Goal: Task Accomplishment & Management: Use online tool/utility

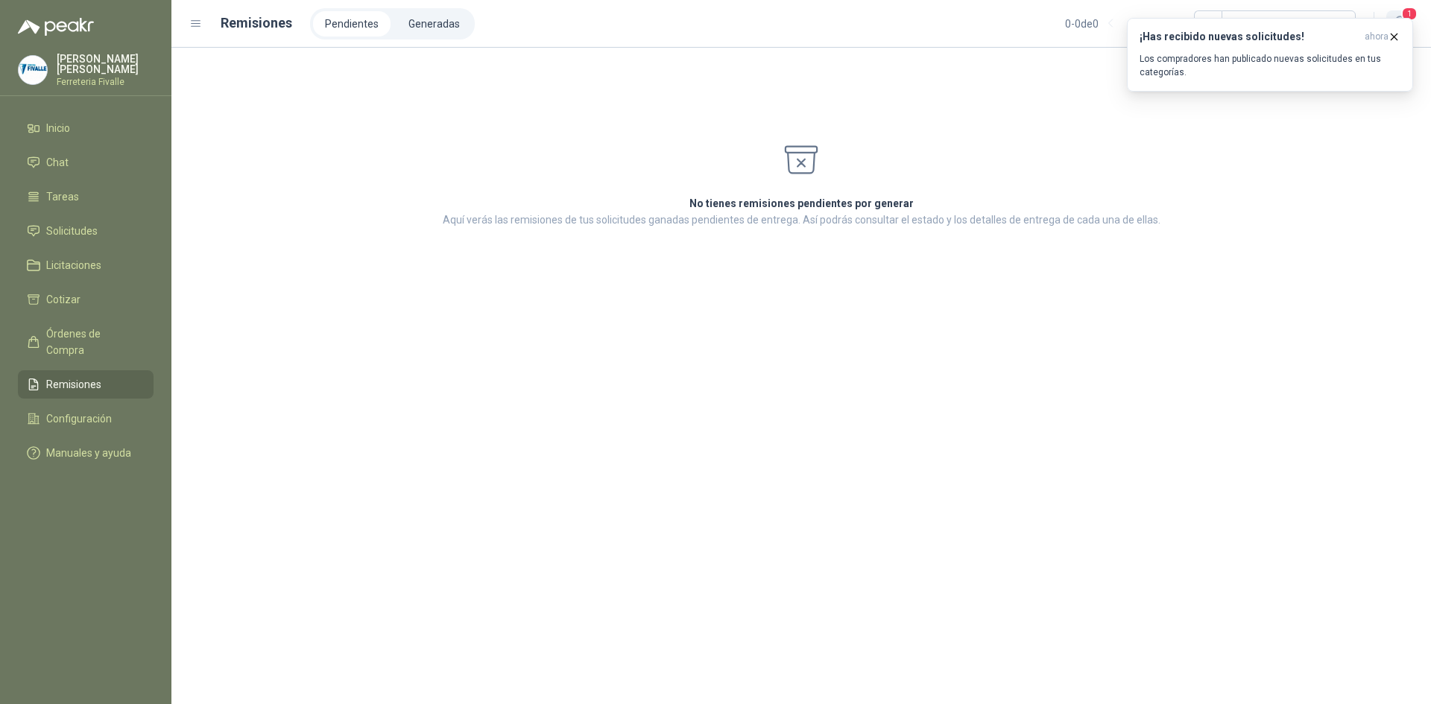
click at [1402, 15] on span "1" at bounding box center [1409, 14] width 16 height 14
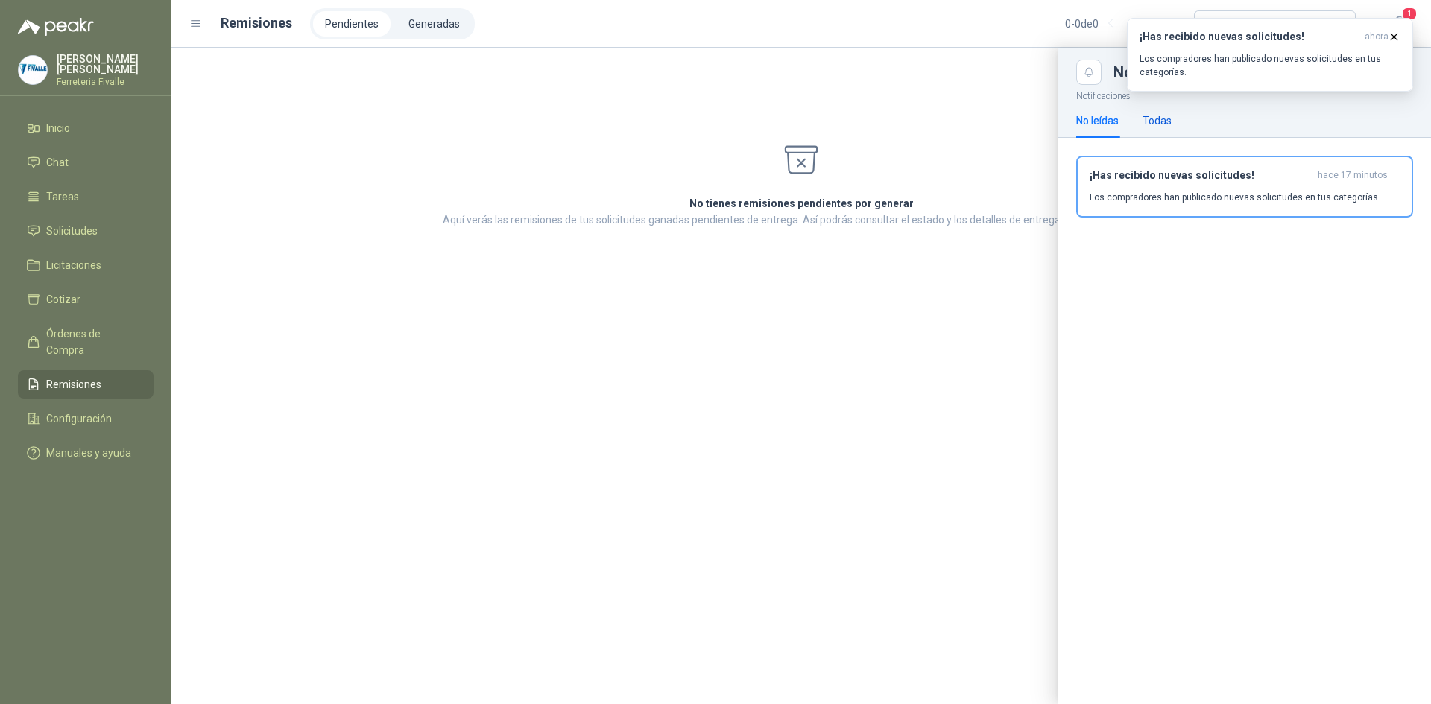
click at [1158, 113] on div "Todas" at bounding box center [1157, 121] width 29 height 16
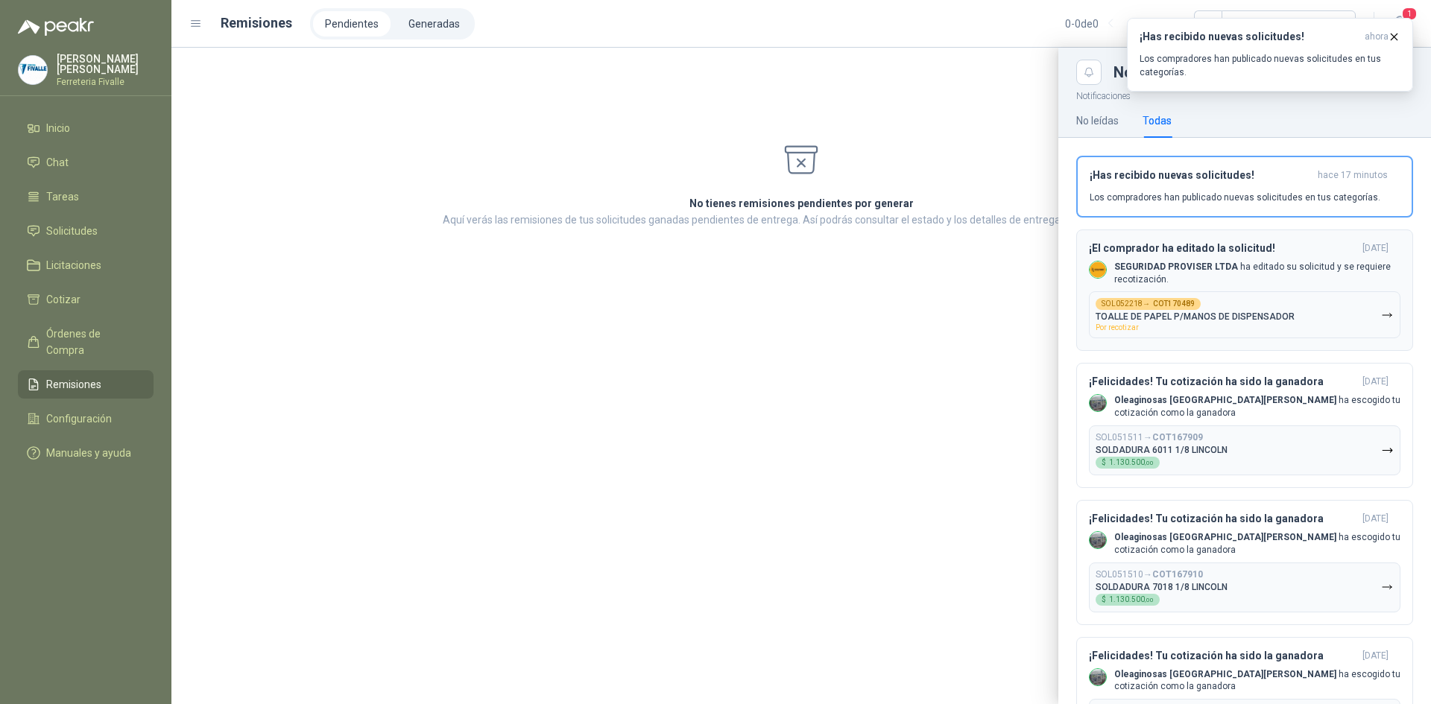
click at [1381, 312] on icon "button" at bounding box center [1387, 315] width 13 height 13
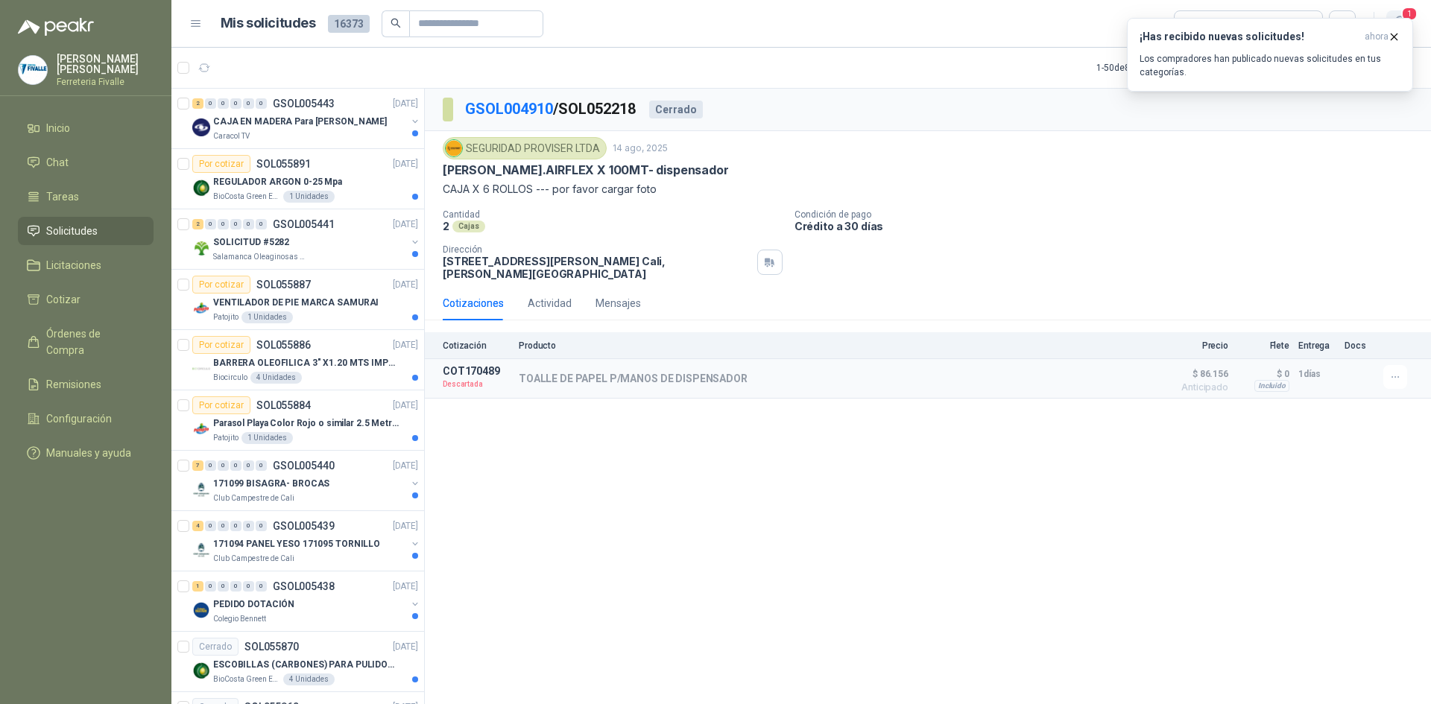
click at [1407, 12] on span "1" at bounding box center [1409, 14] width 16 height 14
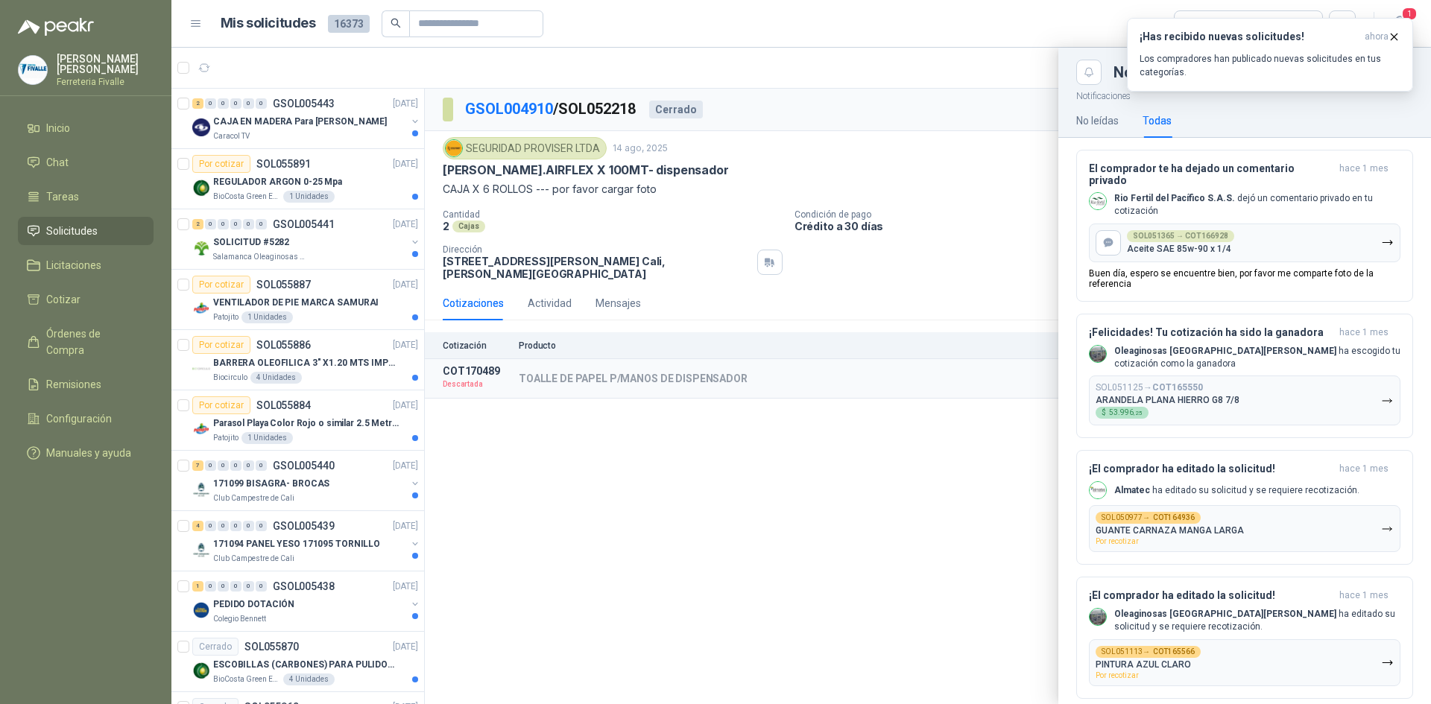
scroll to position [1342, 0]
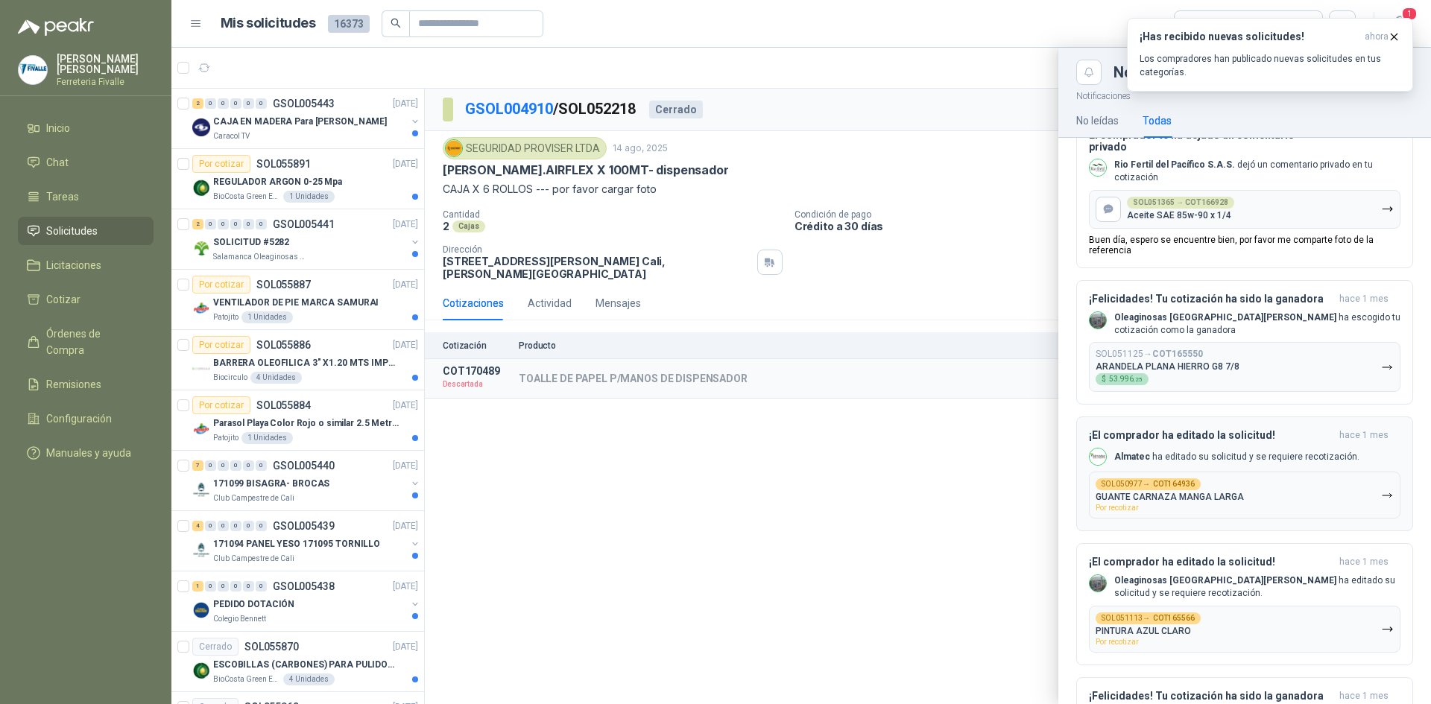
click at [1381, 490] on icon "button" at bounding box center [1387, 496] width 13 height 13
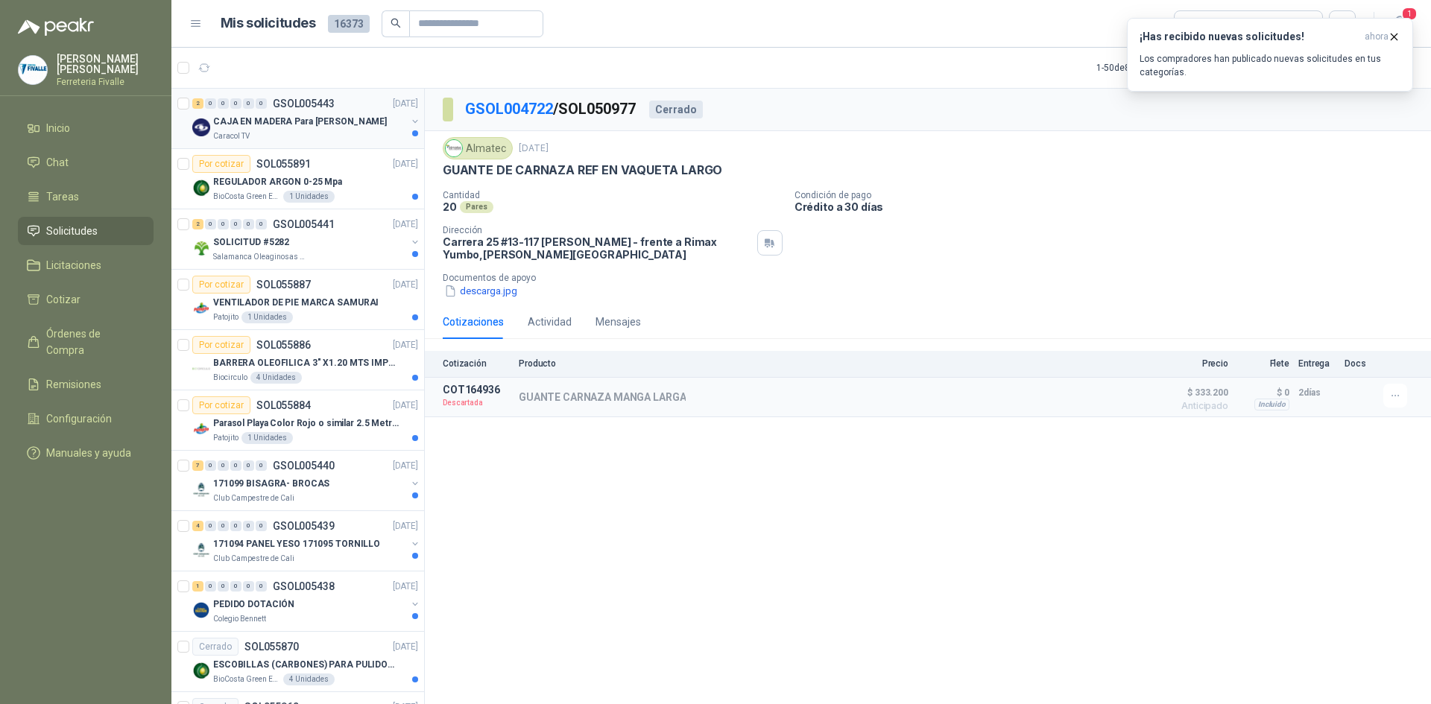
click at [356, 137] on div "Caracol TV" at bounding box center [309, 136] width 193 height 12
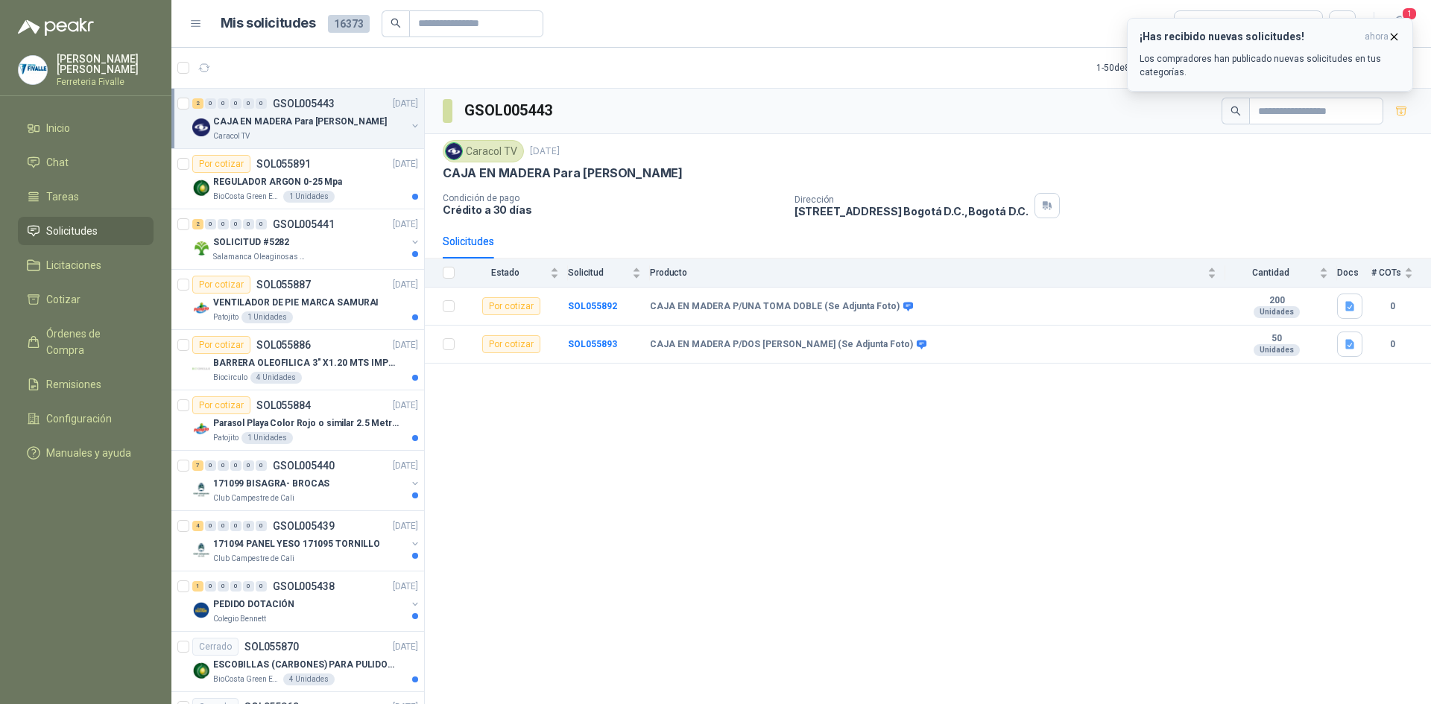
click at [1395, 34] on icon "button" at bounding box center [1394, 37] width 13 height 13
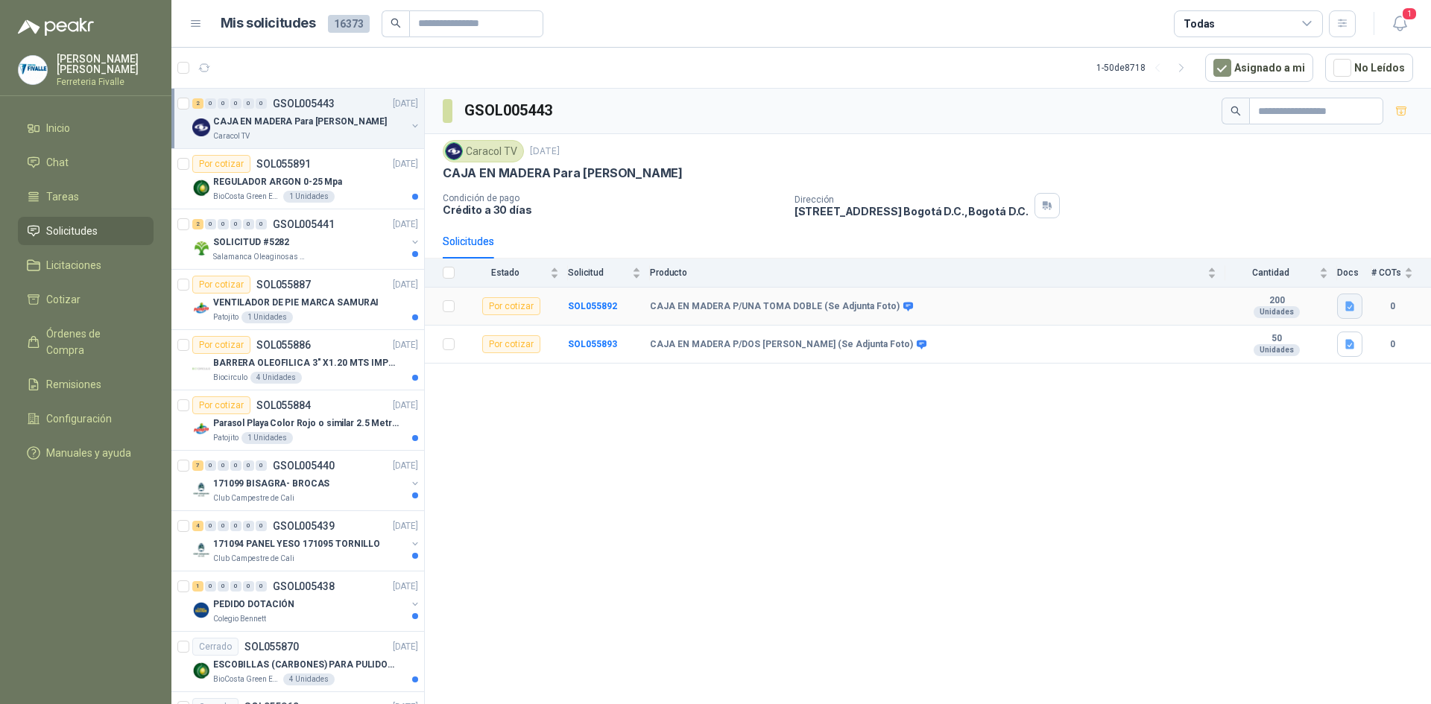
click at [1350, 307] on icon "button" at bounding box center [1349, 307] width 9 height 10
click at [1301, 272] on button "CAJA EN MADERA Pintadas.docx" at bounding box center [1270, 274] width 166 height 16
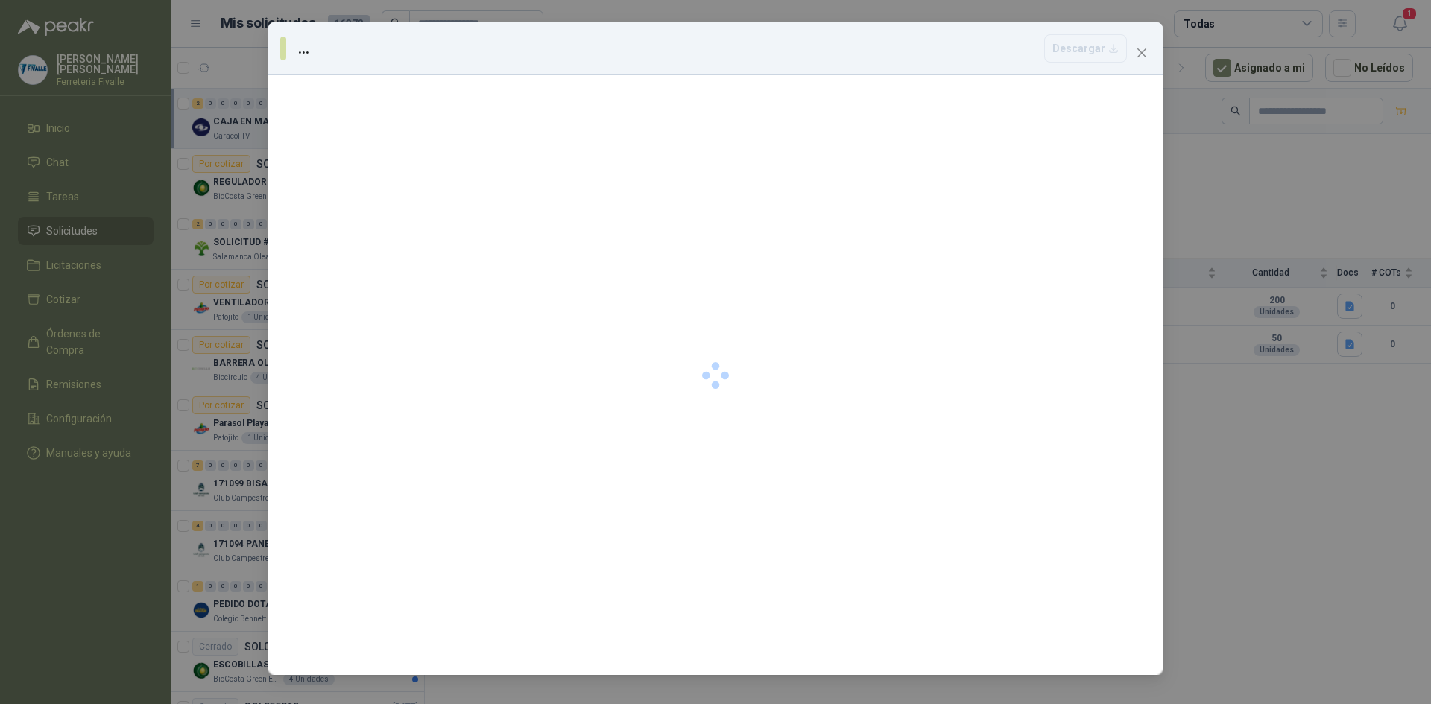
click at [1300, 271] on div "... [GEOGRAPHIC_DATA]" at bounding box center [715, 352] width 1431 height 704
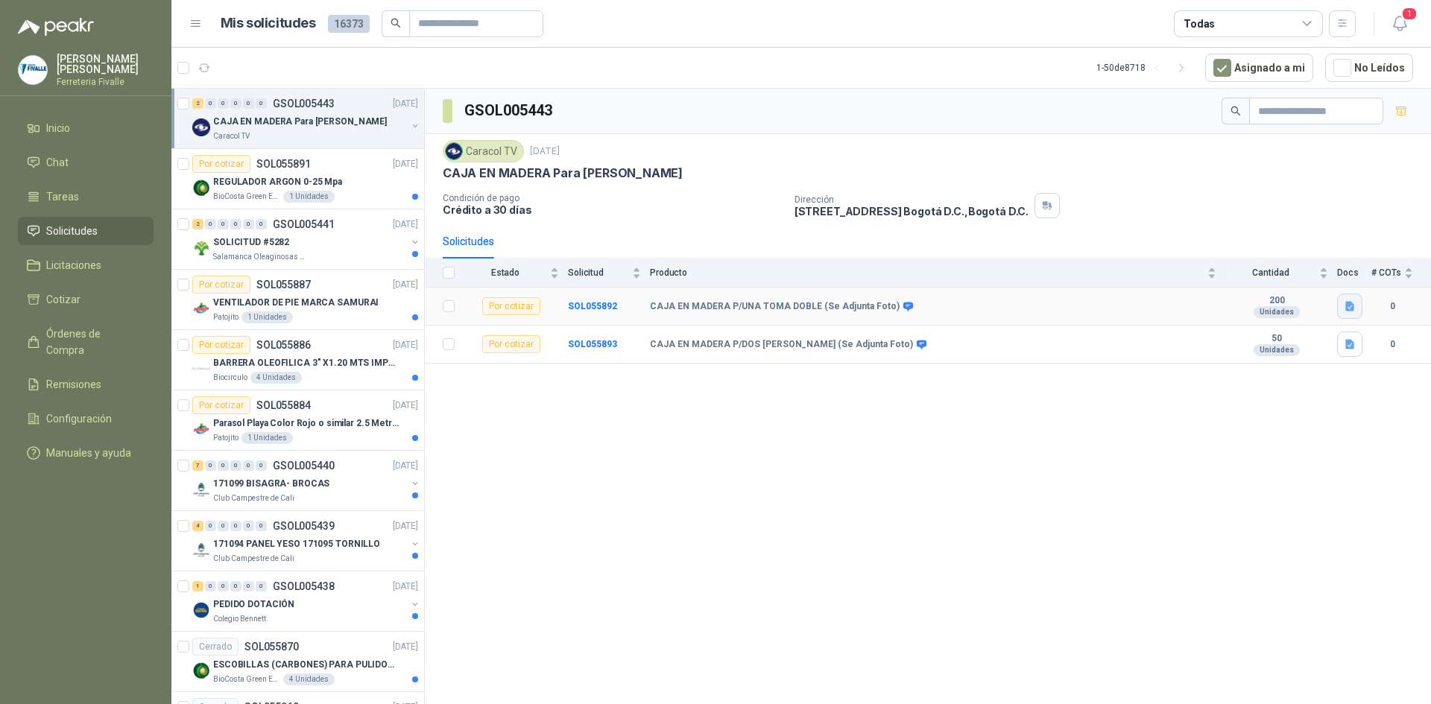
click at [1350, 308] on icon "button" at bounding box center [1350, 306] width 13 height 13
click at [1214, 274] on button "CAJA EN MADERA Pintadas.docx" at bounding box center [1270, 274] width 166 height 16
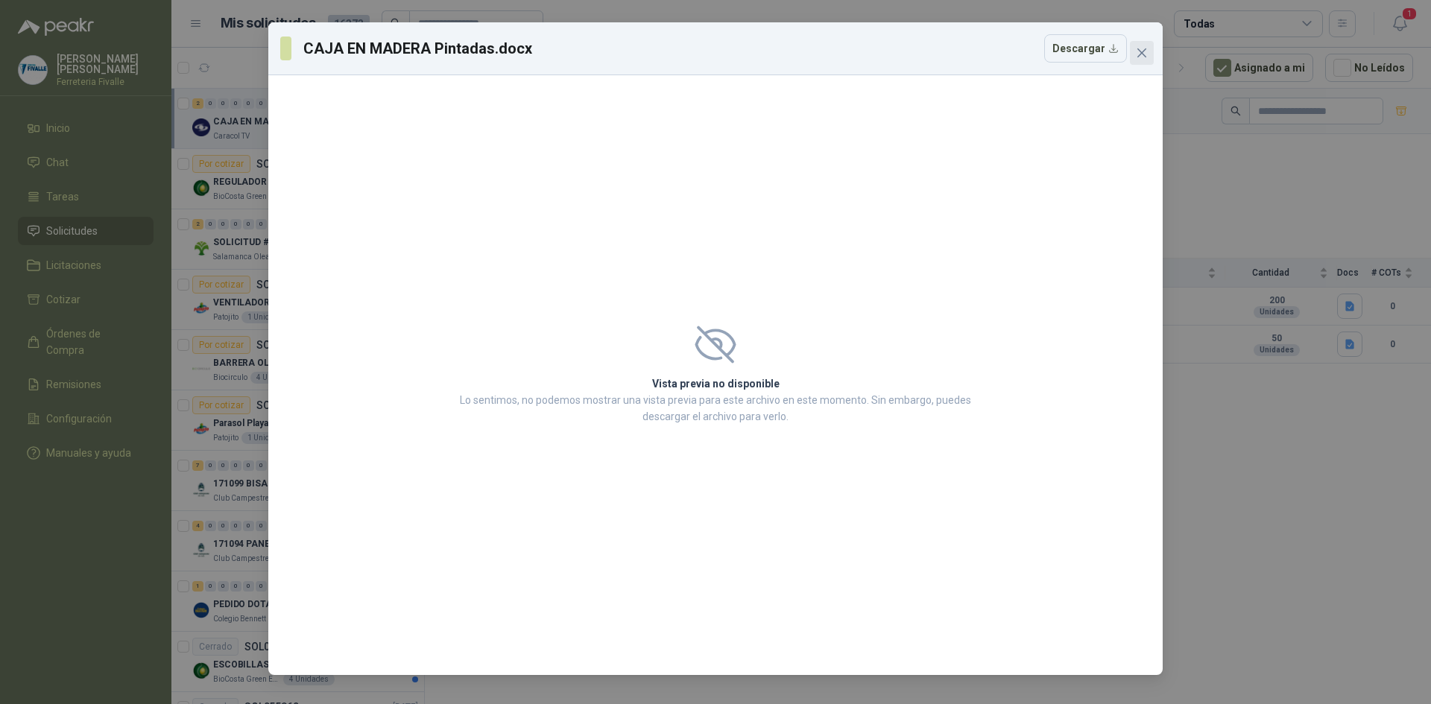
click at [1140, 47] on icon "close" at bounding box center [1142, 53] width 12 height 12
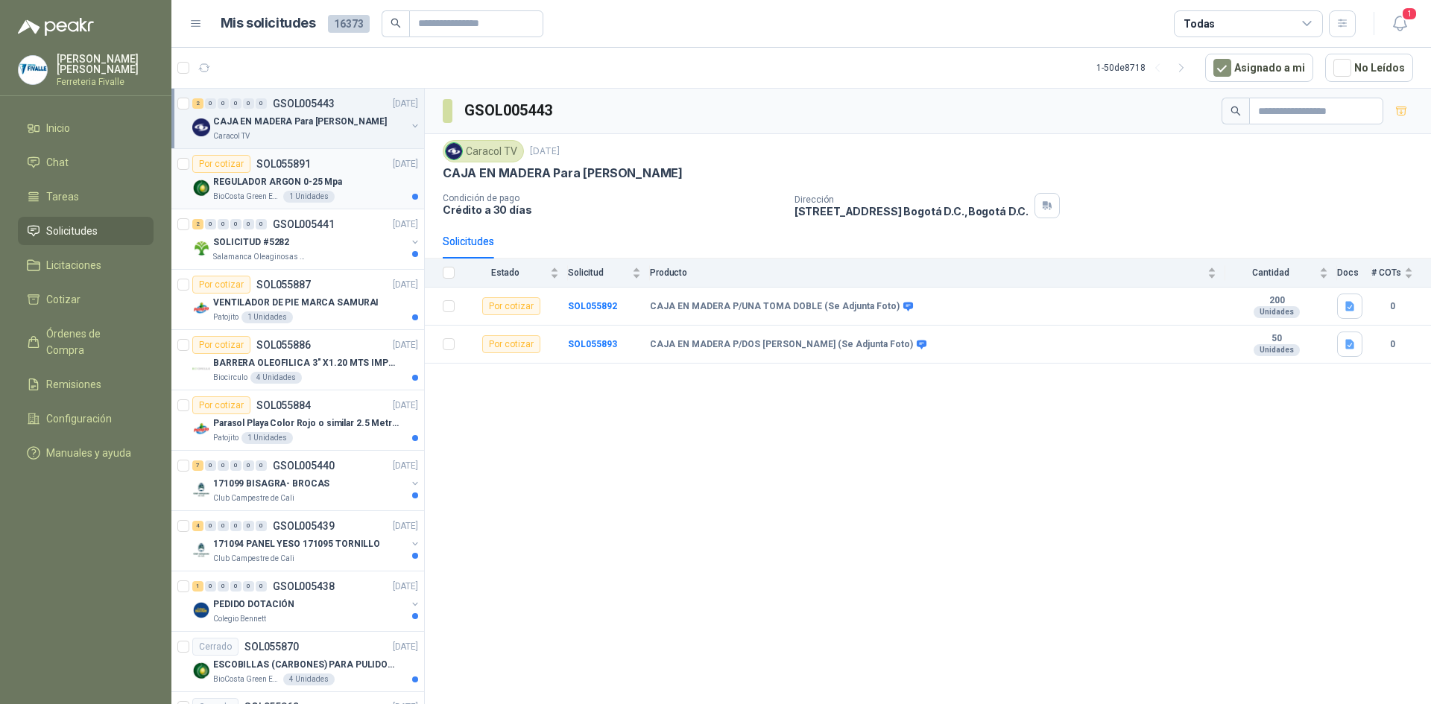
click at [361, 204] on article "Por cotizar SOL055891 [DATE] REGULADOR ARGON 0-25 Mpa BioCosta [PERSON_NAME] En…" at bounding box center [297, 179] width 253 height 60
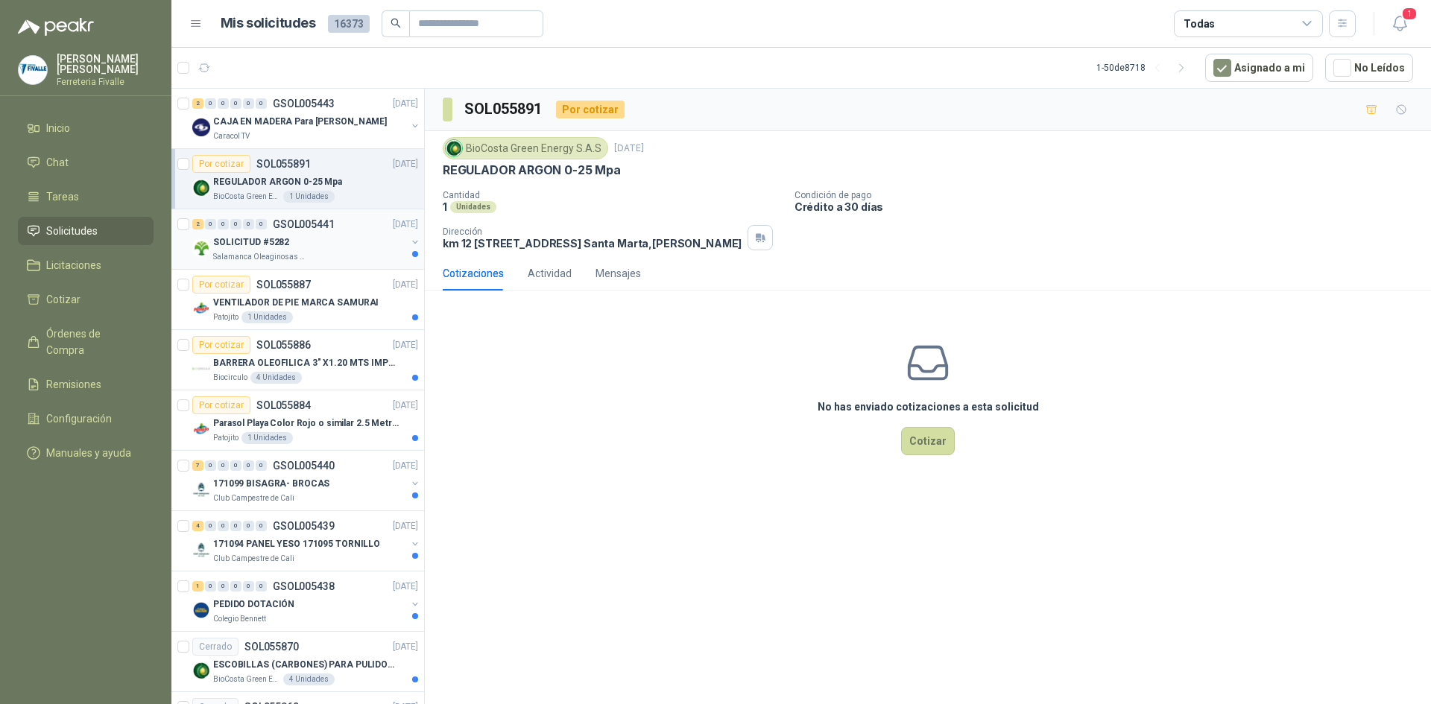
click at [341, 237] on div "SOLICITUD #5282" at bounding box center [309, 242] width 193 height 18
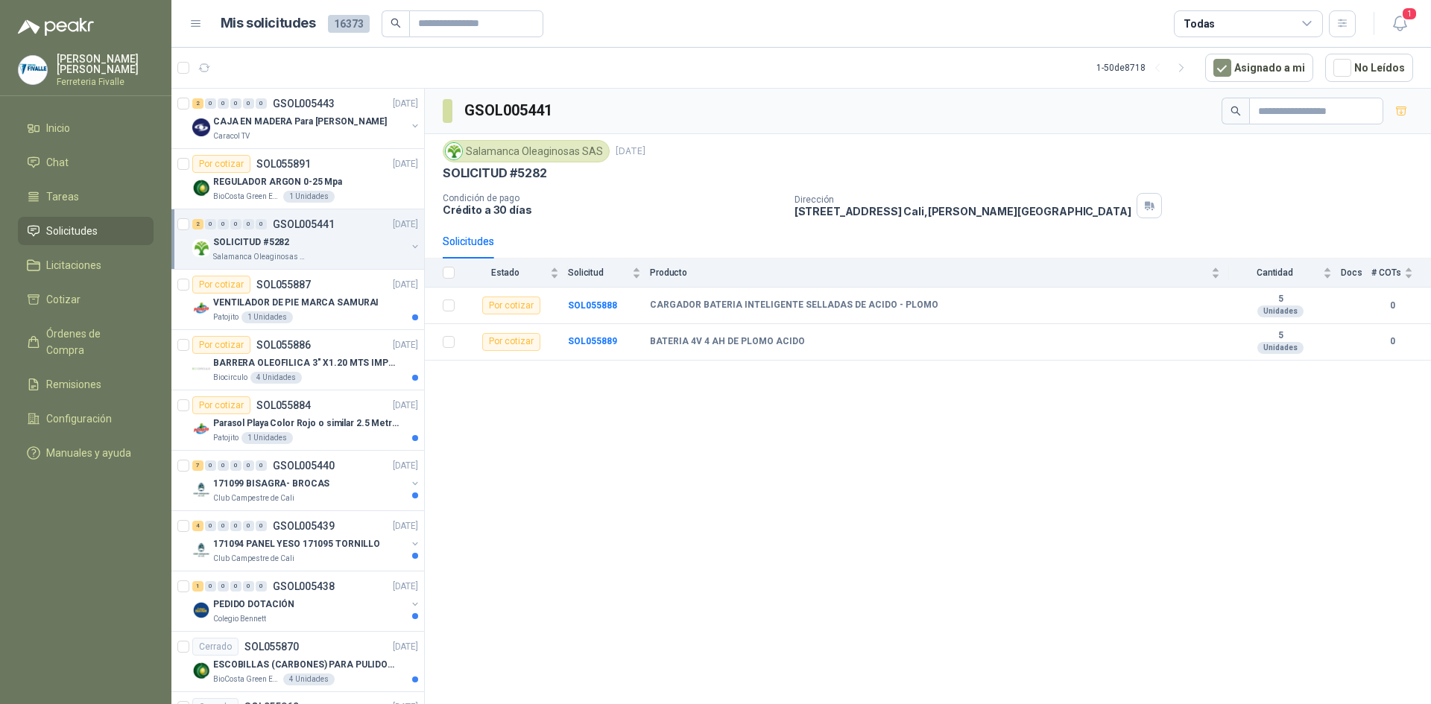
scroll to position [75, 0]
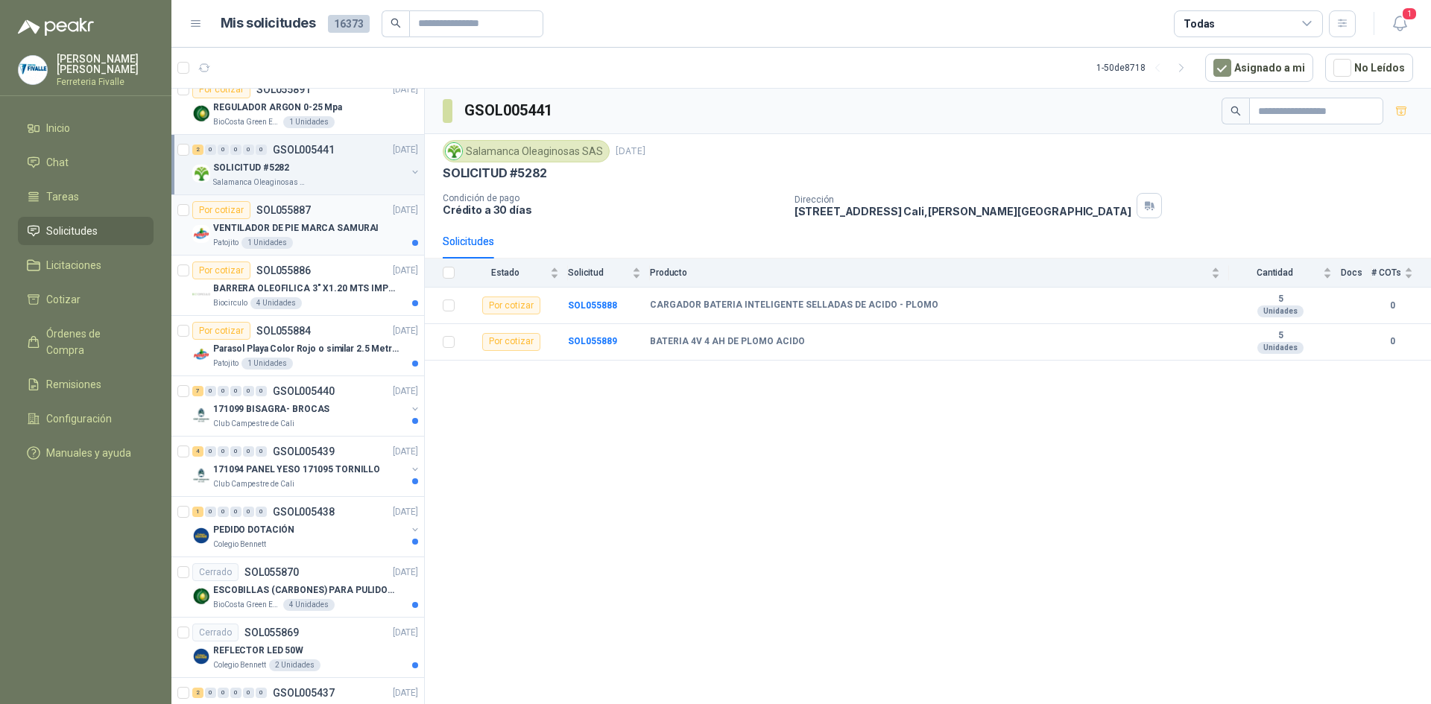
click at [346, 233] on p "VENTILADOR DE PIE MARCA SAMURAI" at bounding box center [295, 228] width 165 height 14
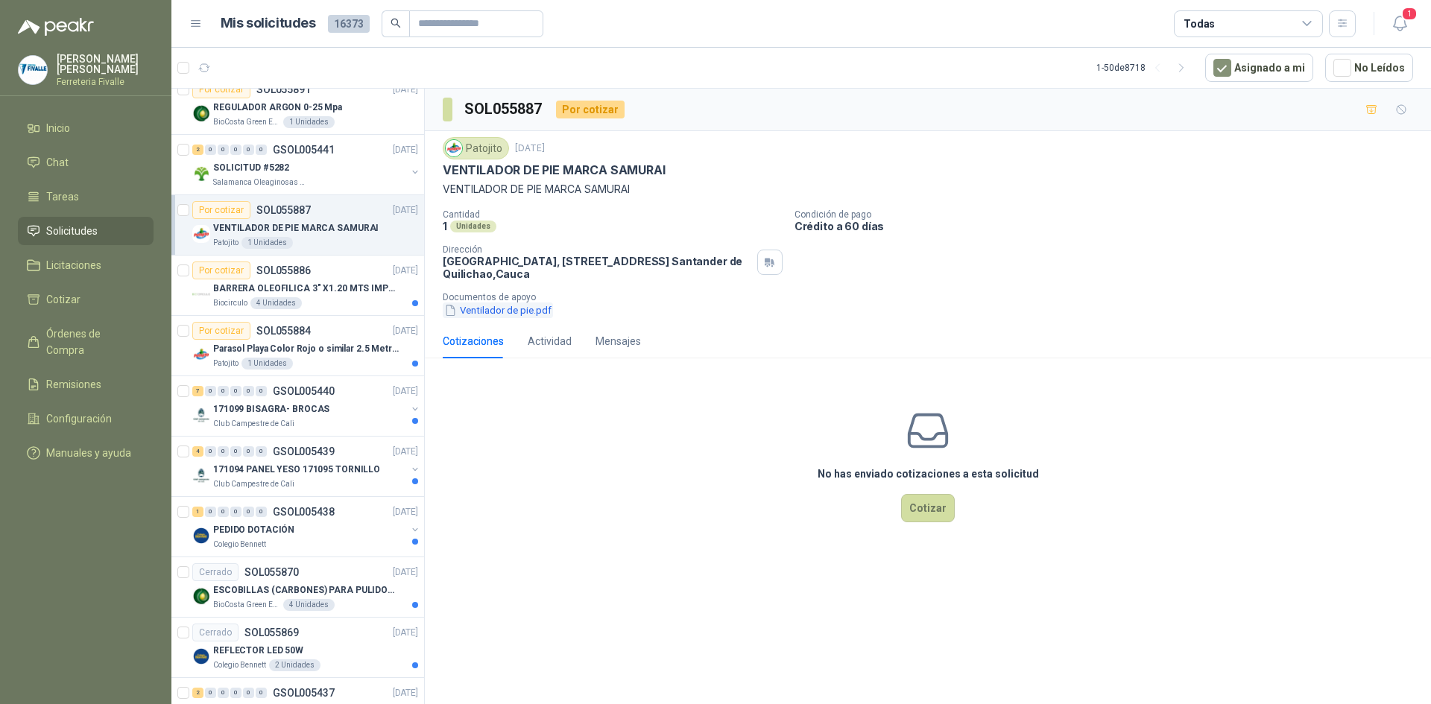
click at [507, 311] on button "Ventilador de pie.pdf" at bounding box center [498, 311] width 110 height 16
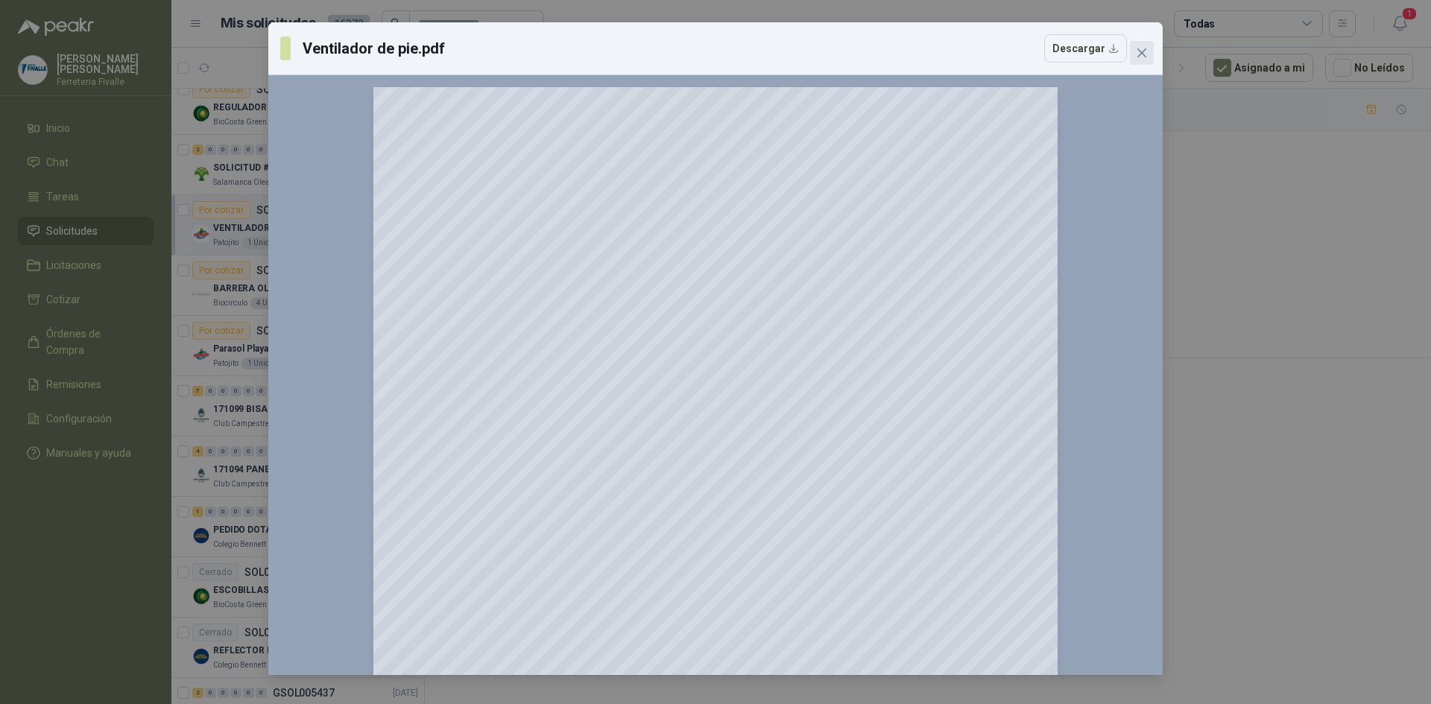
click at [1150, 50] on span "Close" at bounding box center [1142, 53] width 24 height 12
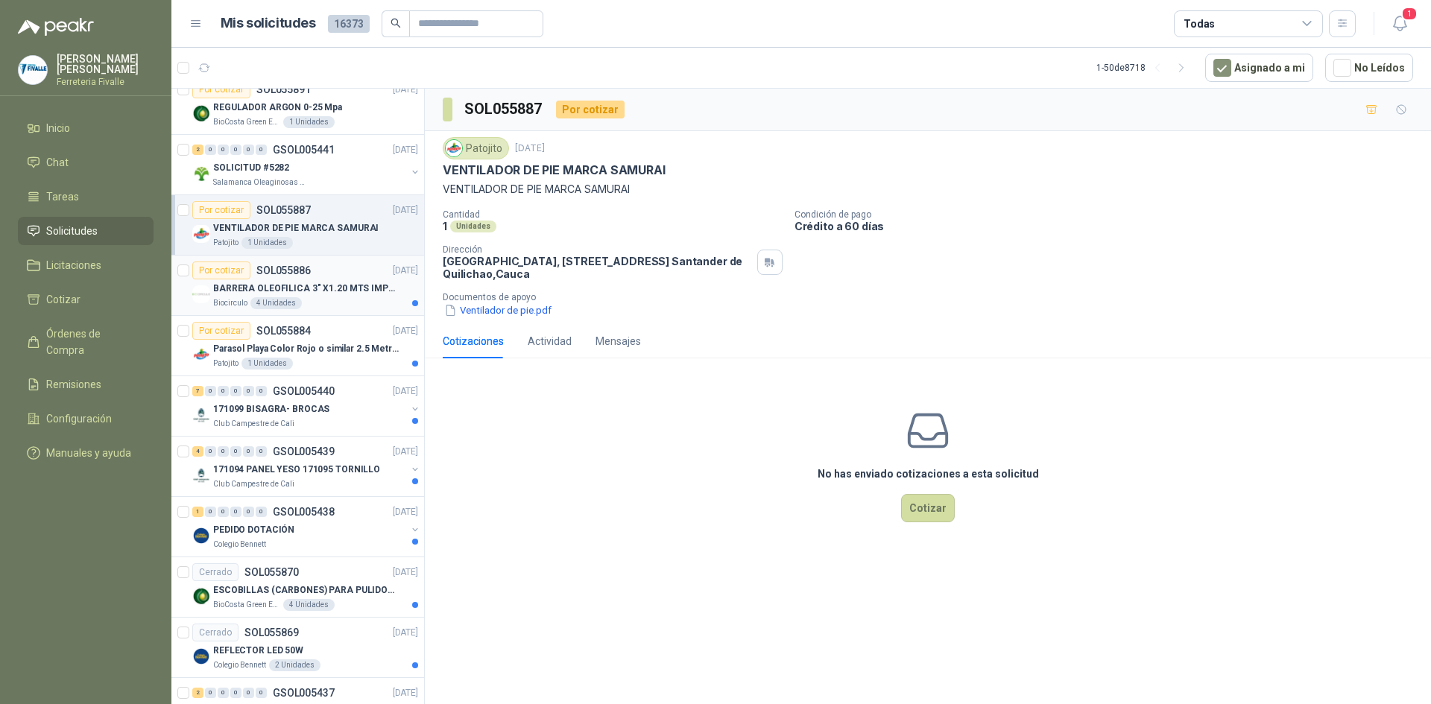
click at [384, 289] on p "BARRERA OLEOFILICA 3" X1.20 MTS IMPORTADO" at bounding box center [306, 289] width 186 height 14
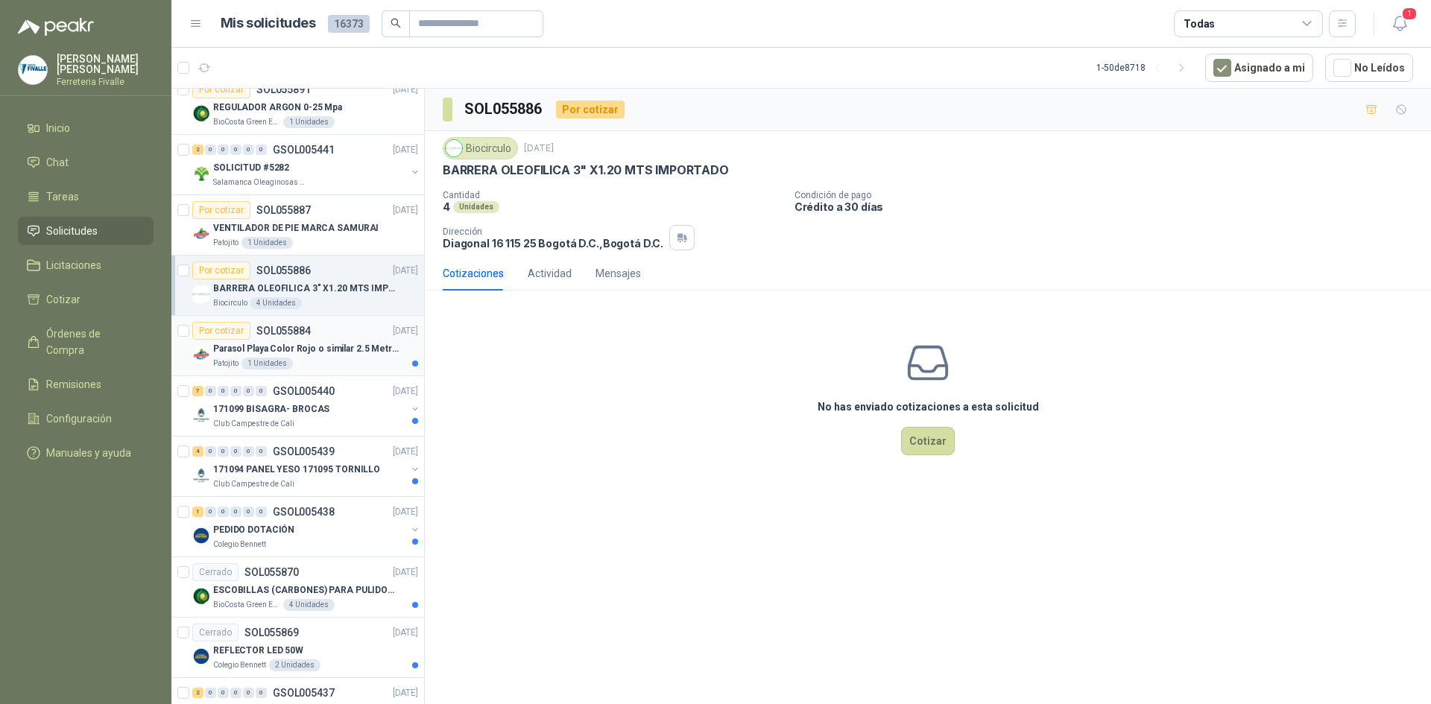
click at [358, 347] on p "Parasol Playa Color Rojo o similar 2.5 Metros Uv+50" at bounding box center [306, 349] width 186 height 14
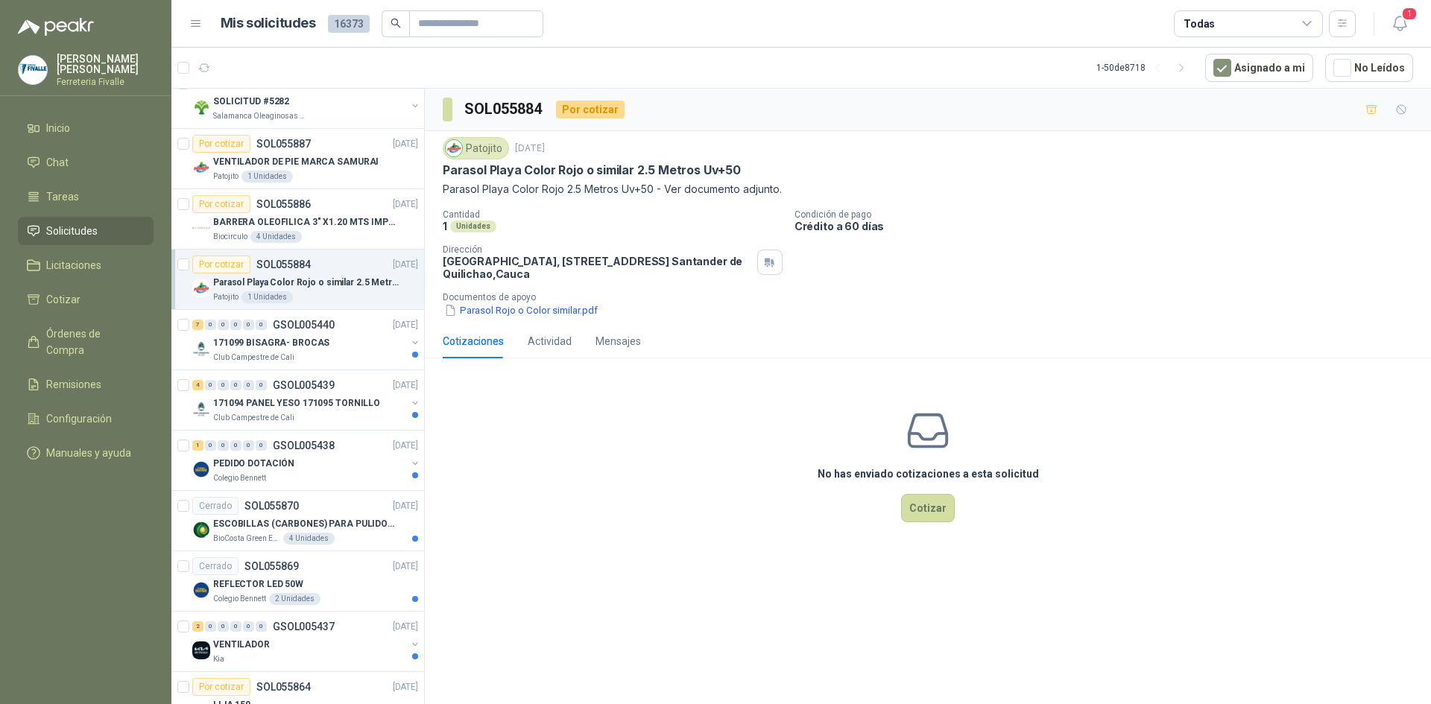
scroll to position [298, 0]
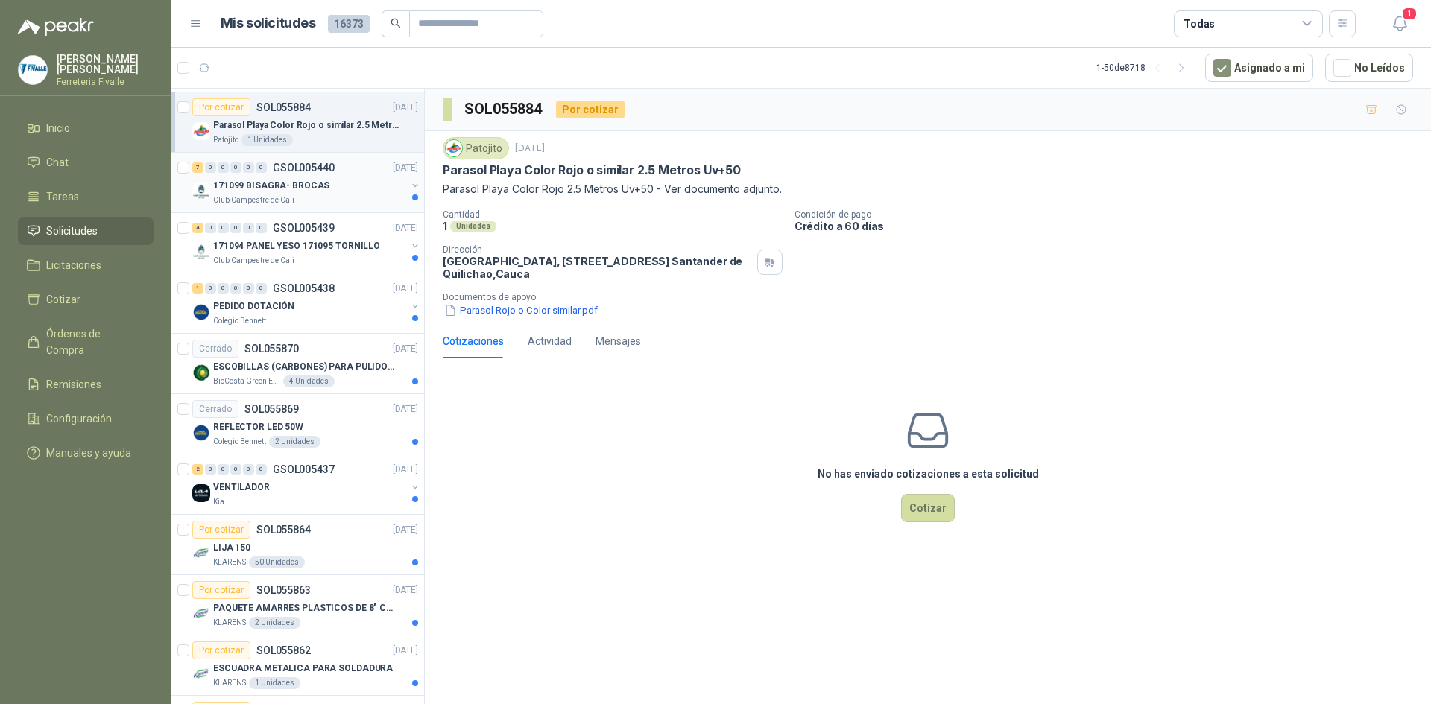
click at [359, 192] on div "171099 BISAGRA- BROCAS" at bounding box center [309, 186] width 193 height 18
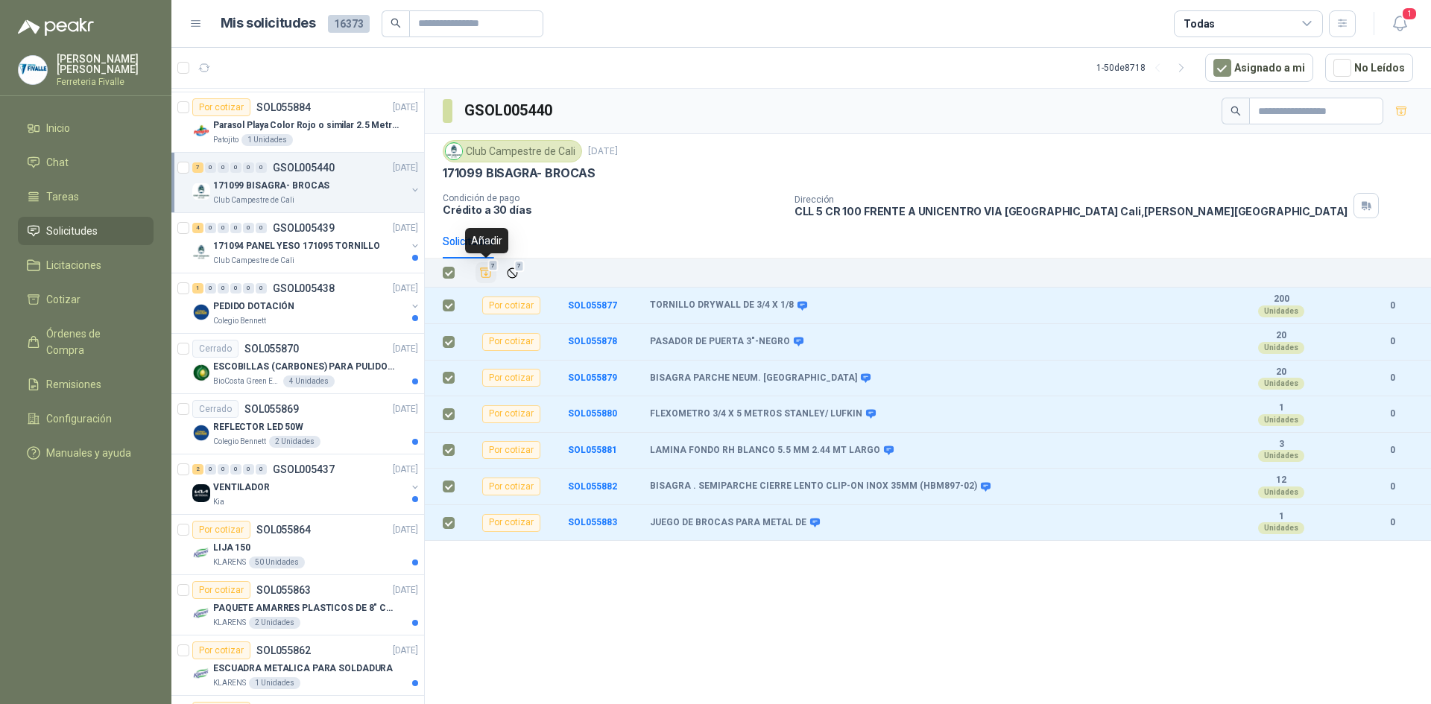
click at [487, 268] on icon "Añadir" at bounding box center [486, 273] width 11 height 10
click at [90, 308] on li "Cotizar 7" at bounding box center [86, 299] width 118 height 16
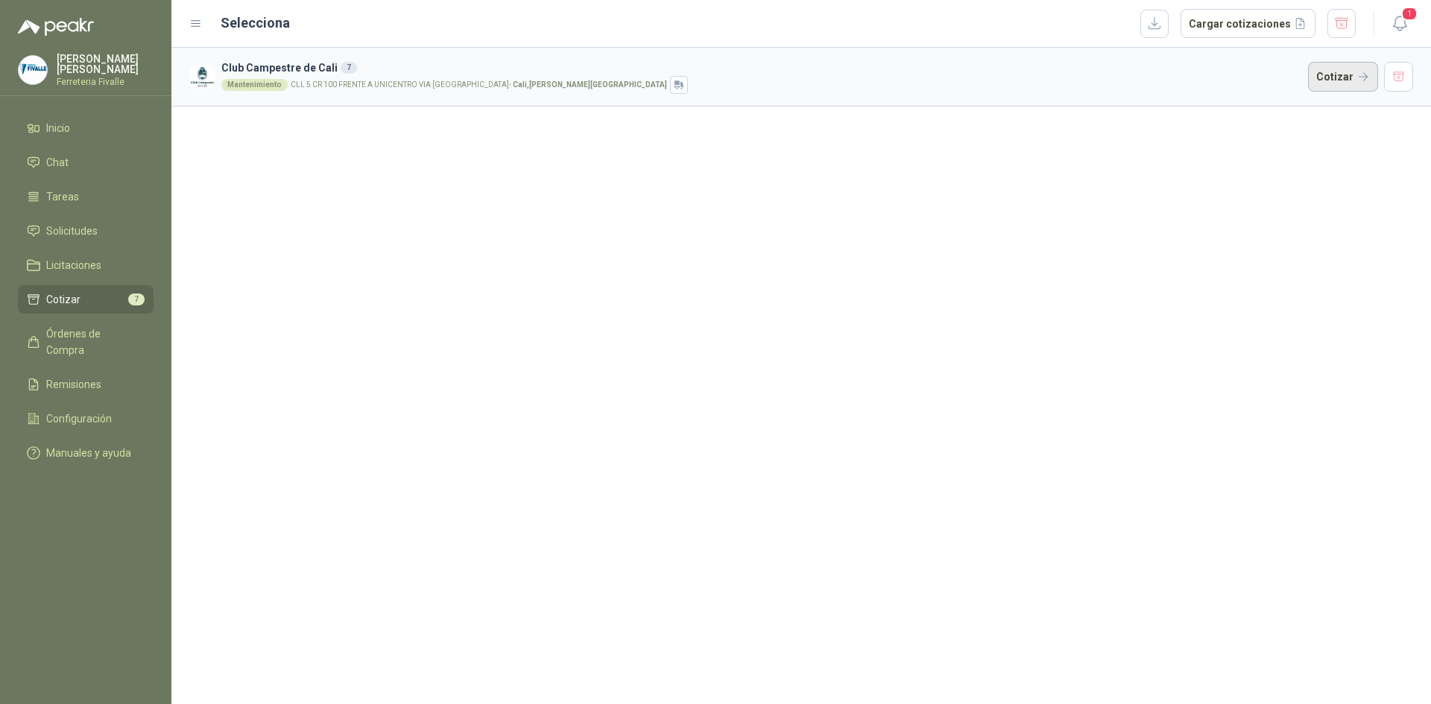
click at [1331, 72] on button "Cotizar" at bounding box center [1343, 77] width 70 height 30
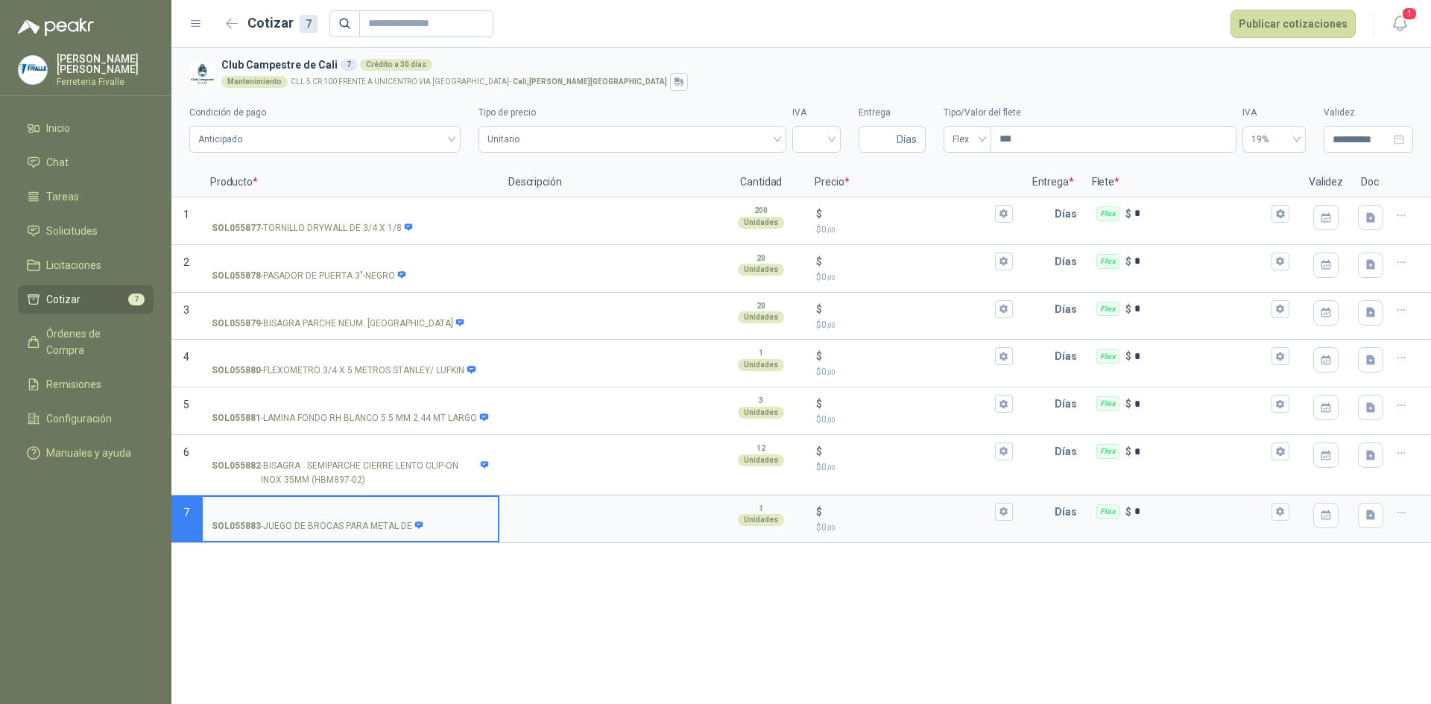
click at [873, 631] on div "**********" at bounding box center [801, 376] width 1260 height 657
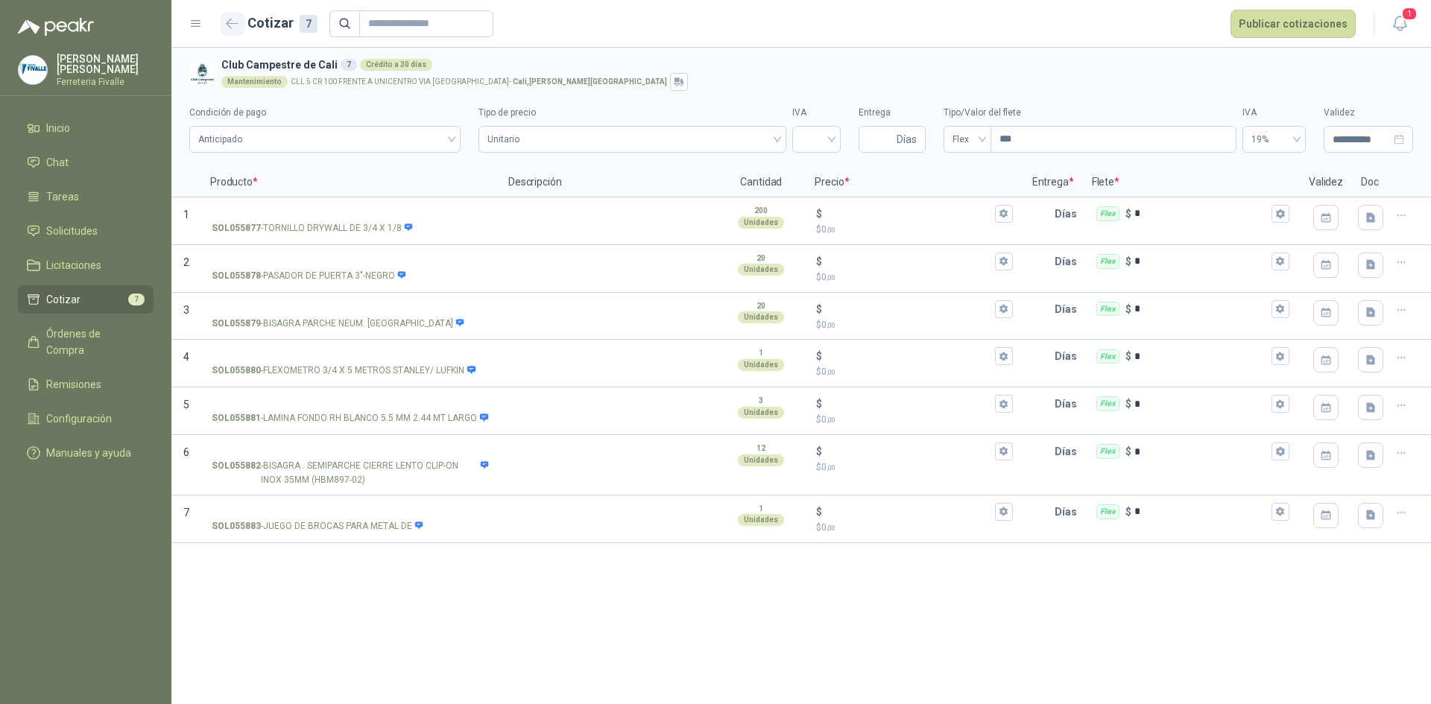
click at [234, 30] on button "button" at bounding box center [233, 24] width 24 height 24
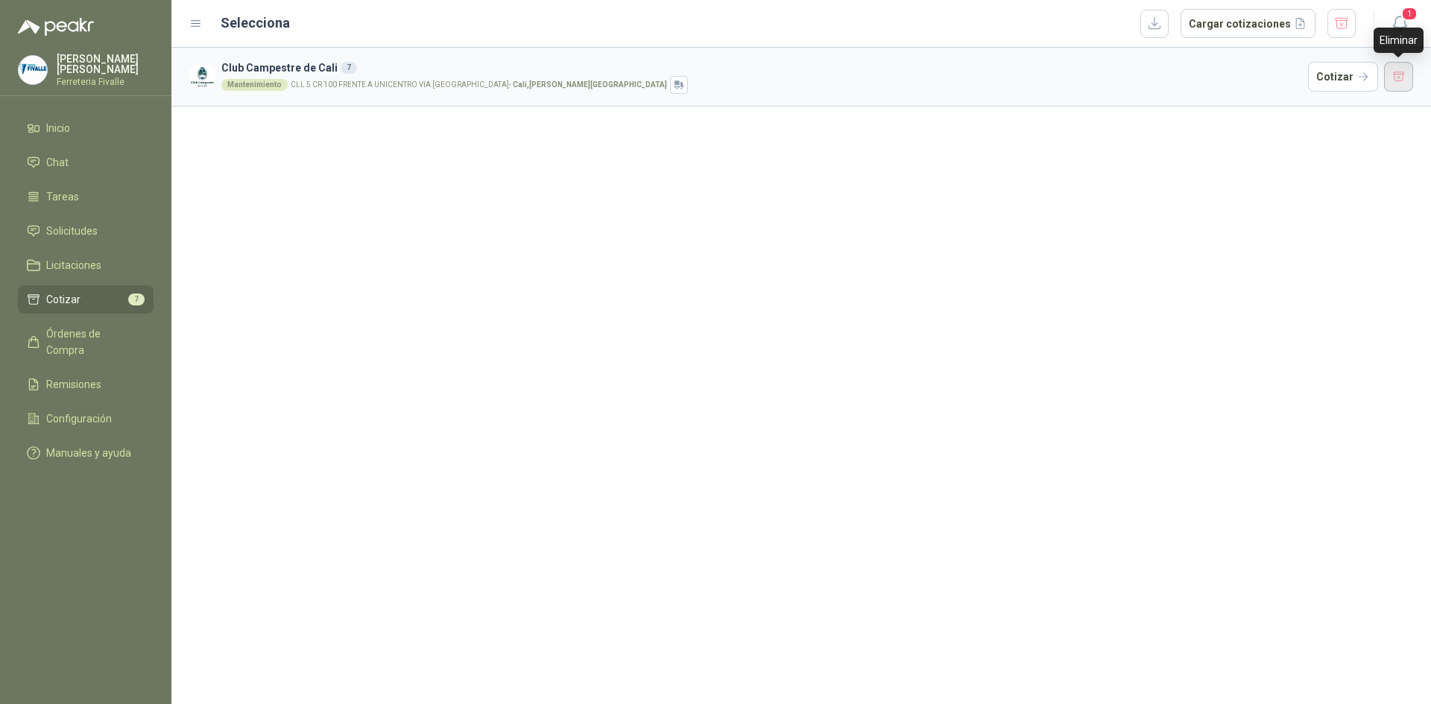
click at [1401, 72] on button "button" at bounding box center [1399, 77] width 30 height 30
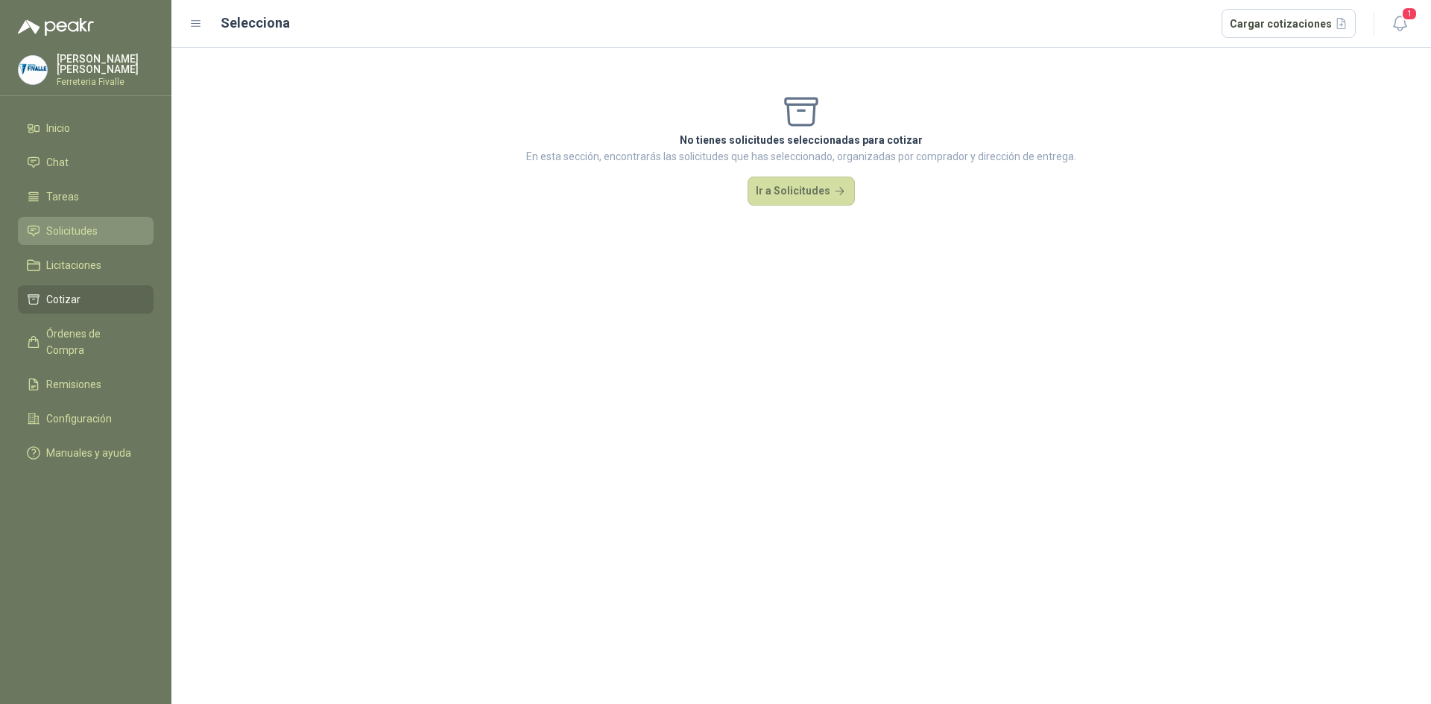
click at [86, 237] on span "Solicitudes" at bounding box center [71, 231] width 51 height 16
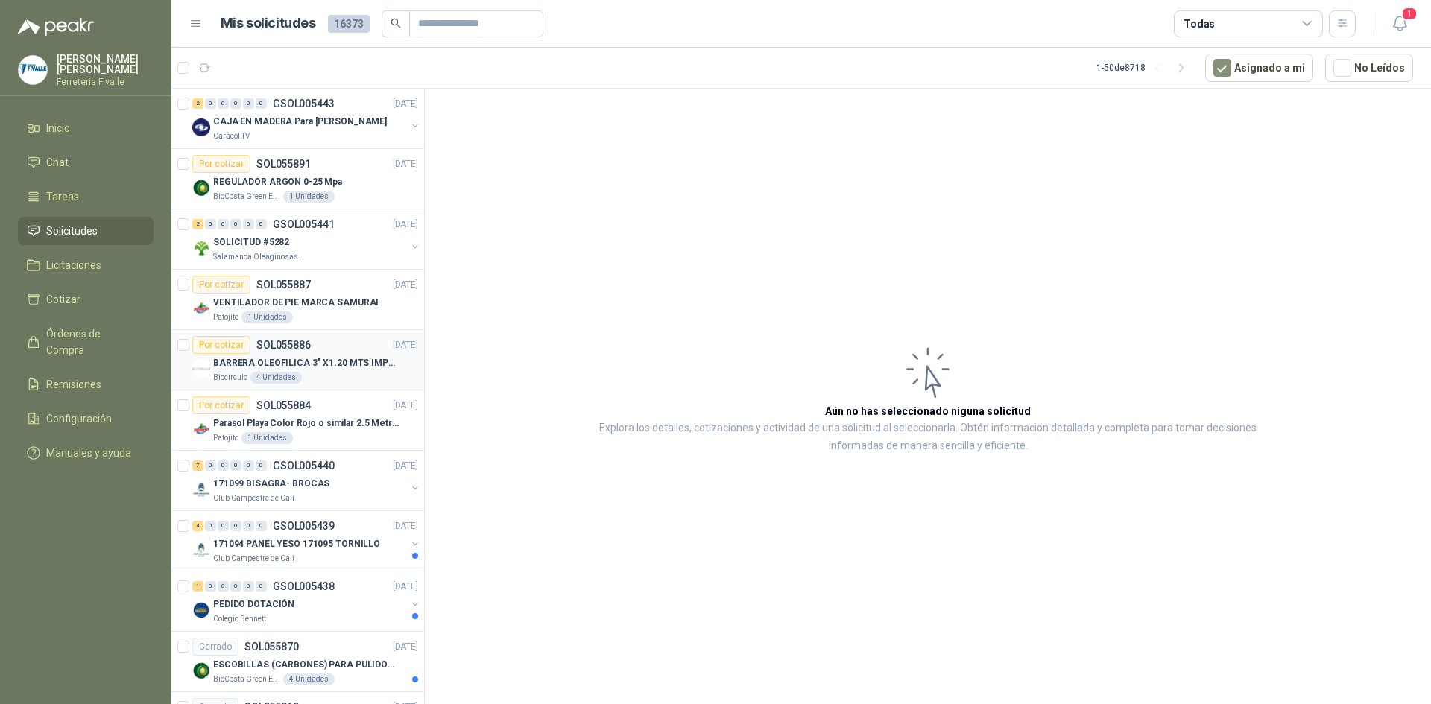
scroll to position [224, 0]
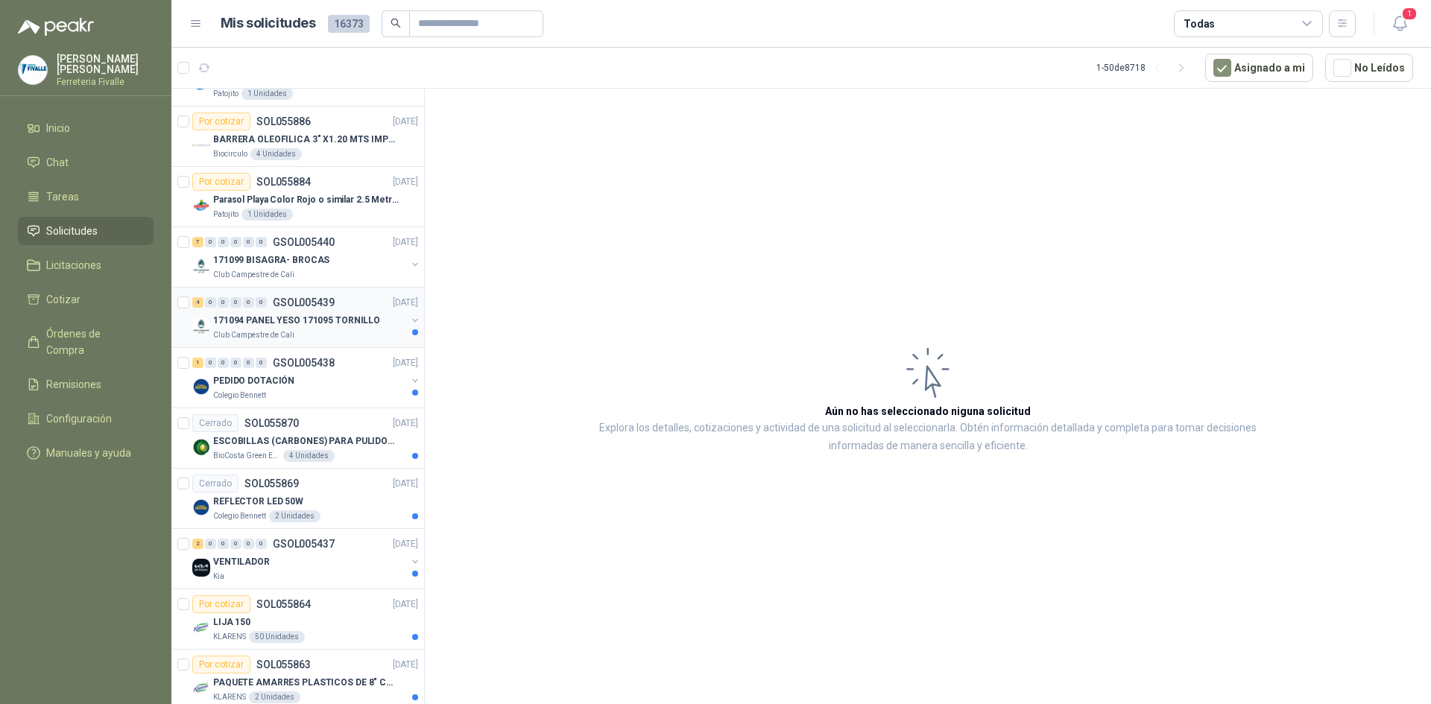
click at [352, 330] on div "Club Campestre de Cali" at bounding box center [309, 335] width 193 height 12
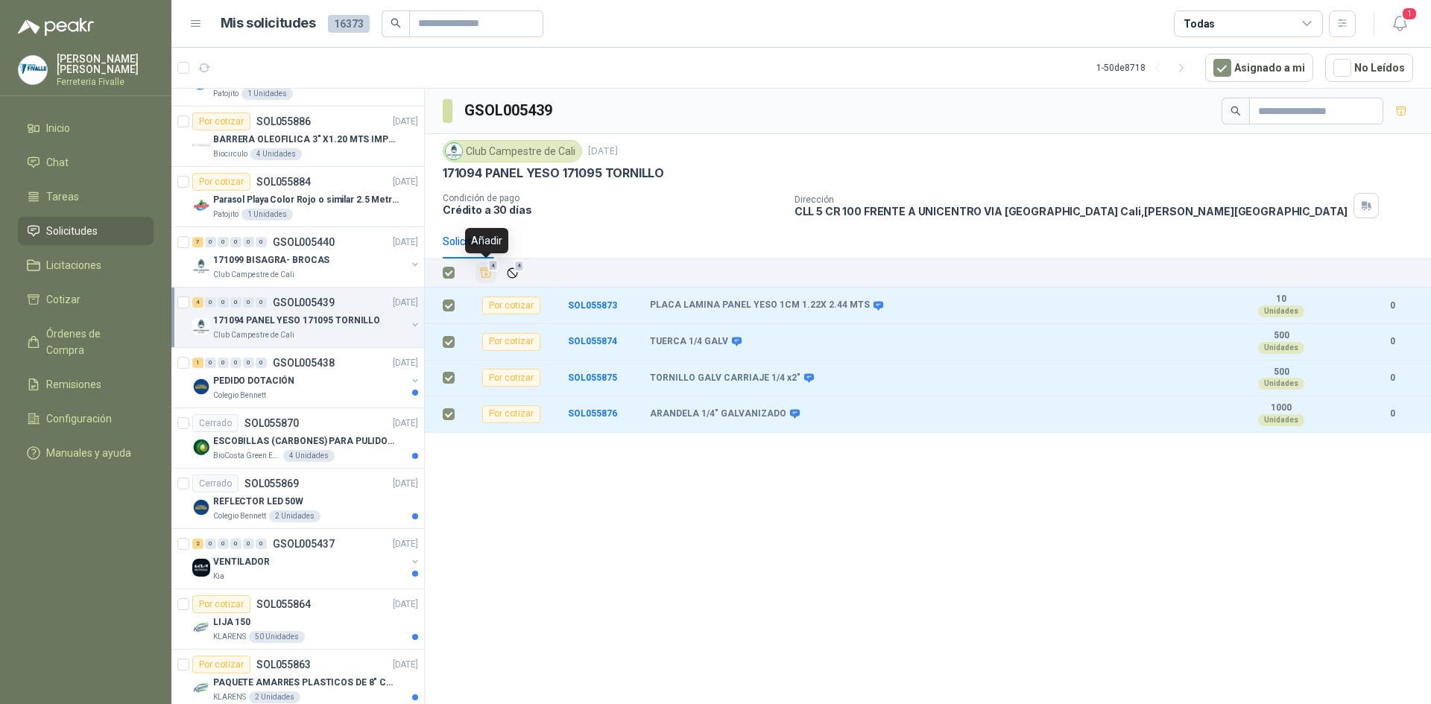
click at [488, 271] on span "4" at bounding box center [493, 266] width 10 height 12
click at [104, 308] on li "Cotizar 4" at bounding box center [86, 299] width 118 height 16
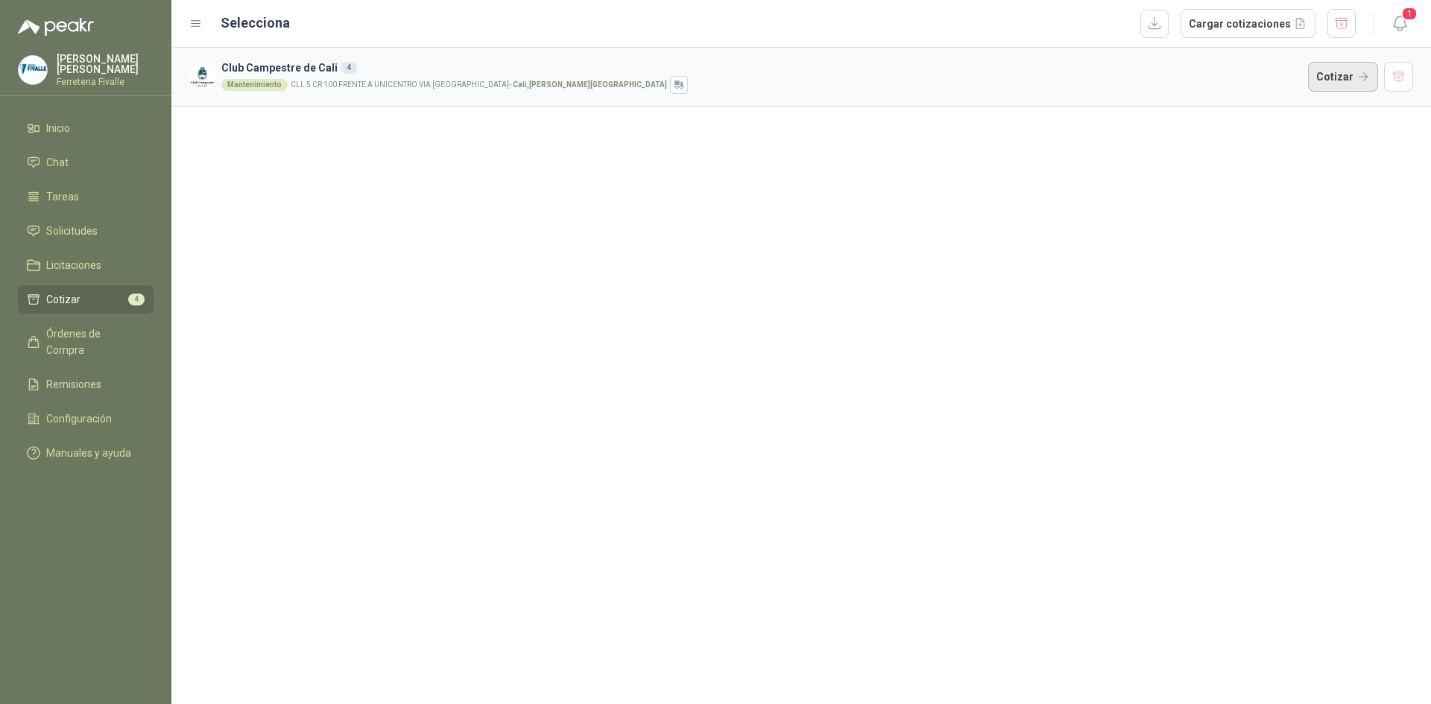
click at [1339, 77] on button "Cotizar" at bounding box center [1343, 77] width 70 height 30
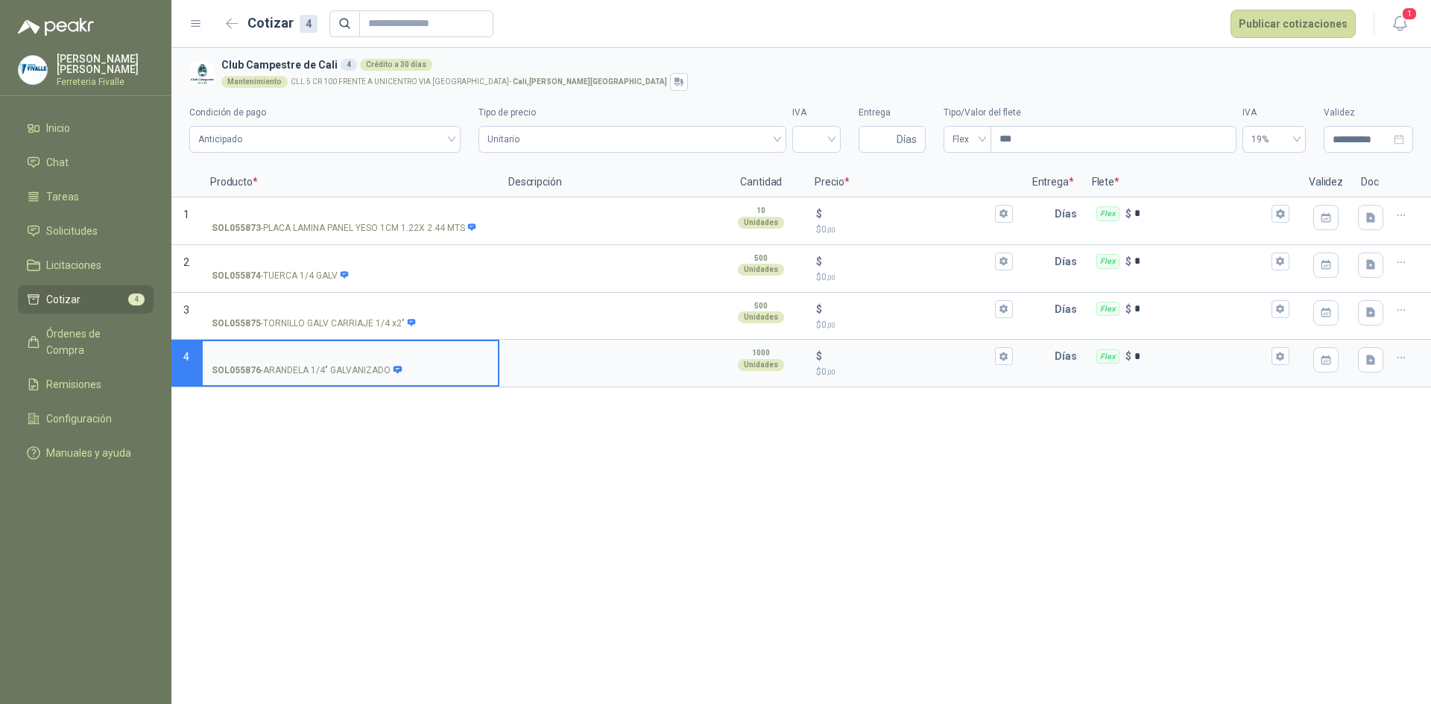
click at [1135, 452] on div "**********" at bounding box center [801, 376] width 1260 height 657
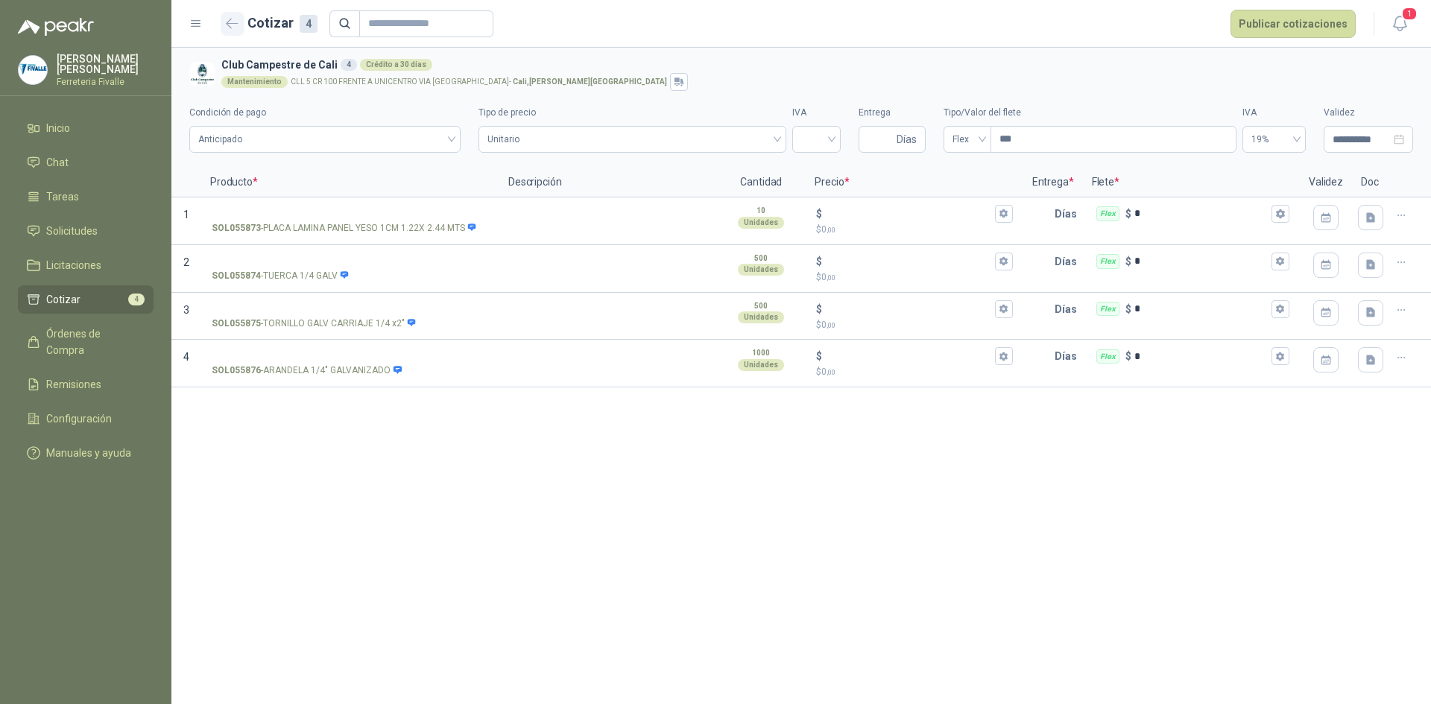
click at [233, 24] on icon "button" at bounding box center [232, 23] width 11 height 9
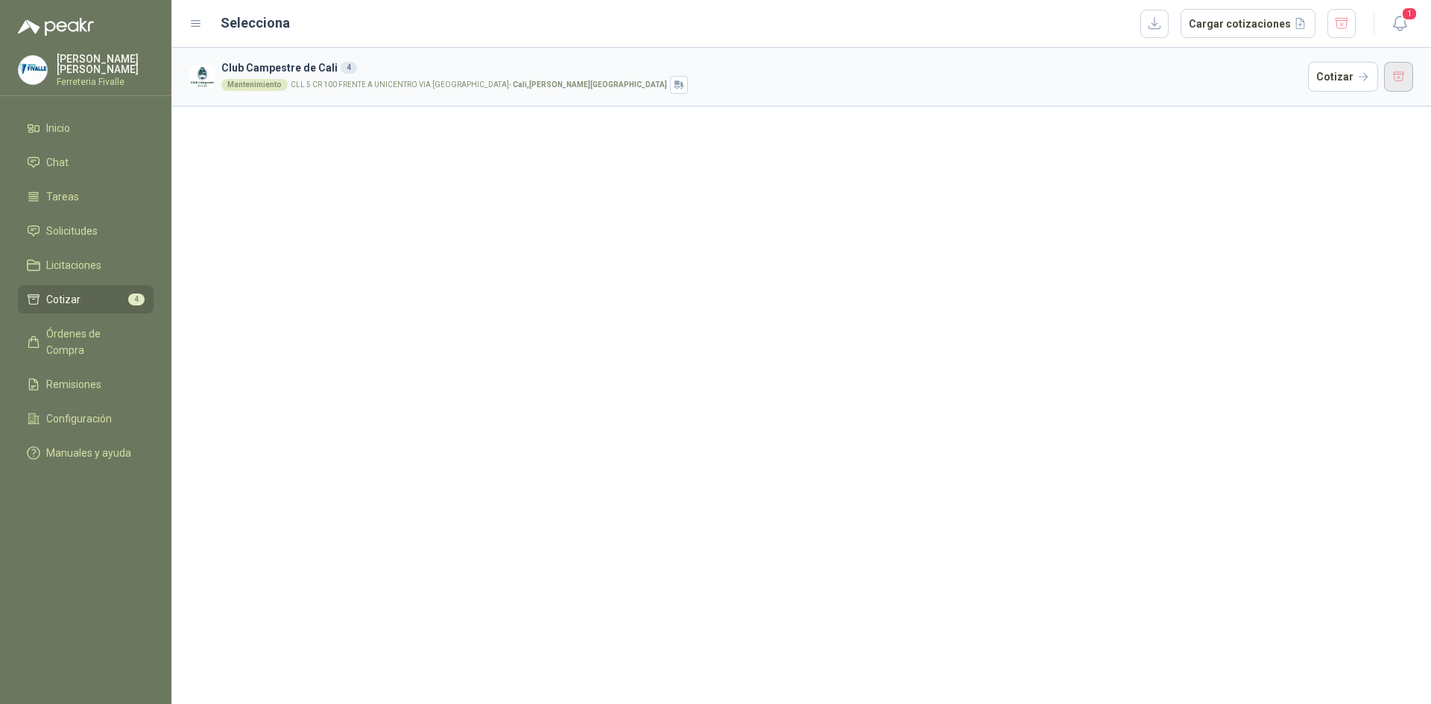
click at [1403, 77] on button "button" at bounding box center [1399, 77] width 30 height 30
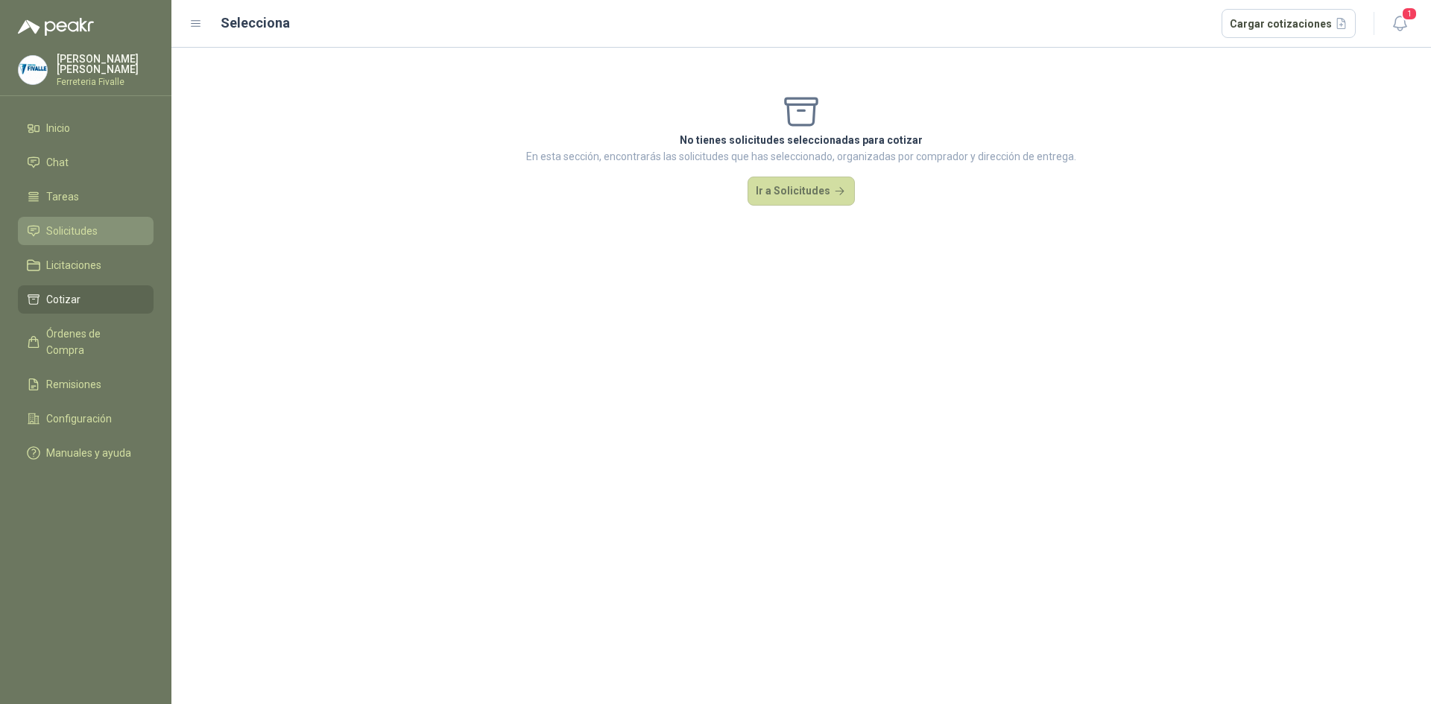
click at [115, 234] on li "Solicitudes" at bounding box center [86, 231] width 118 height 16
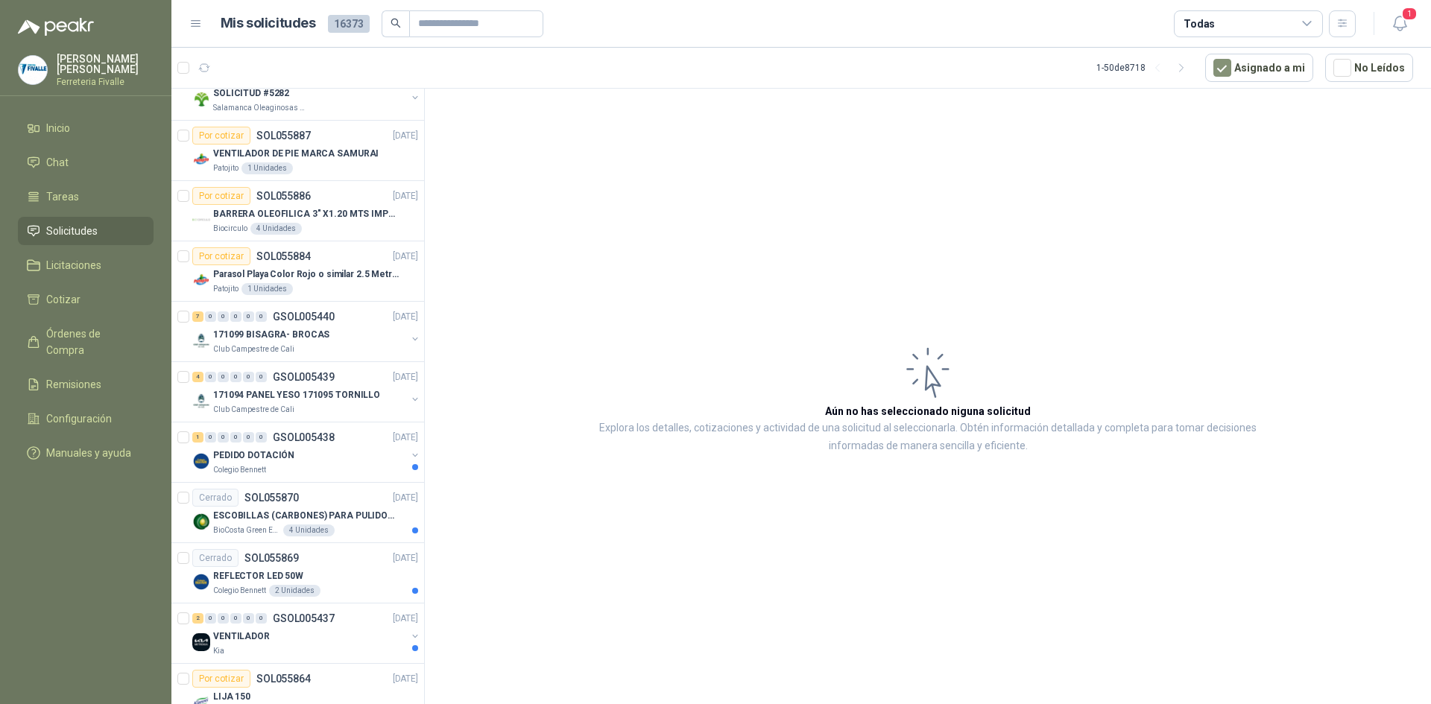
scroll to position [224, 0]
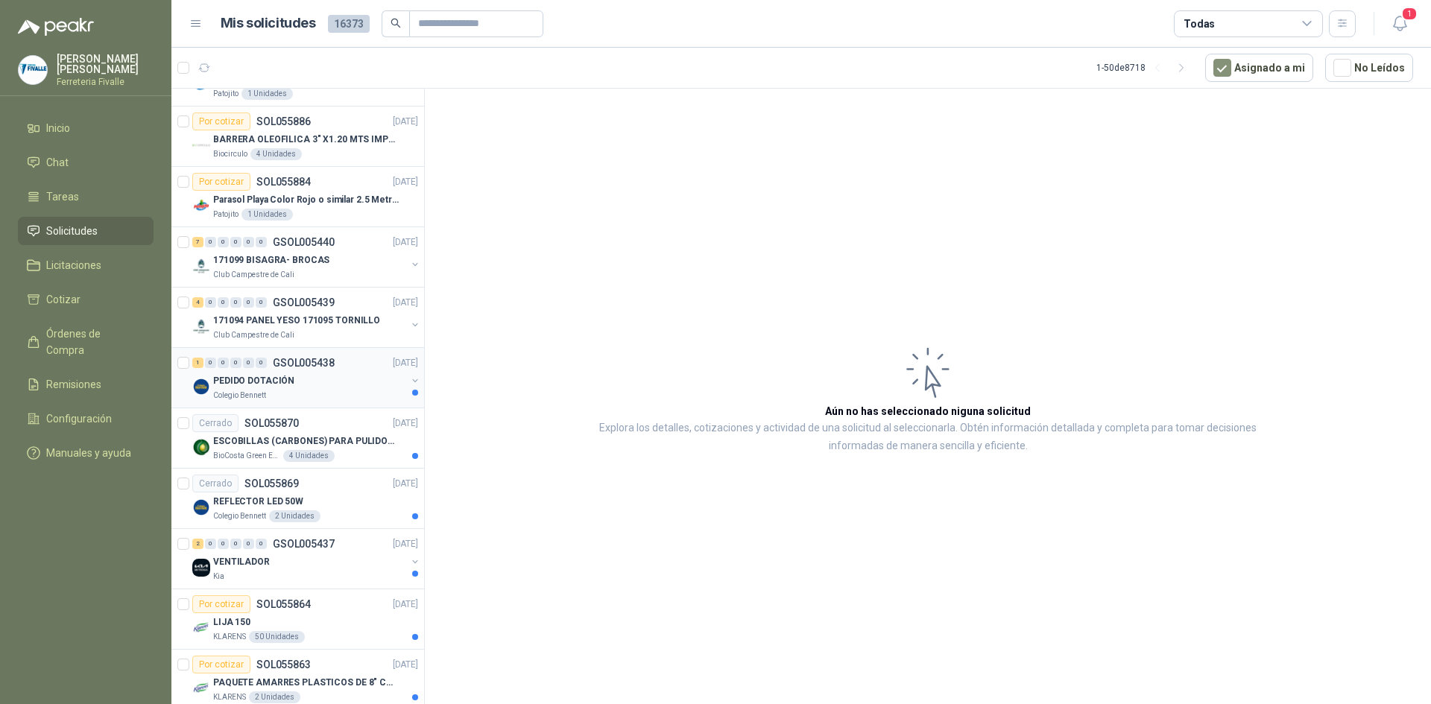
click at [358, 385] on div "PEDIDO DOTACIÓN" at bounding box center [309, 381] width 193 height 18
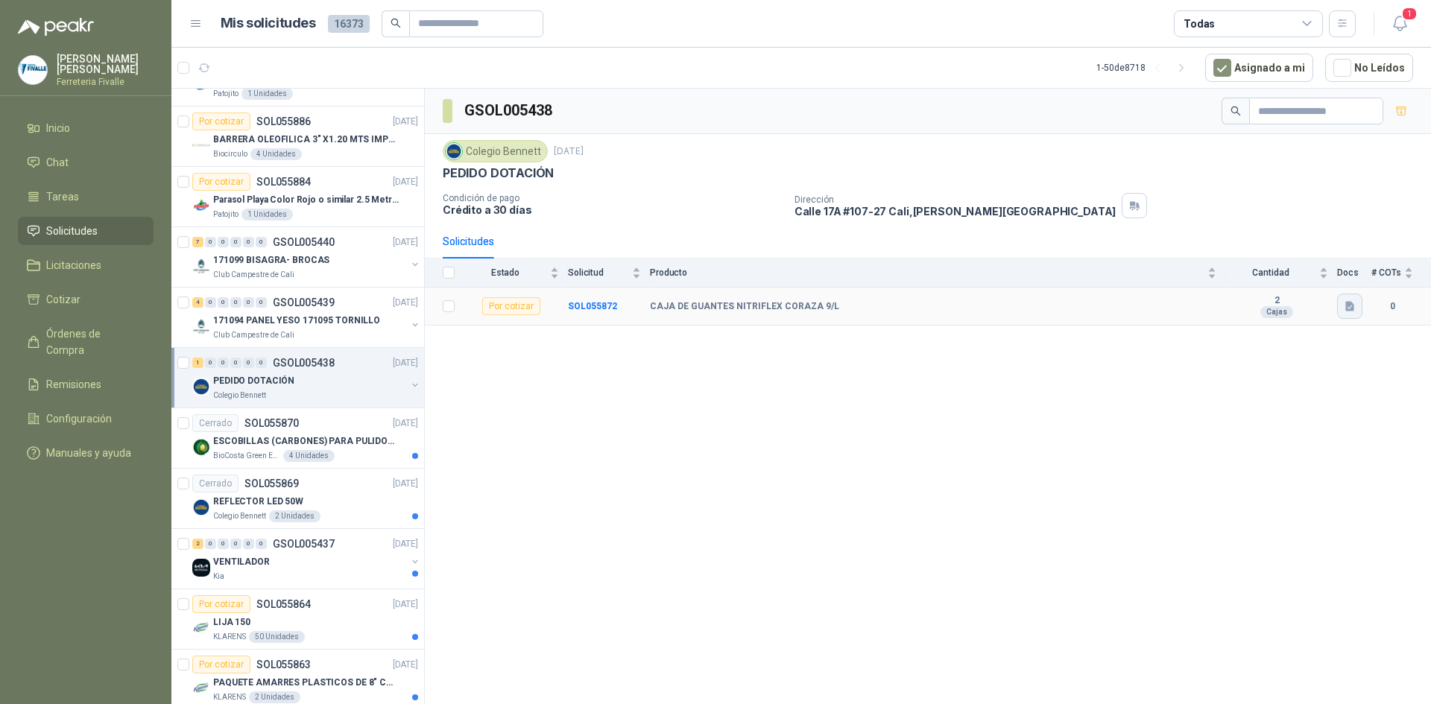
click at [1348, 306] on icon "button" at bounding box center [1349, 307] width 9 height 10
click at [1256, 268] on button "Captura de pantalla [DATE] 083036.png" at bounding box center [1259, 274] width 188 height 16
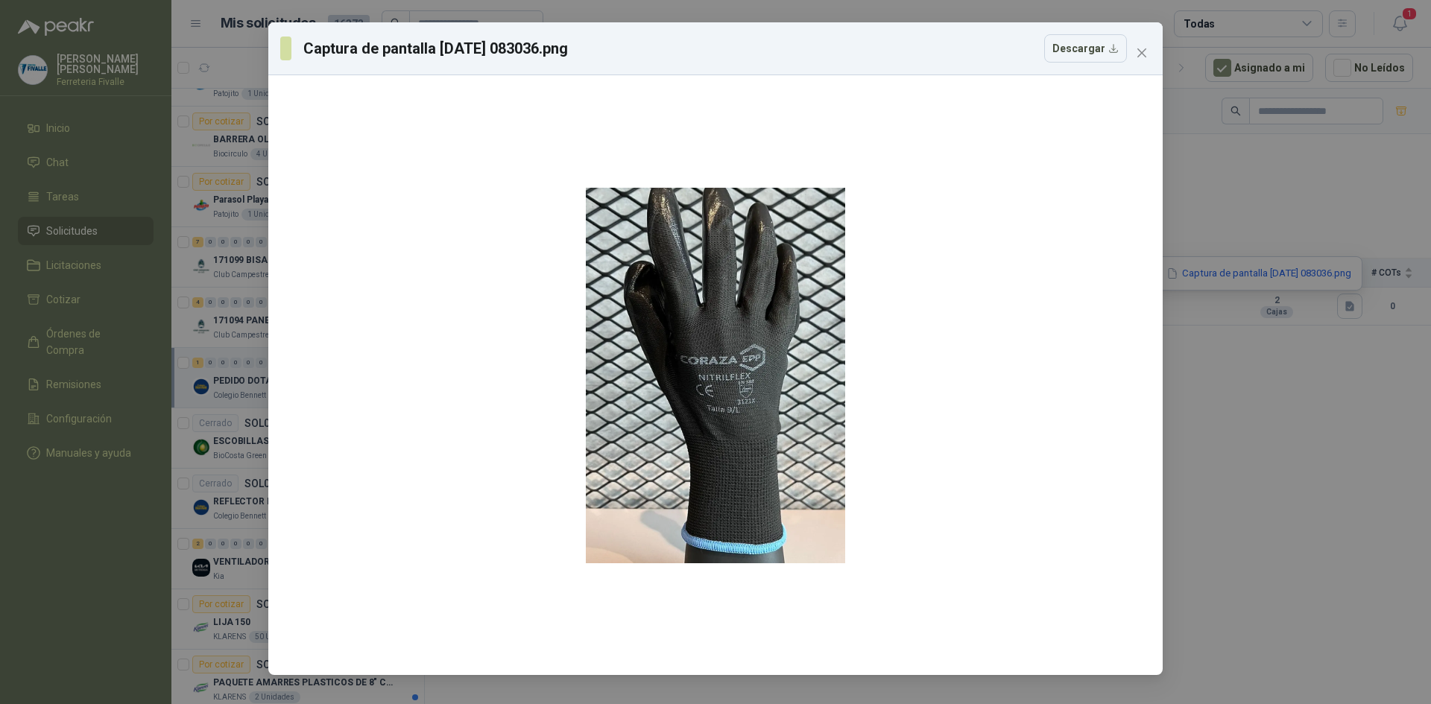
click at [1246, 330] on div "Captura de pantalla [DATE] 083036.png Descargar" at bounding box center [715, 352] width 1431 height 704
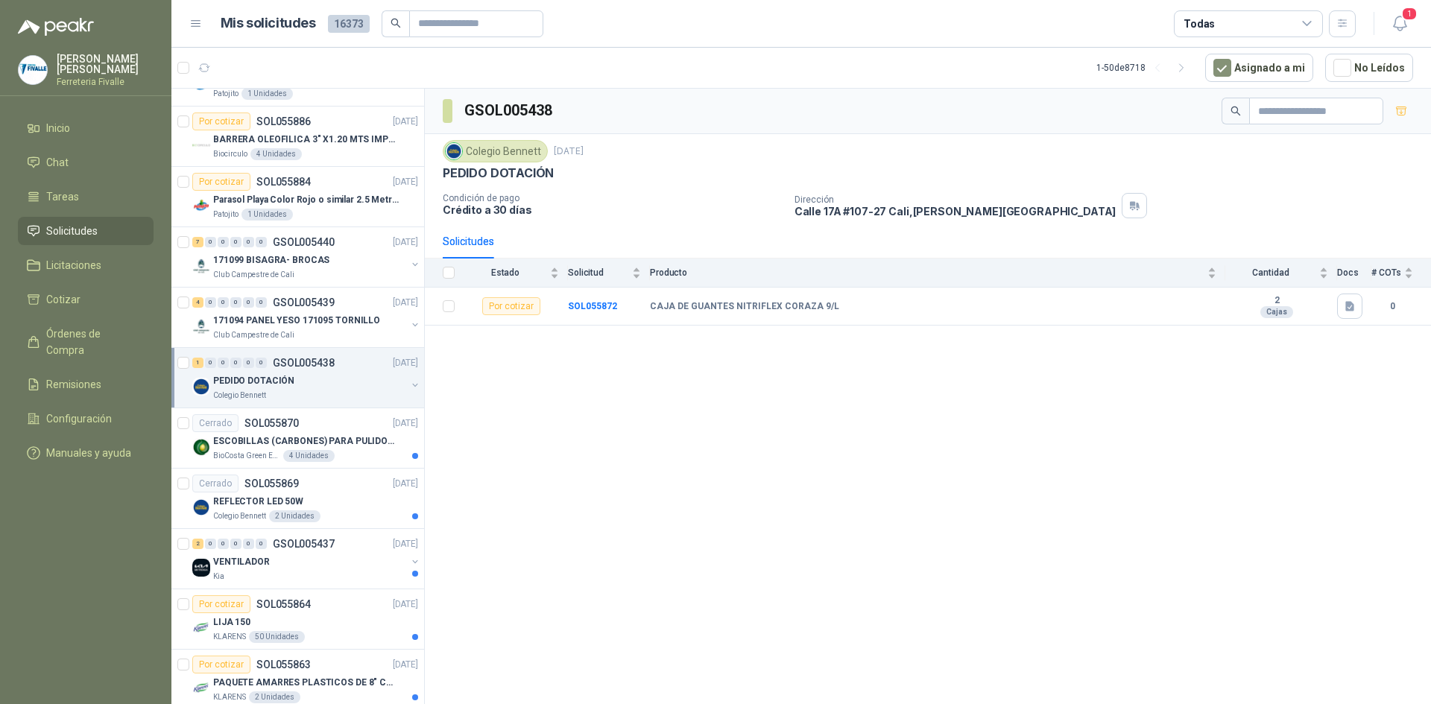
drag, startPoint x: 1406, startPoint y: 1, endPoint x: 483, endPoint y: 300, distance: 970.0
click at [484, 300] on div "Por cotizar" at bounding box center [511, 306] width 58 height 18
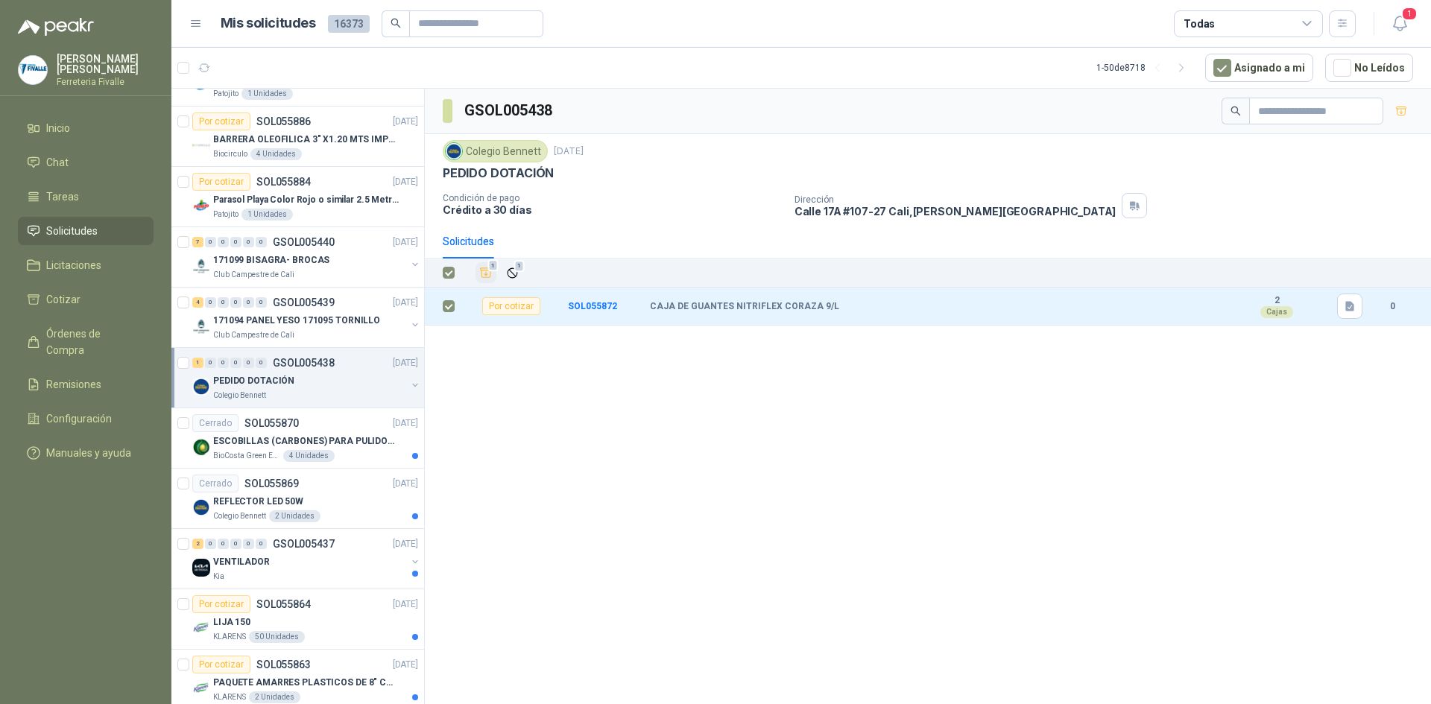
click at [485, 272] on icon "Añadir" at bounding box center [485, 272] width 13 height 13
click at [66, 308] on span "Cotizar" at bounding box center [63, 299] width 34 height 16
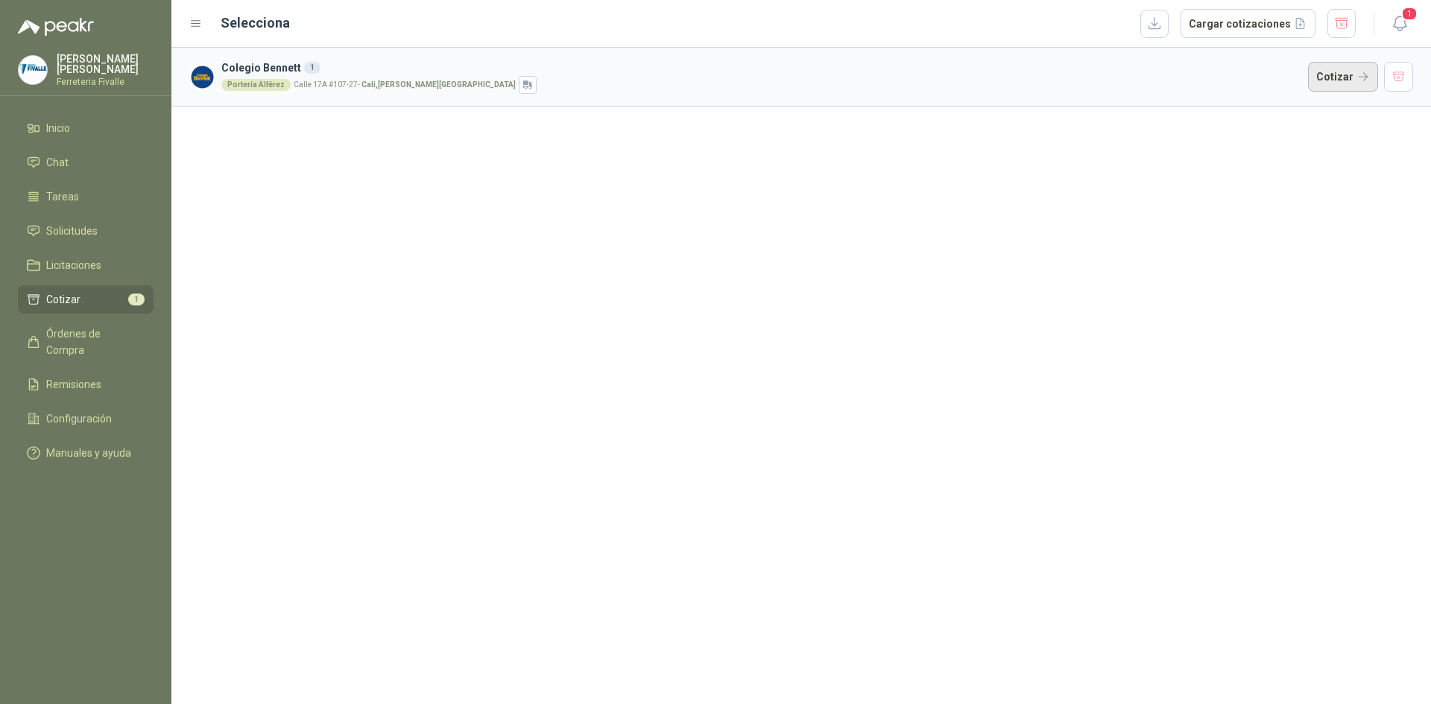
click at [1351, 70] on button "Cotizar" at bounding box center [1343, 77] width 70 height 30
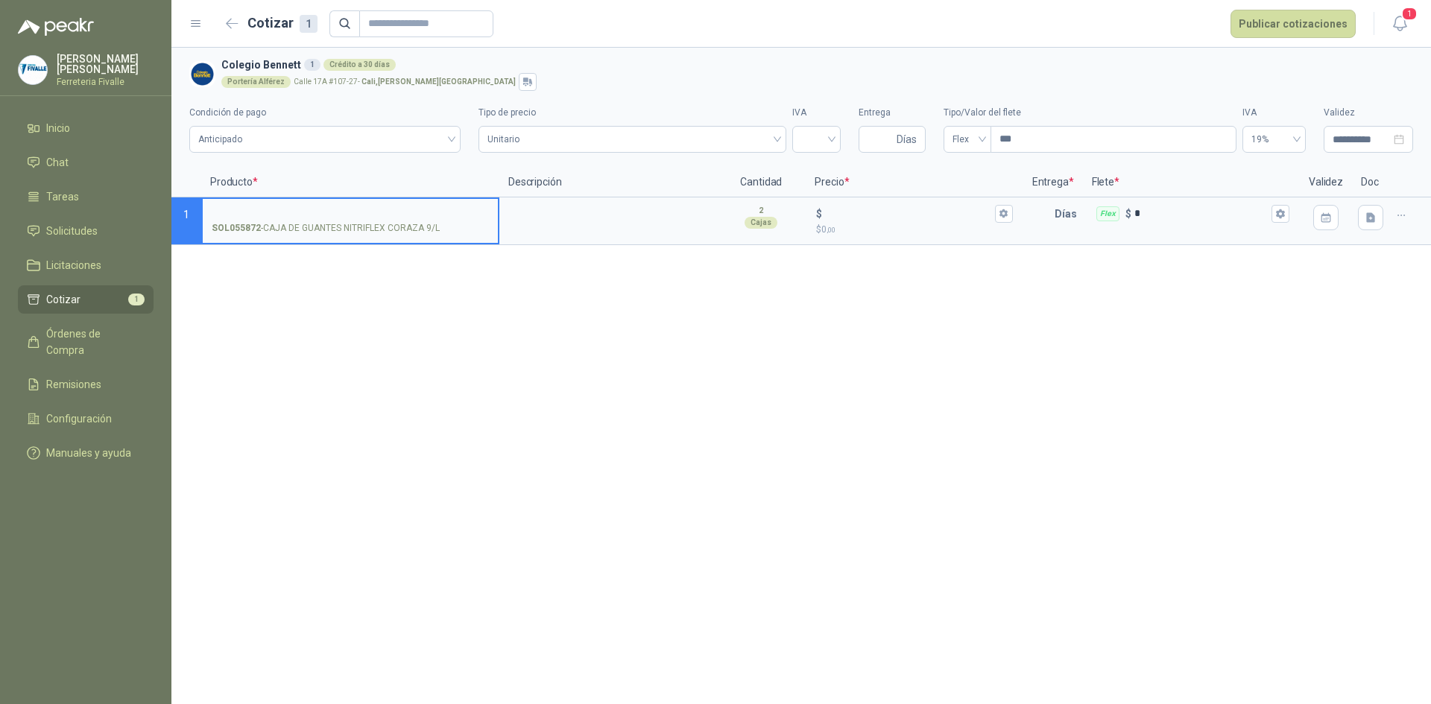
click at [1205, 331] on div "**********" at bounding box center [801, 376] width 1260 height 657
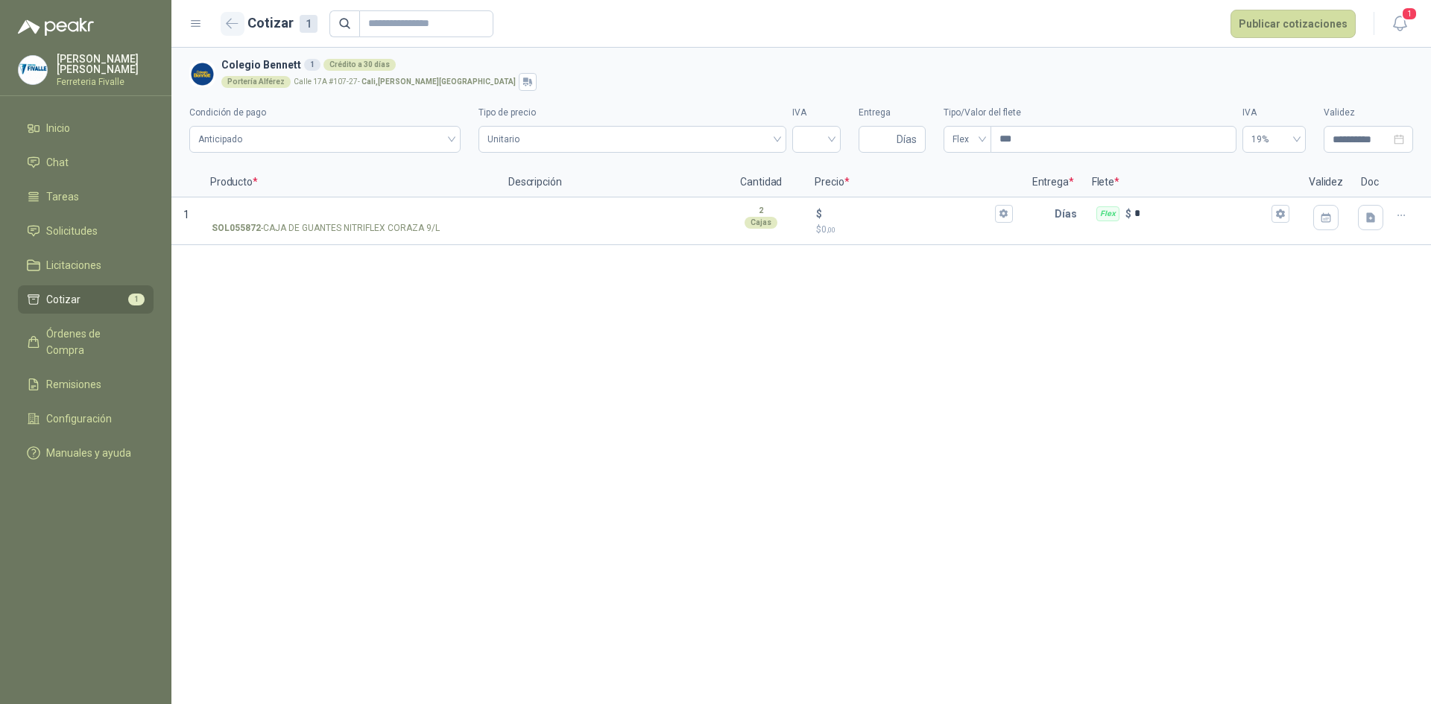
click at [230, 28] on icon "button" at bounding box center [232, 23] width 13 height 11
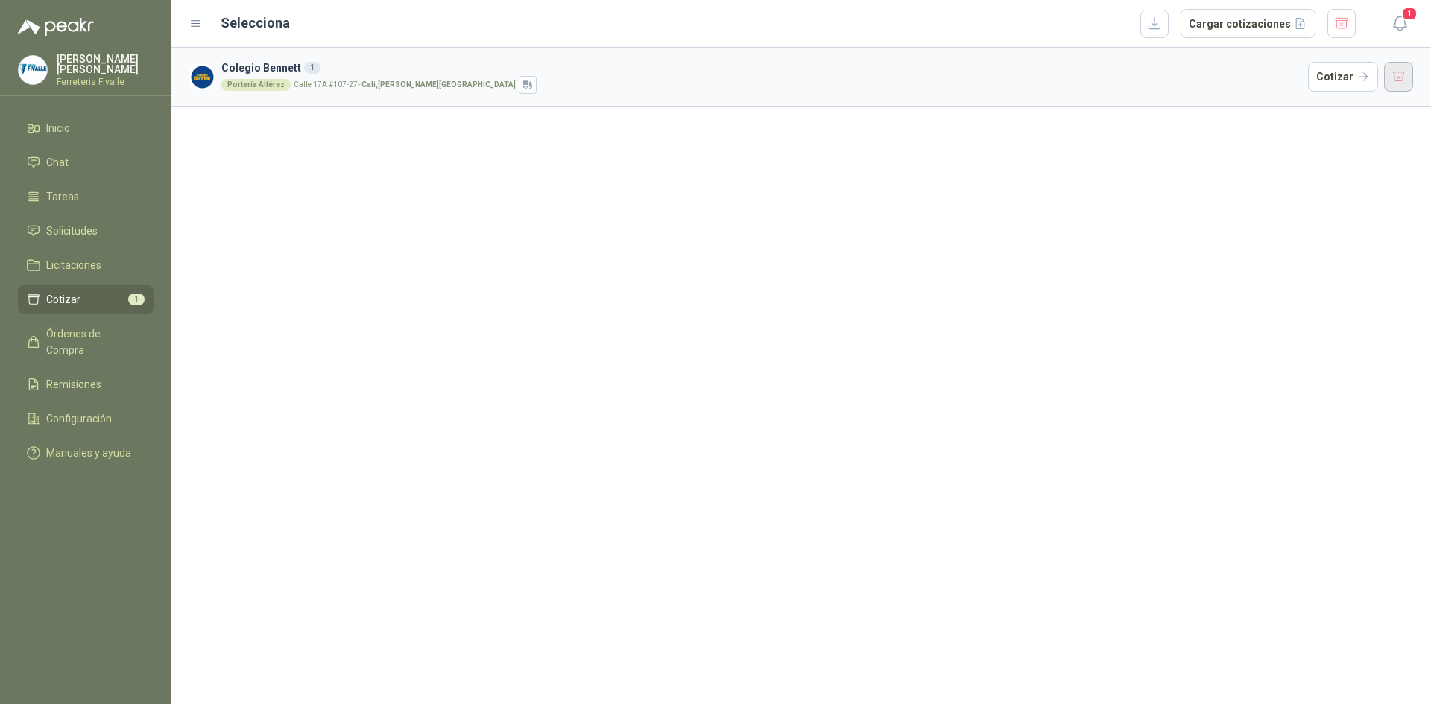
click at [1394, 73] on button "button" at bounding box center [1399, 77] width 30 height 30
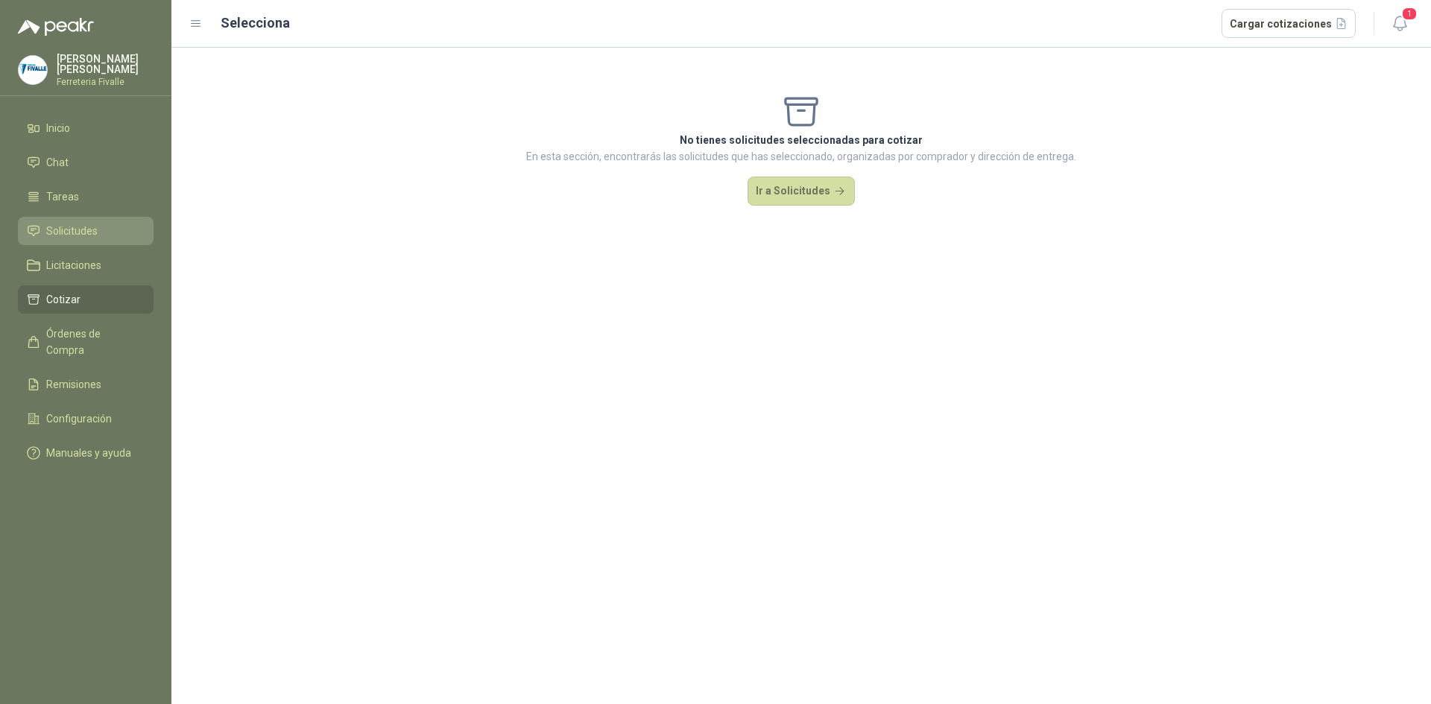
click at [50, 239] on span "Solicitudes" at bounding box center [71, 231] width 51 height 16
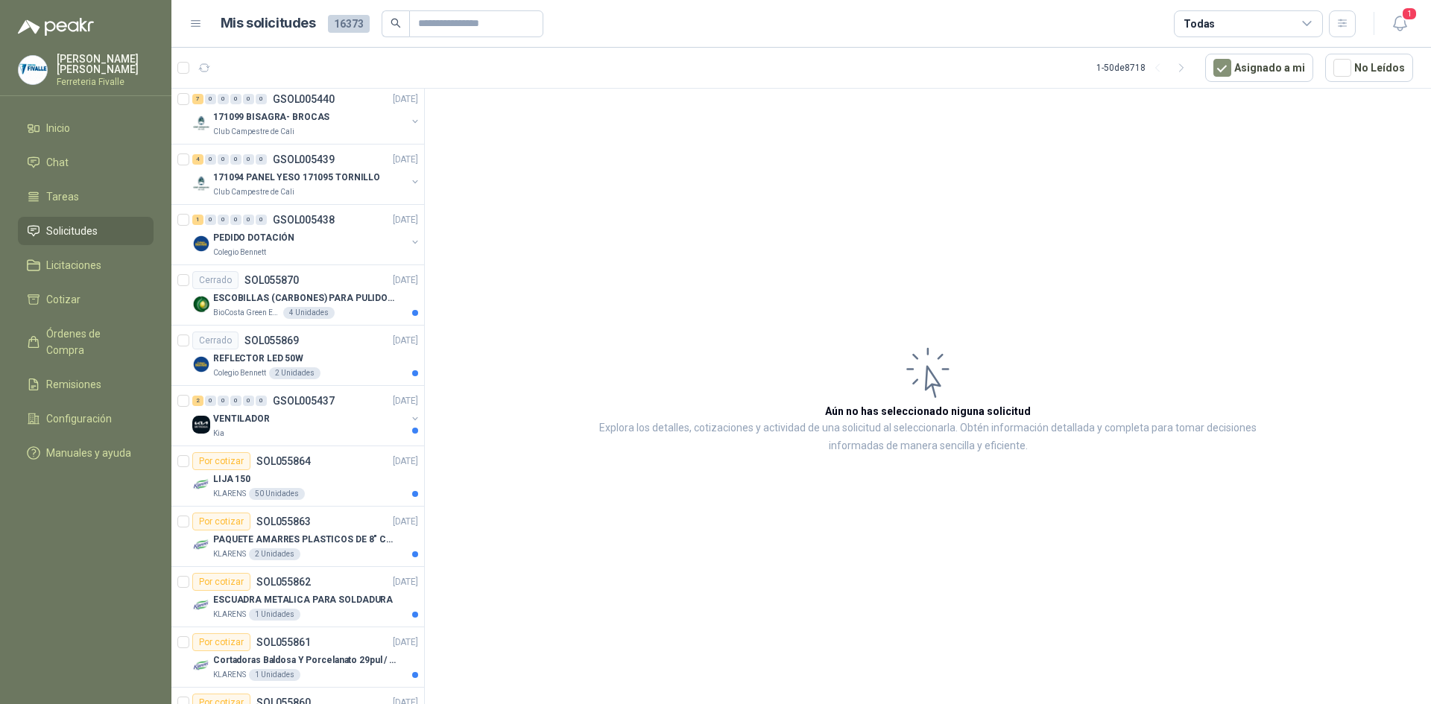
scroll to position [373, 0]
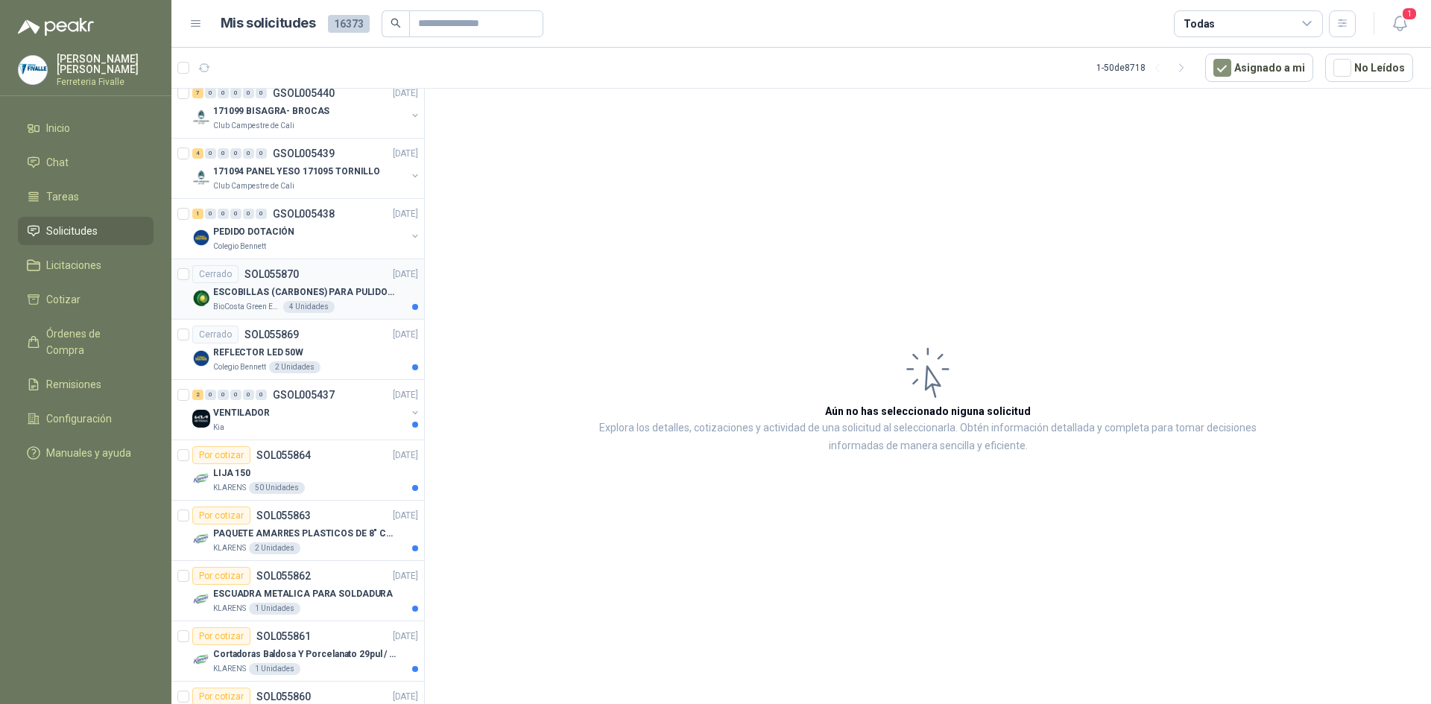
click at [366, 304] on div "BioCosta [PERSON_NAME] Energy S.A.S 4 Unidades" at bounding box center [315, 307] width 205 height 12
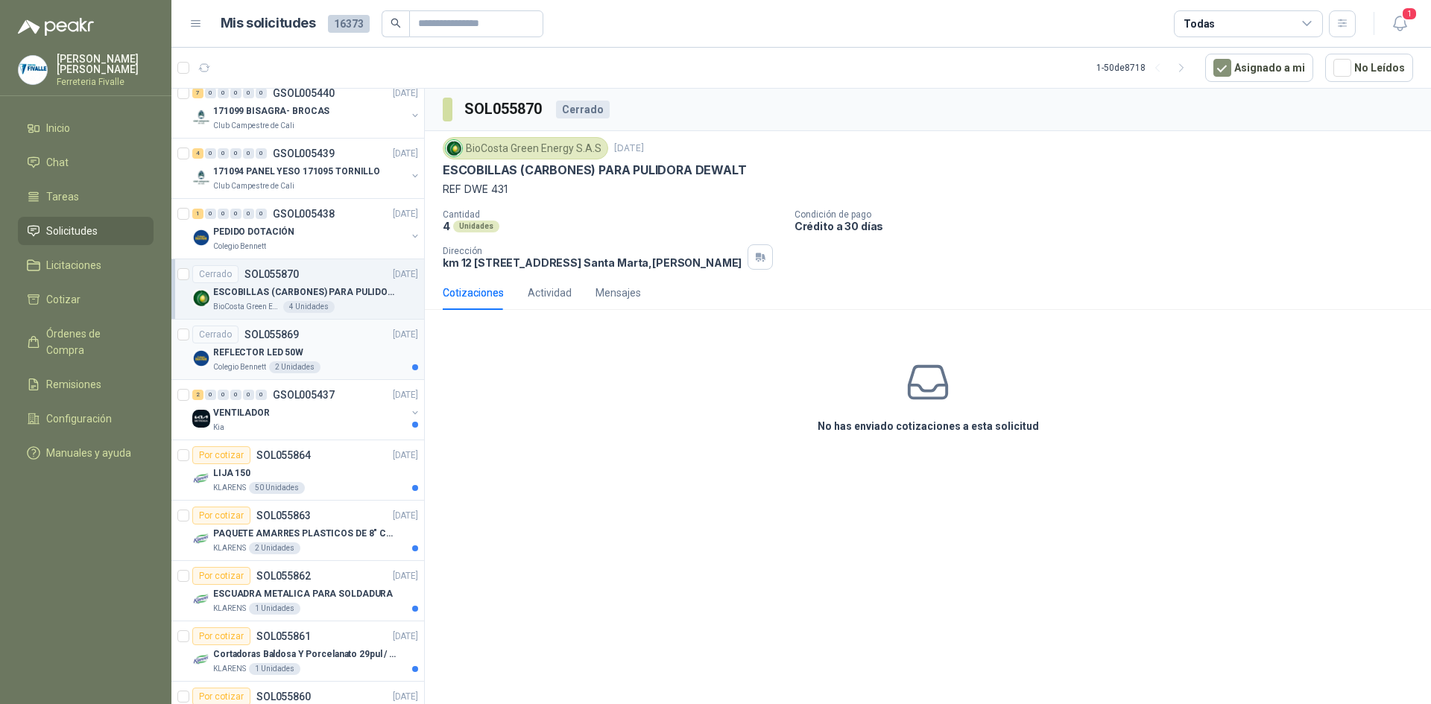
click at [370, 368] on div "Colegio [PERSON_NAME] 2 Unidades" at bounding box center [315, 368] width 205 height 12
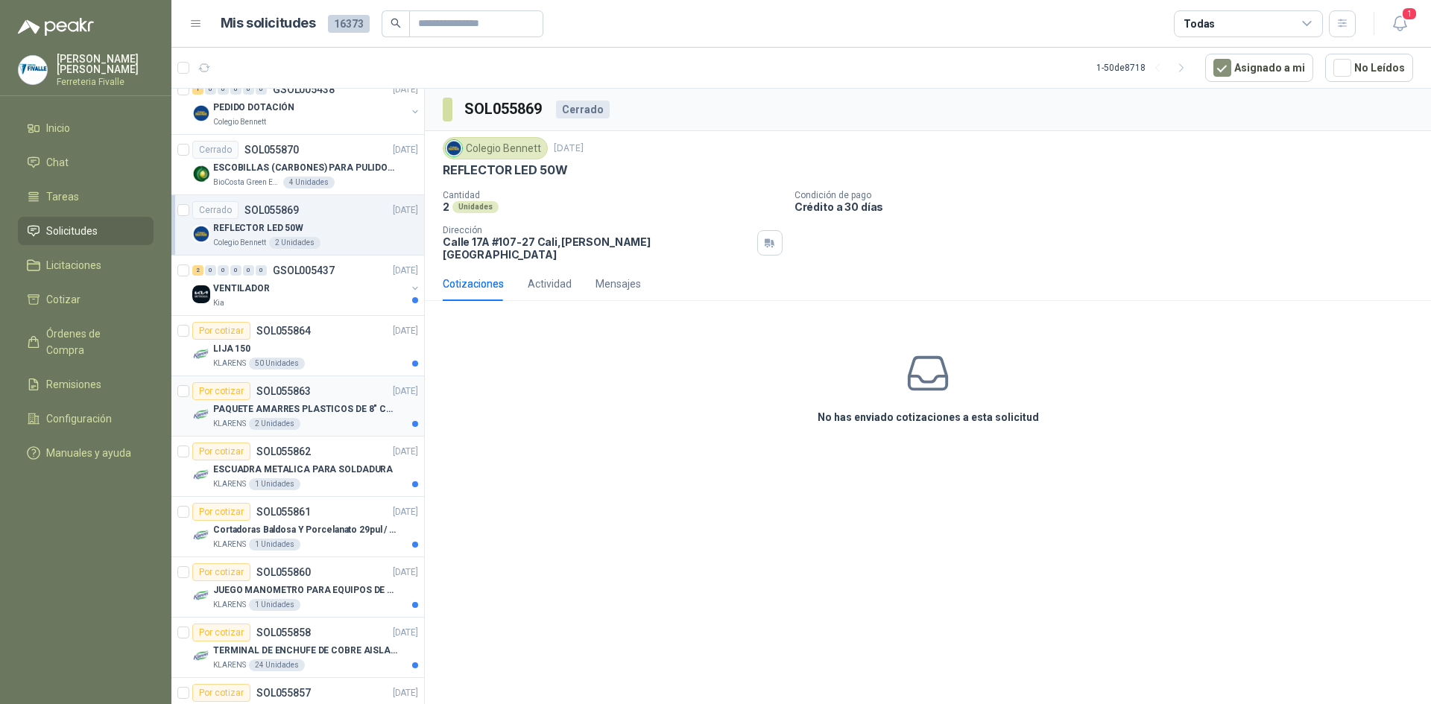
scroll to position [522, 0]
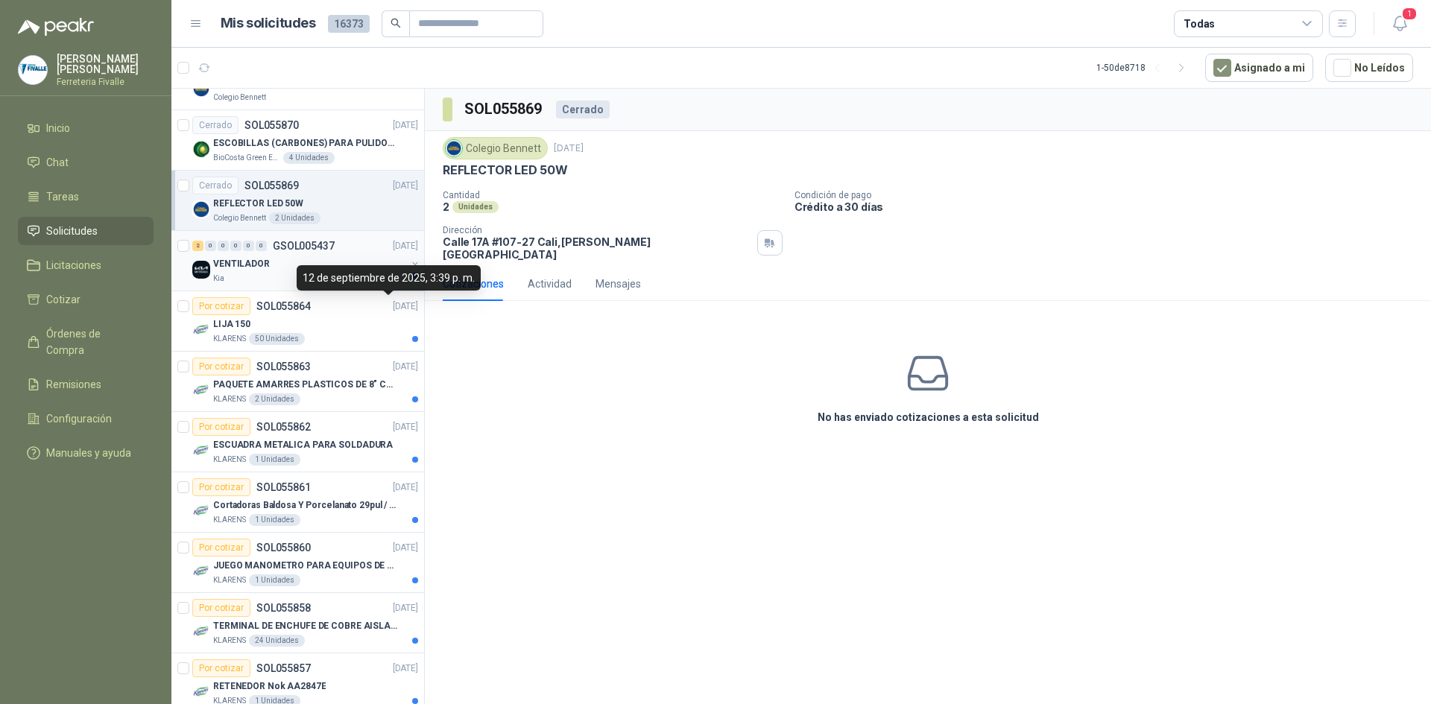
click at [379, 272] on div "12 de septiembre de 2025, 3:39 p. m." at bounding box center [389, 277] width 184 height 25
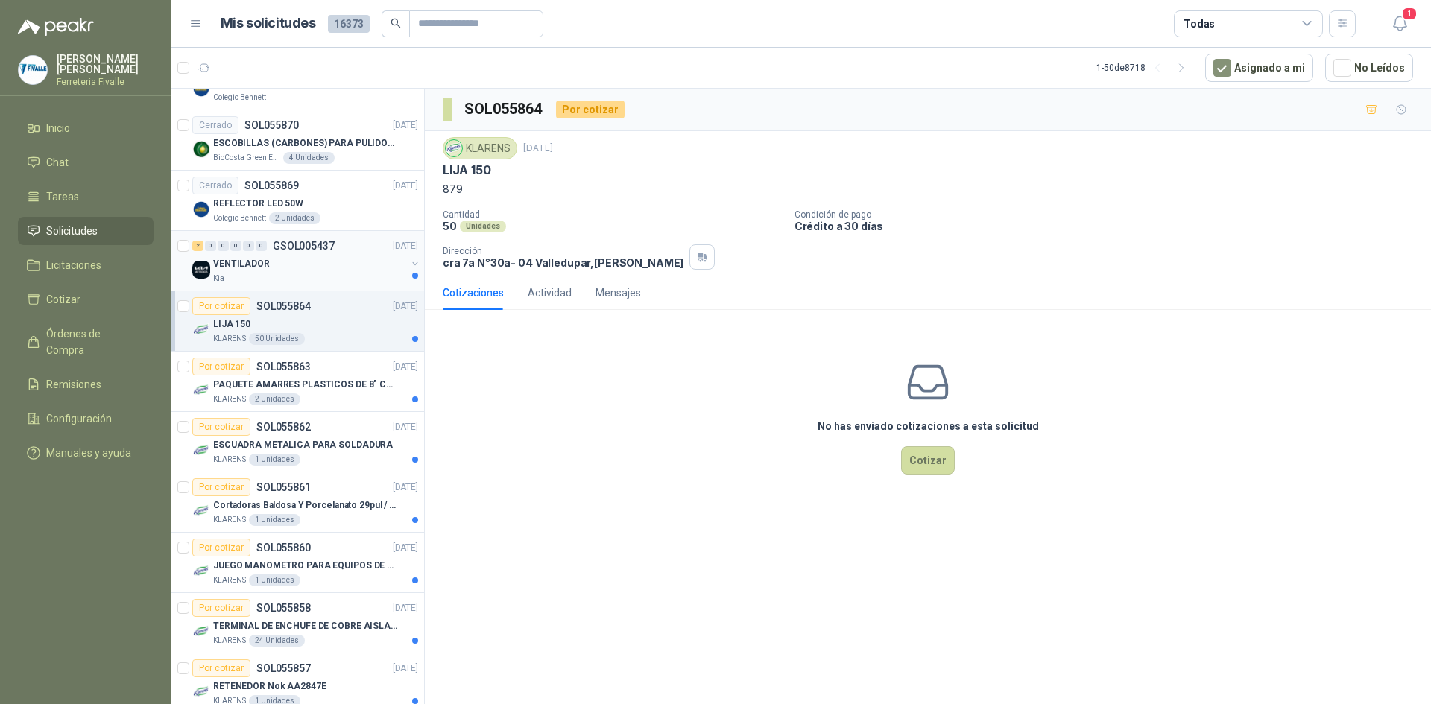
click at [351, 255] on div "VENTILADOR" at bounding box center [309, 264] width 193 height 18
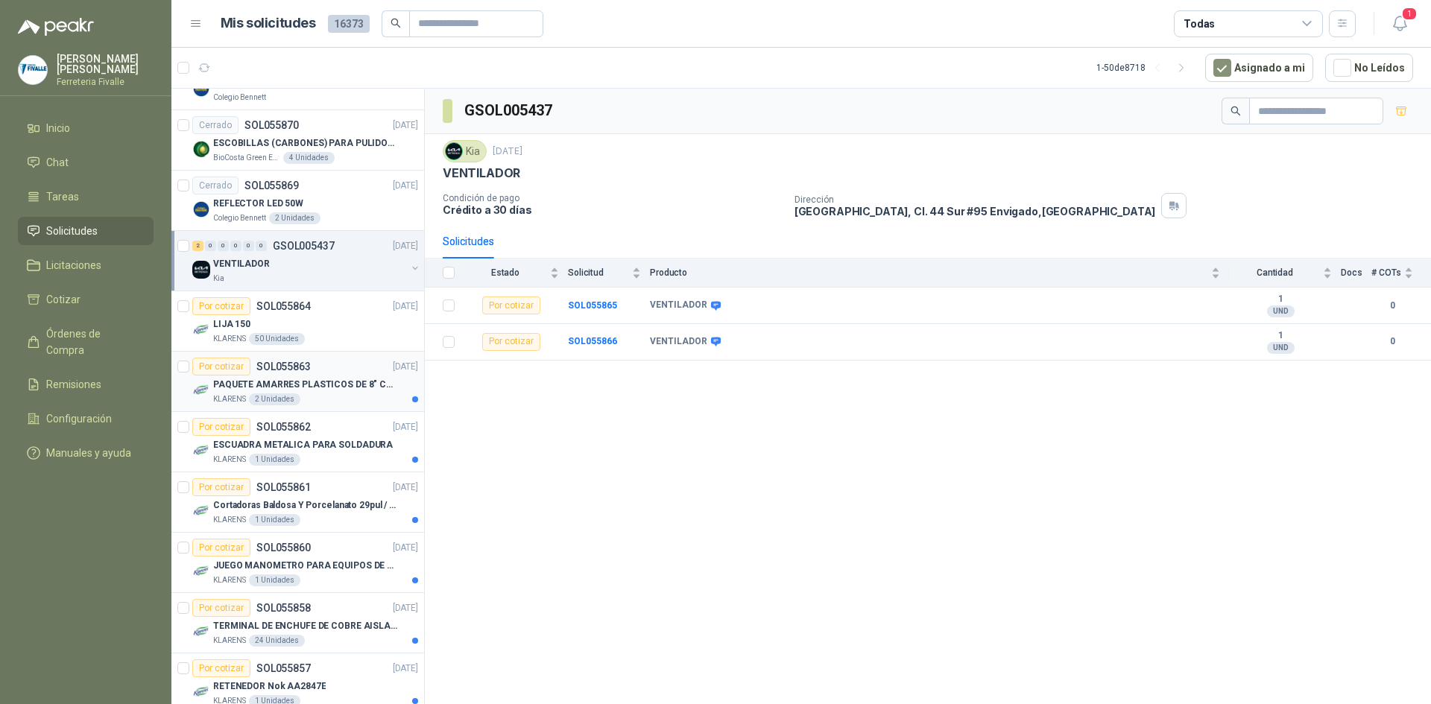
click at [331, 387] on p "PAQUETE AMARRES PLASTICOS DE 8" COLOR NEGRO" at bounding box center [306, 385] width 186 height 14
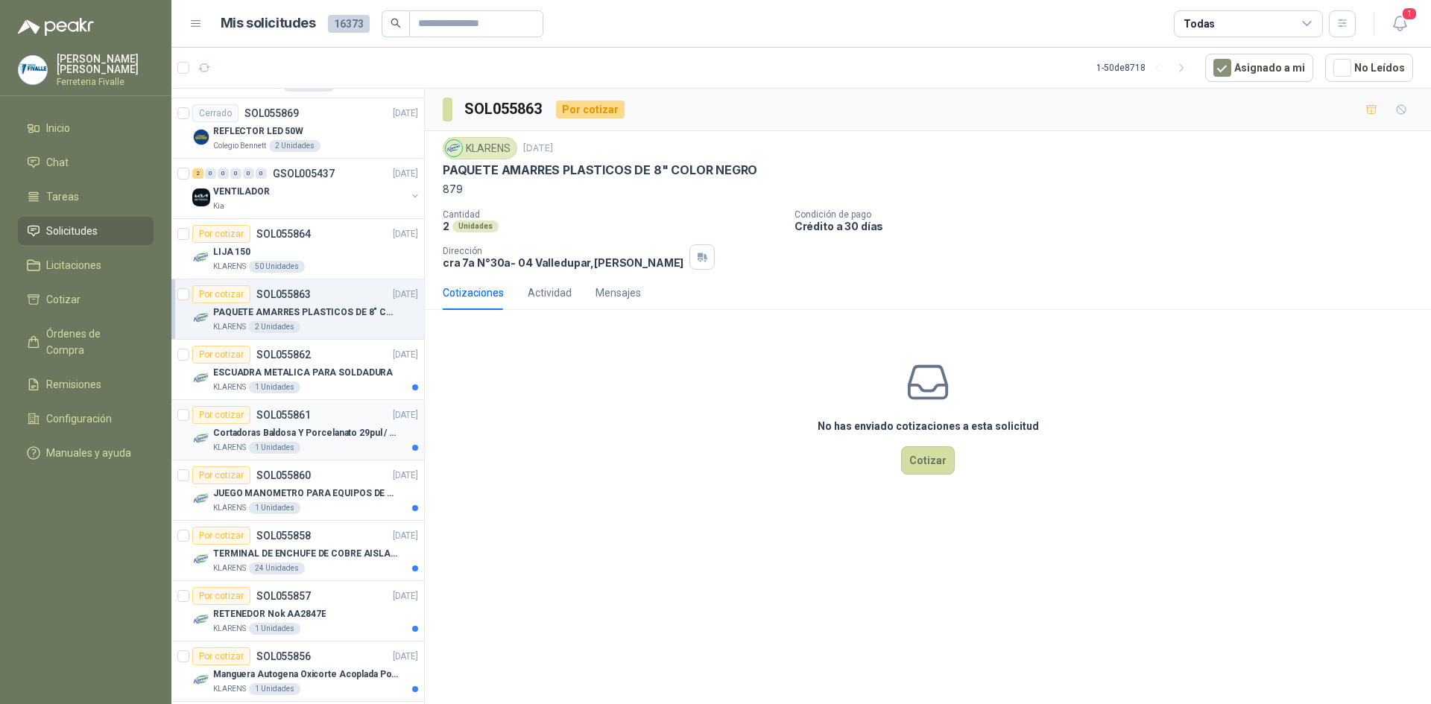
scroll to position [596, 0]
click at [351, 374] on p "ESCUADRA METALICA PARA SOLDADURA" at bounding box center [303, 371] width 180 height 14
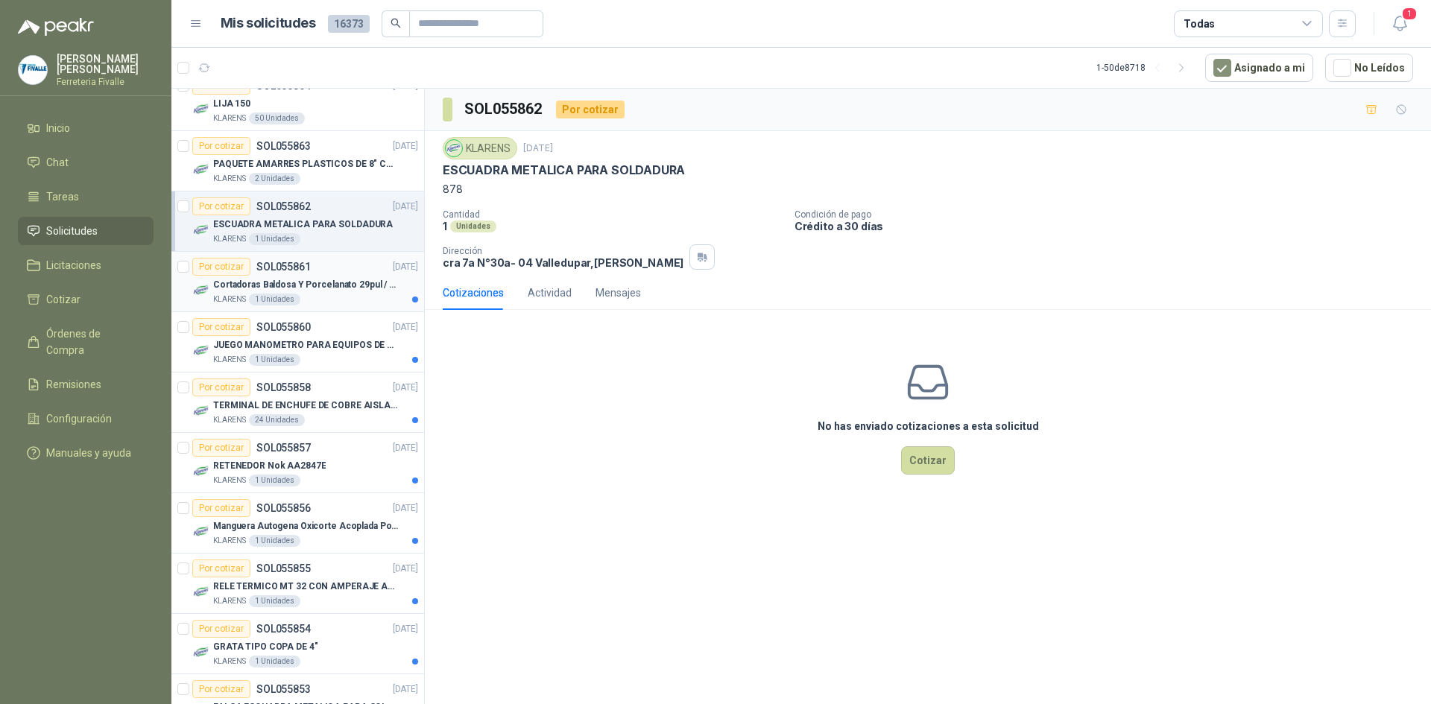
scroll to position [745, 0]
click at [347, 281] on p "Cortadoras Baldosa Y Porcelanato 29pul / 74cm - Truper 15827" at bounding box center [306, 282] width 186 height 14
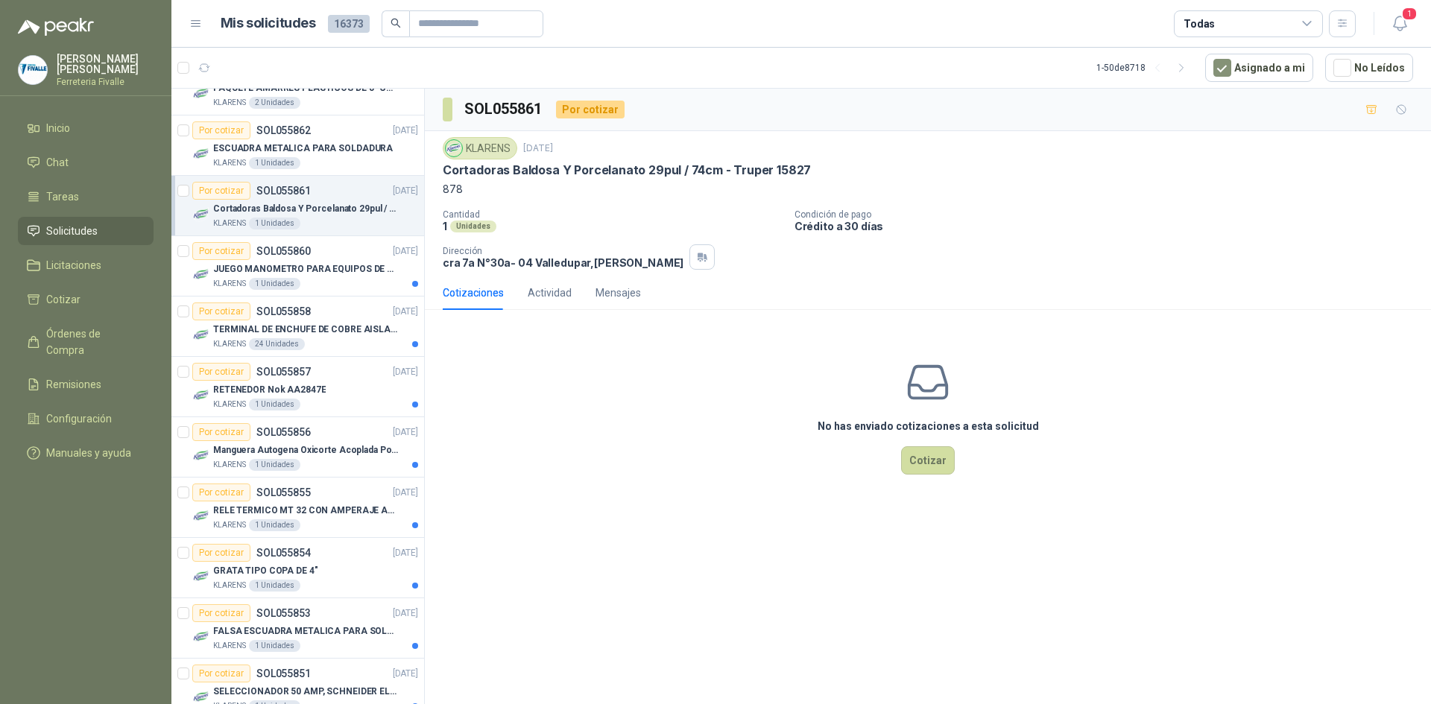
scroll to position [969, 0]
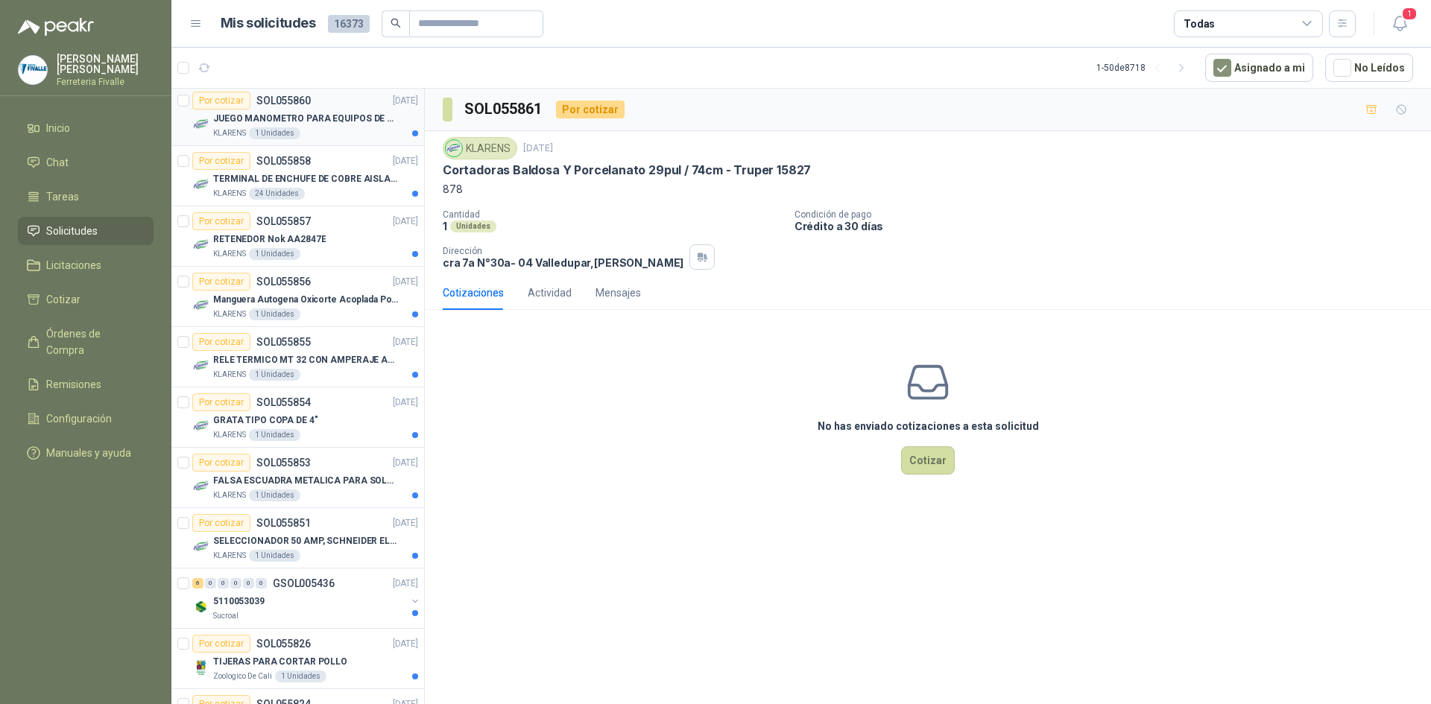
click at [376, 140] on article "Por cotizar SOL055860 [DATE] JUEGO MANOMETRO PARA EQUIPOS DE ARGON Y OXICORTE […" at bounding box center [297, 116] width 253 height 60
click at [375, 182] on p "TERMINAL DE ENCHUFE DE COBRE AISLADO PARA 12AWG" at bounding box center [306, 179] width 186 height 14
click at [356, 289] on div "Por cotizar SOL055856 [DATE]" at bounding box center [305, 282] width 226 height 18
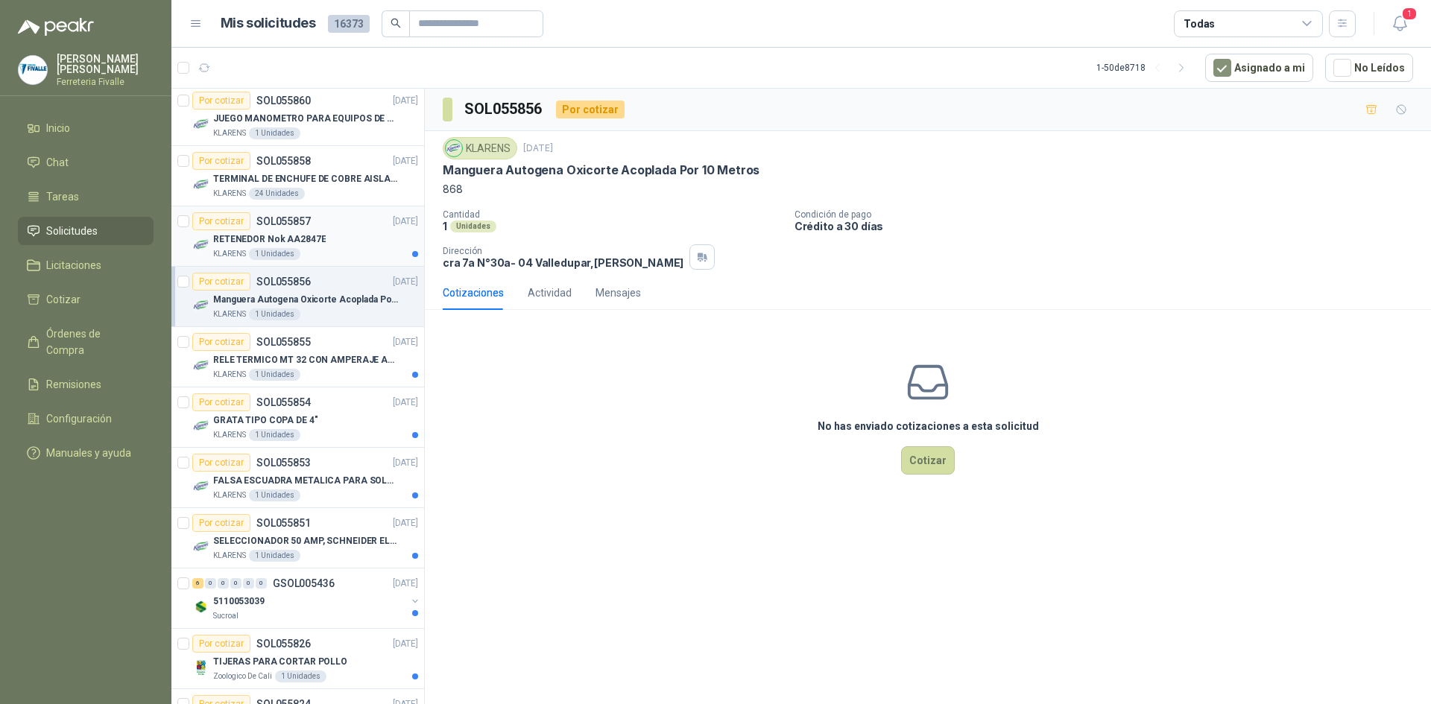
click at [368, 253] on div "KLARENS 1 Unidades" at bounding box center [315, 254] width 205 height 12
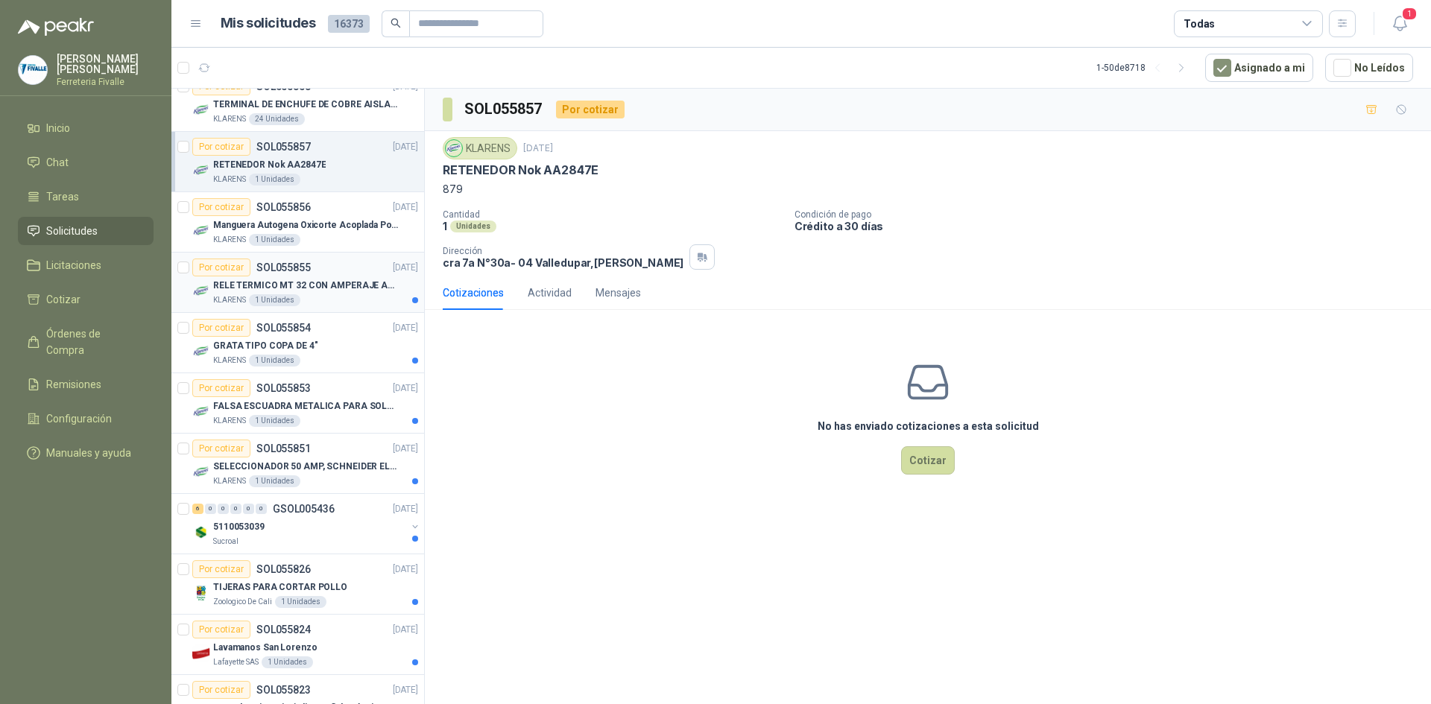
click at [303, 289] on p "RELE TERMICO MT 32 CON AMPERAJE ADJUSTABLE ENTRE 16A - 22A, MARCA LS" at bounding box center [306, 286] width 186 height 14
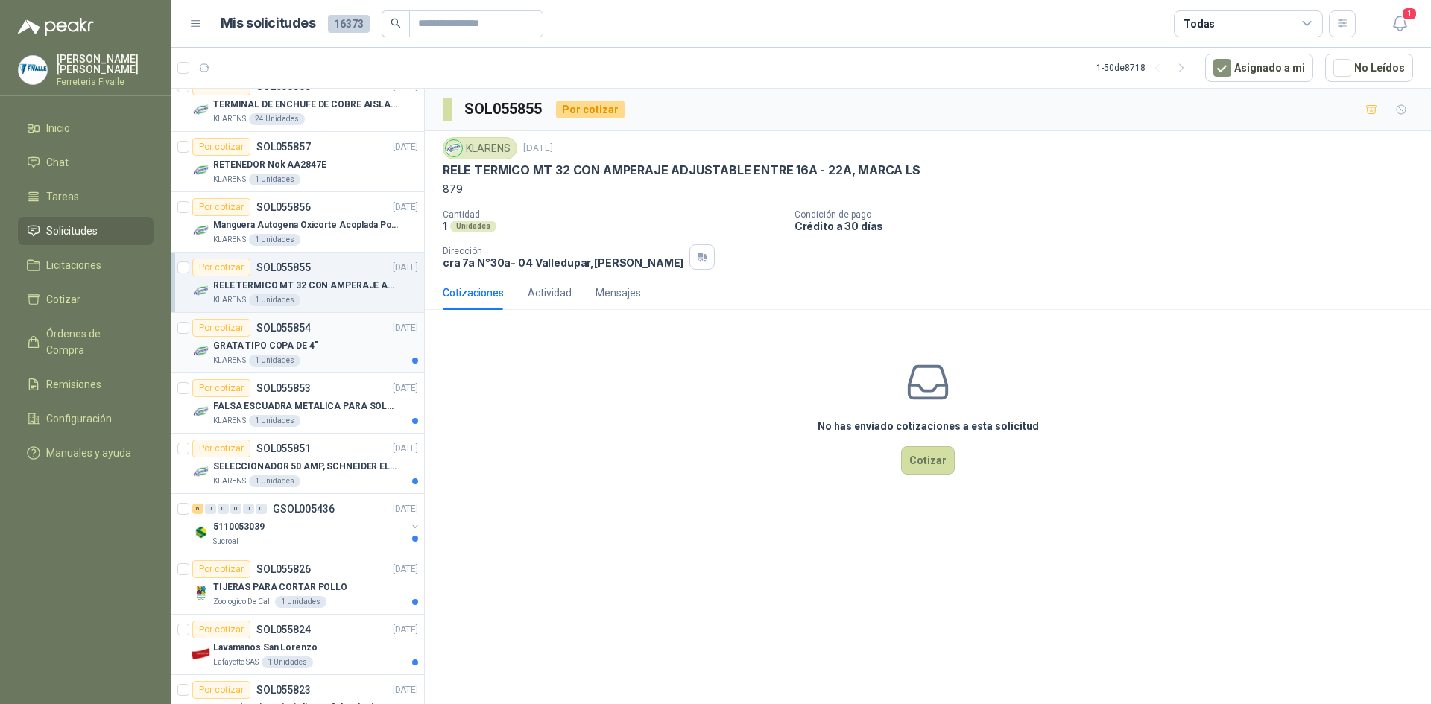
click at [312, 353] on div "GRATA TIPO COPA DE 4"" at bounding box center [315, 346] width 205 height 18
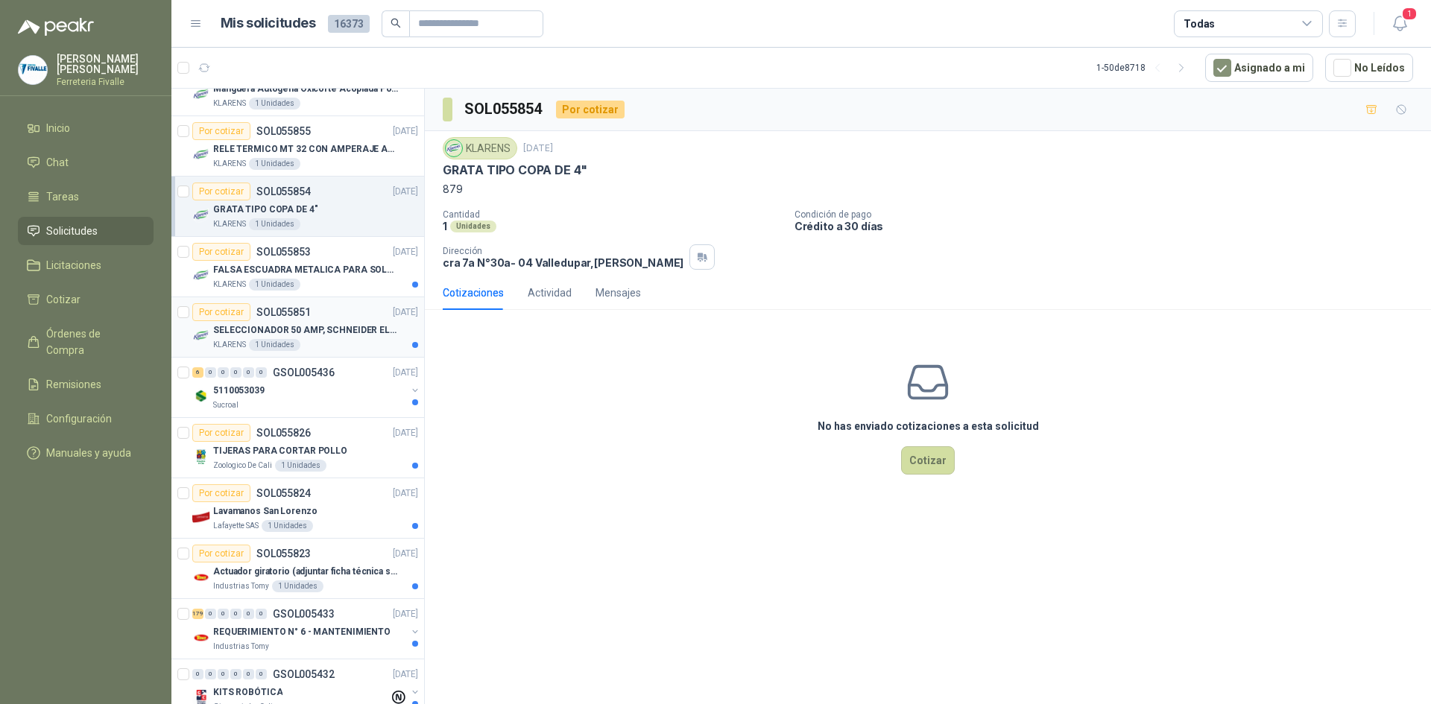
scroll to position [1193, 0]
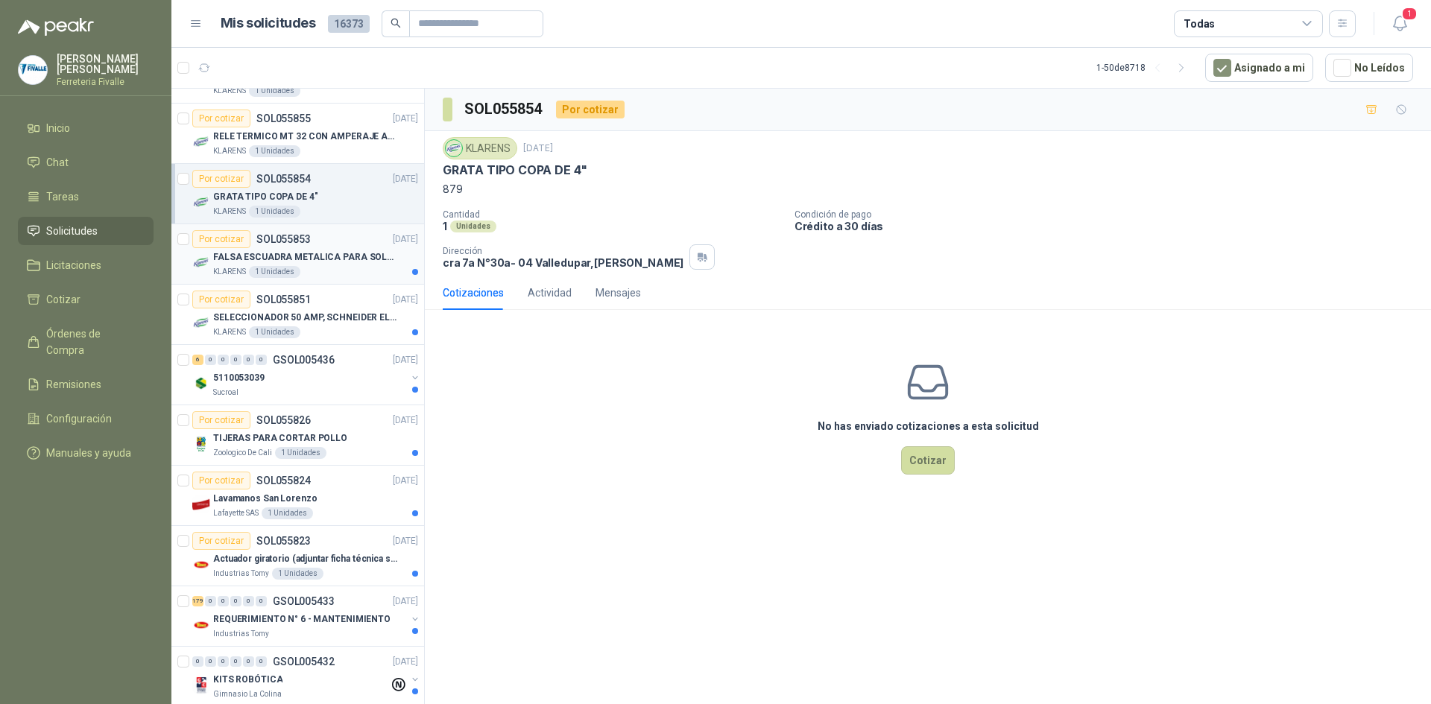
click at [344, 271] on div "KLARENS 1 Unidades" at bounding box center [315, 272] width 205 height 12
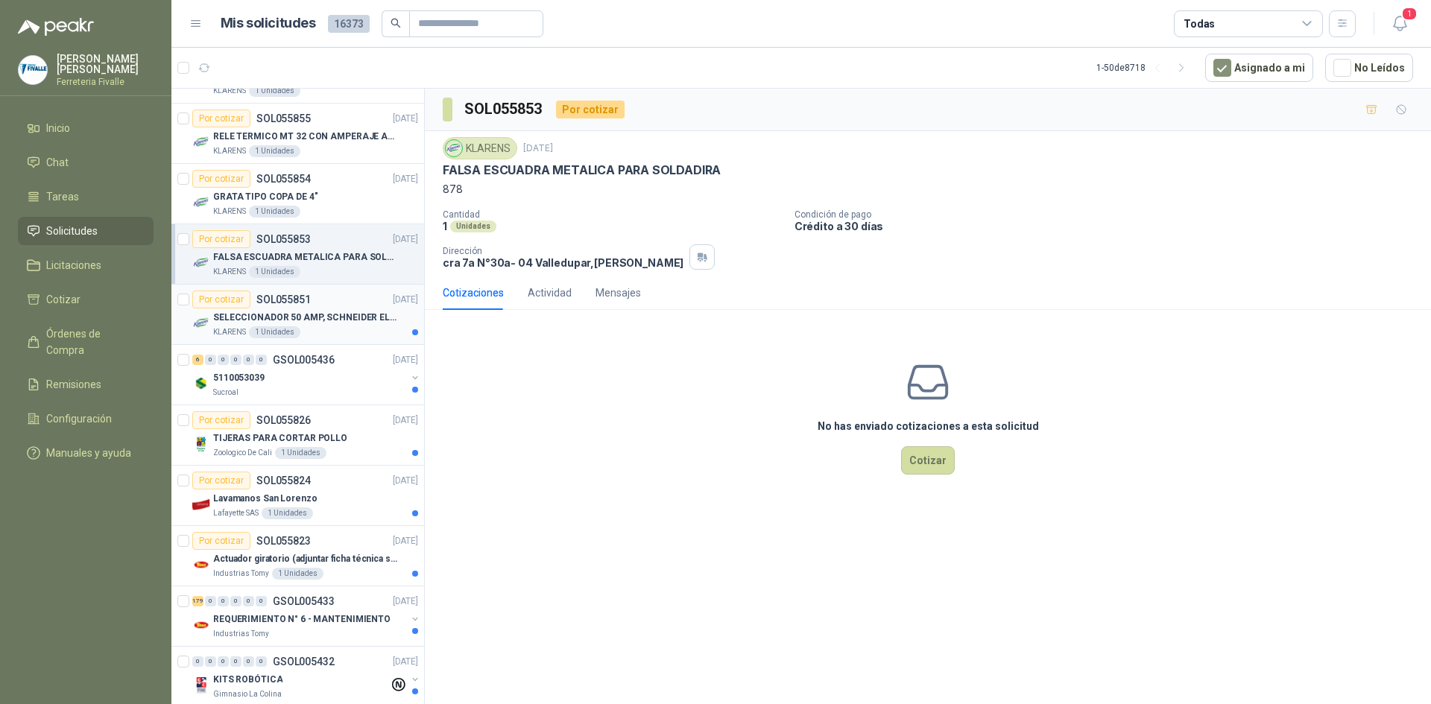
click at [339, 323] on p "SELECCIONADOR 50 AMP, SCHNEIDER ELECTRIC, NSC100N" at bounding box center [306, 318] width 186 height 14
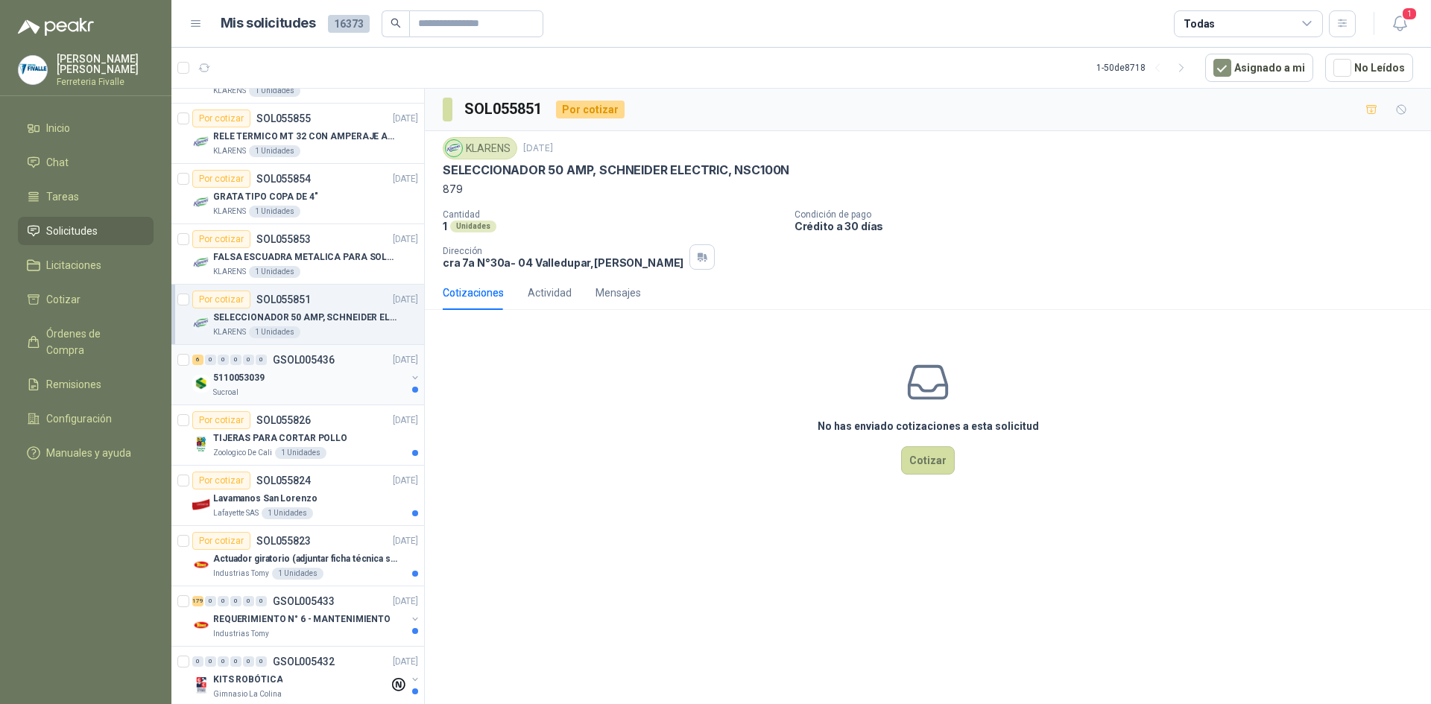
click at [332, 382] on div "5110053039" at bounding box center [309, 378] width 193 height 18
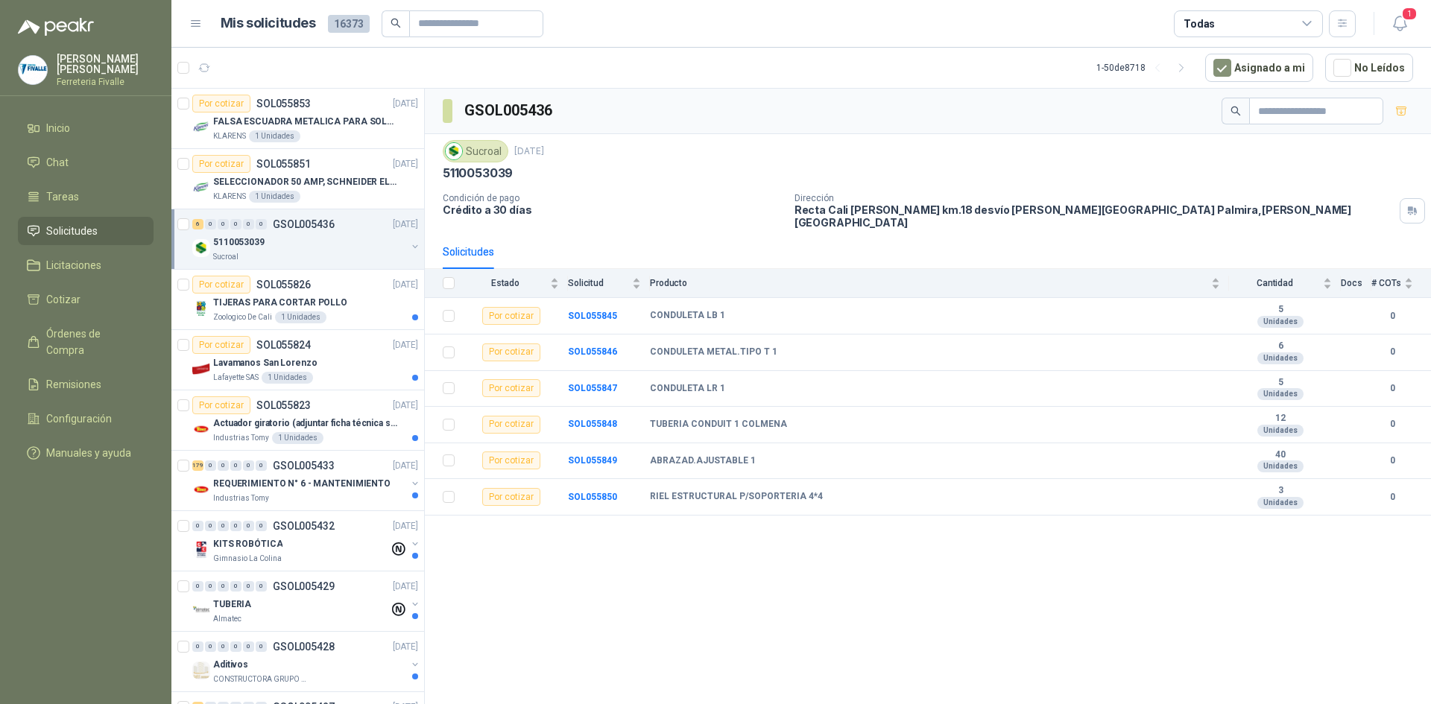
scroll to position [1342, 0]
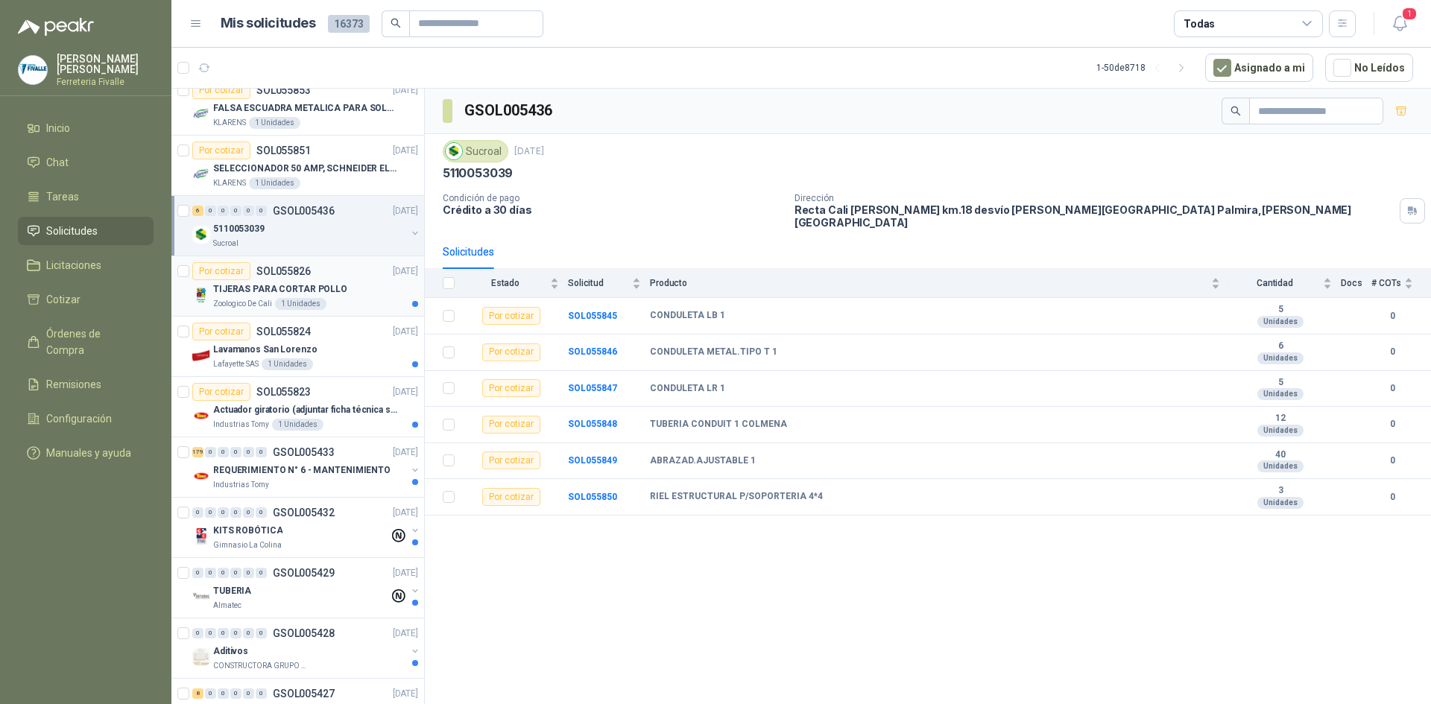
click at [321, 304] on div "1 Unidades" at bounding box center [300, 304] width 51 height 12
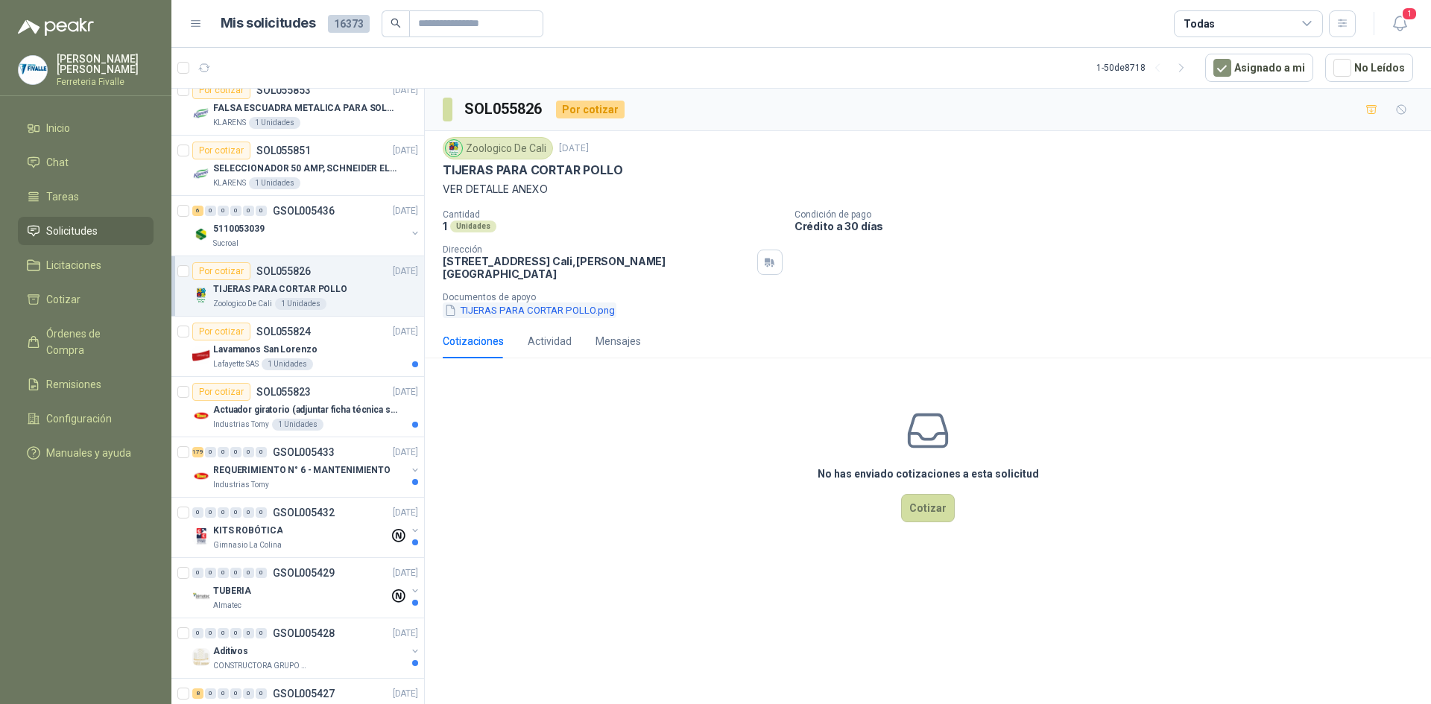
click at [515, 303] on button "TIJERAS PARA CORTAR POLLO.png" at bounding box center [530, 311] width 174 height 16
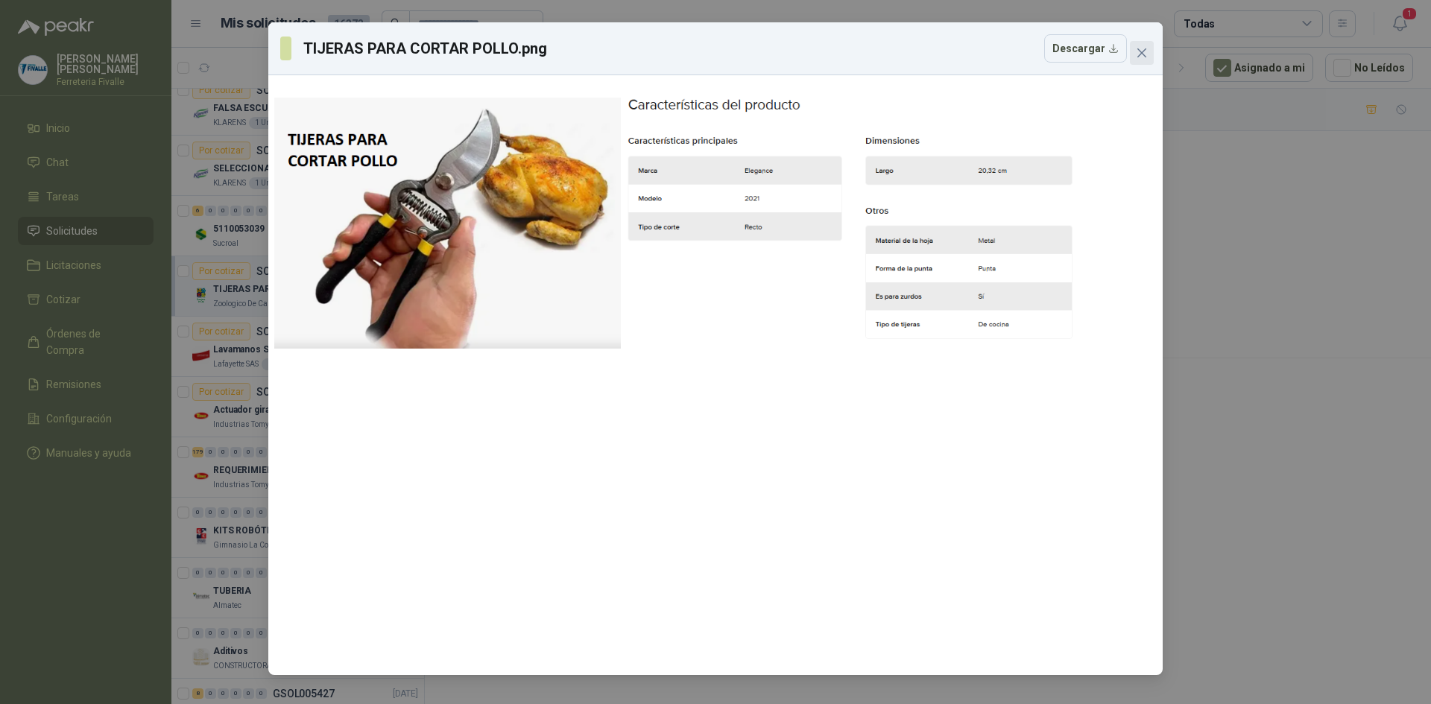
click at [1148, 48] on span "Close" at bounding box center [1142, 53] width 24 height 12
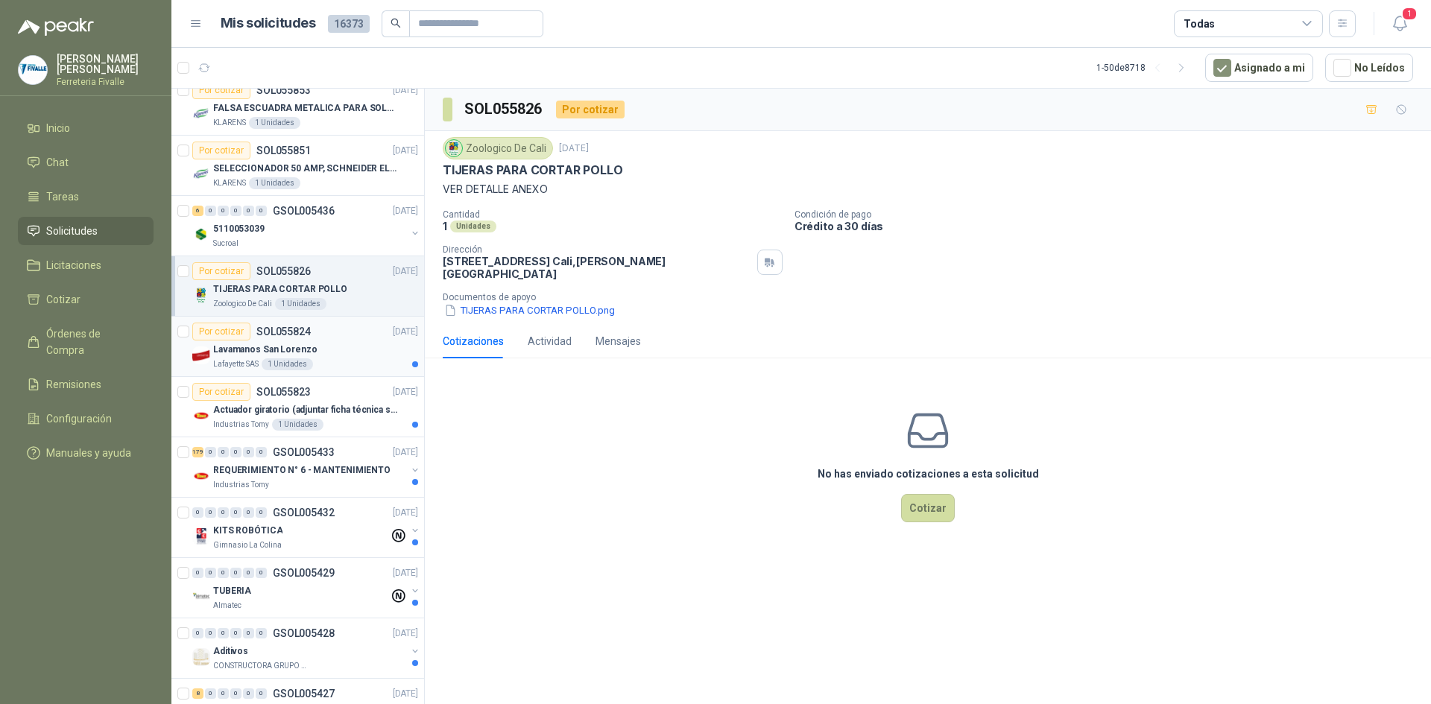
click at [323, 353] on div "Lavamanos San Lorenzo" at bounding box center [315, 350] width 205 height 18
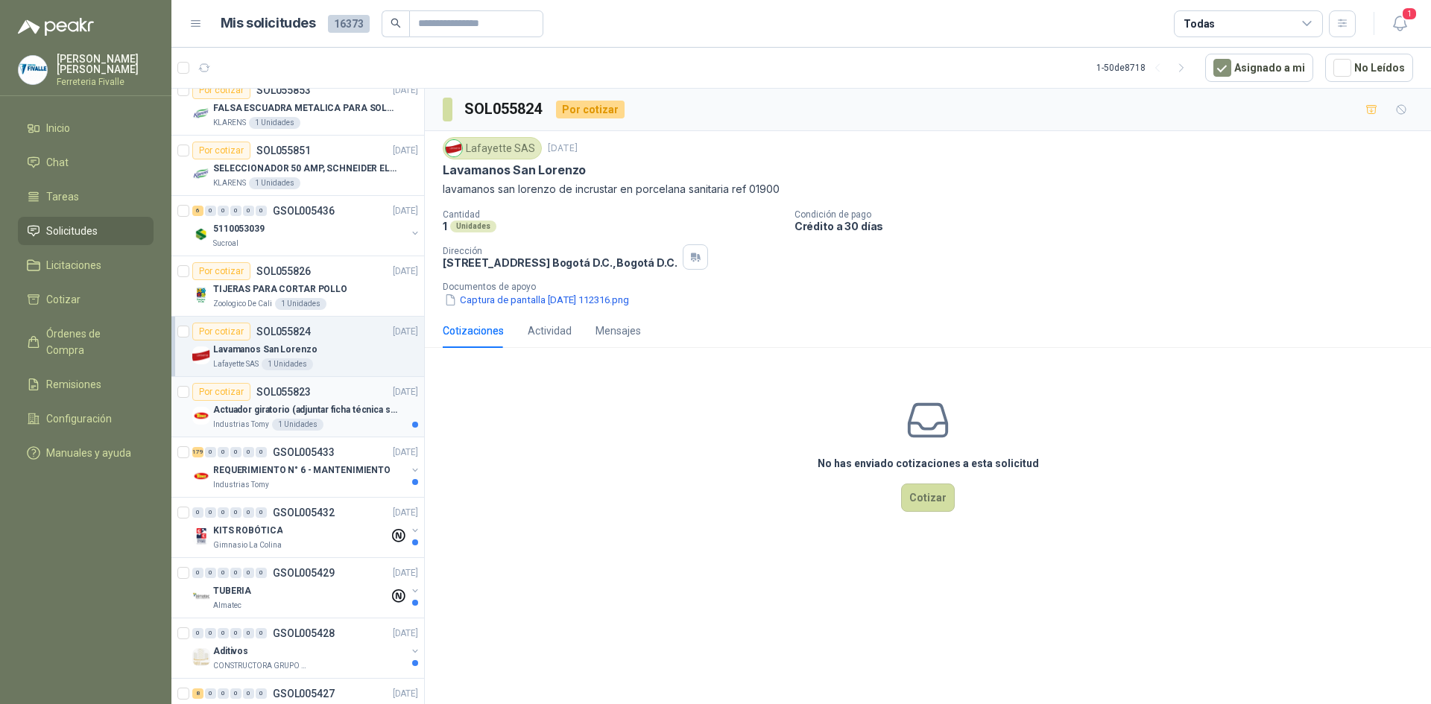
click at [334, 415] on p "Actuador giratorio (adjuntar ficha técnica si es diferente a festo)" at bounding box center [306, 410] width 186 height 14
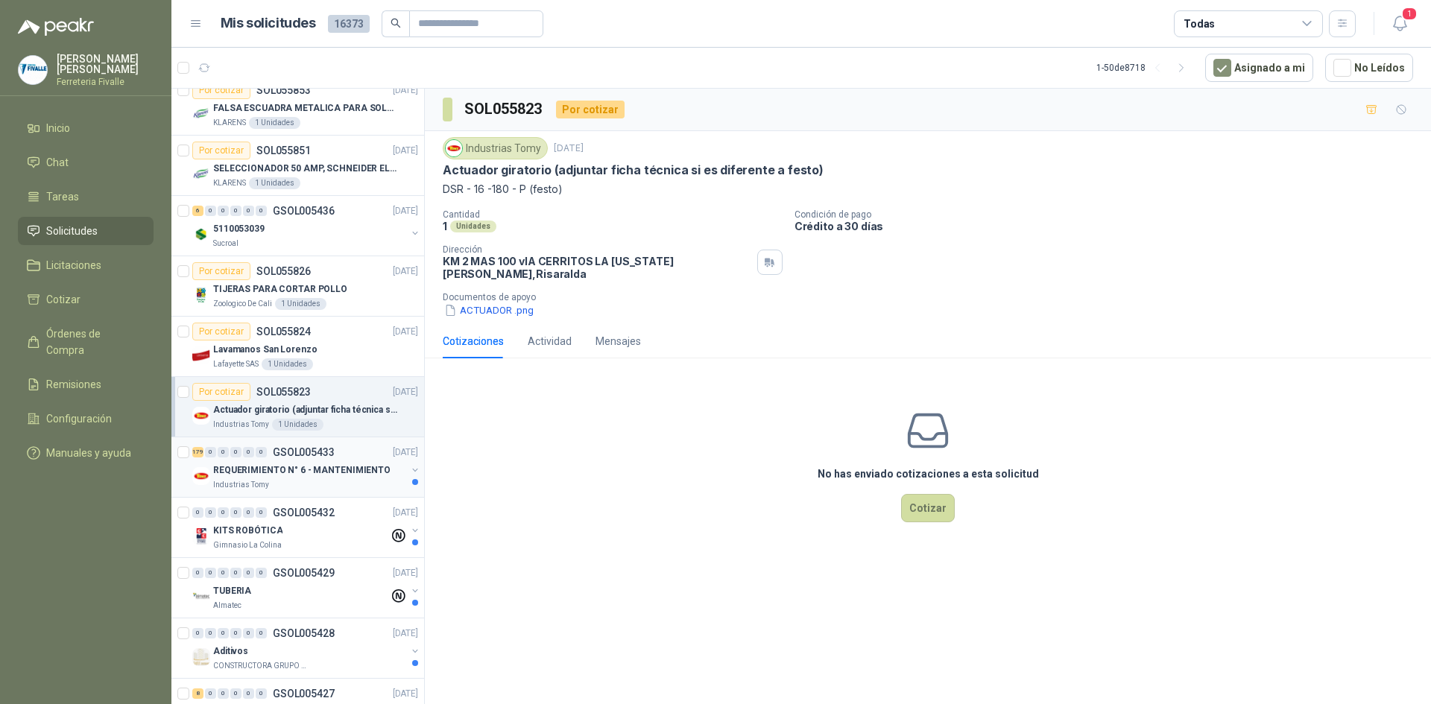
click at [341, 467] on p "REQUERIMIENTO N° 6 - MANTENIMIENTO" at bounding box center [301, 471] width 177 height 14
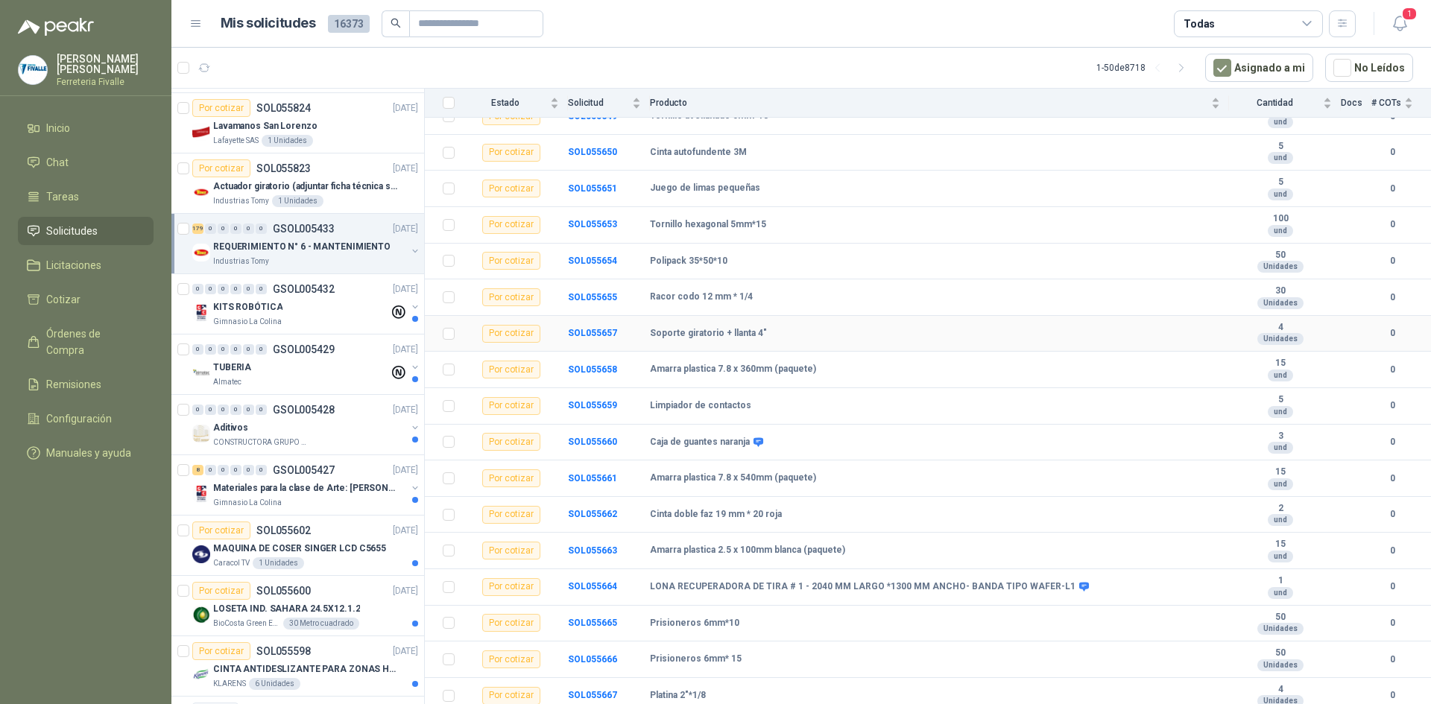
scroll to position [745, 0]
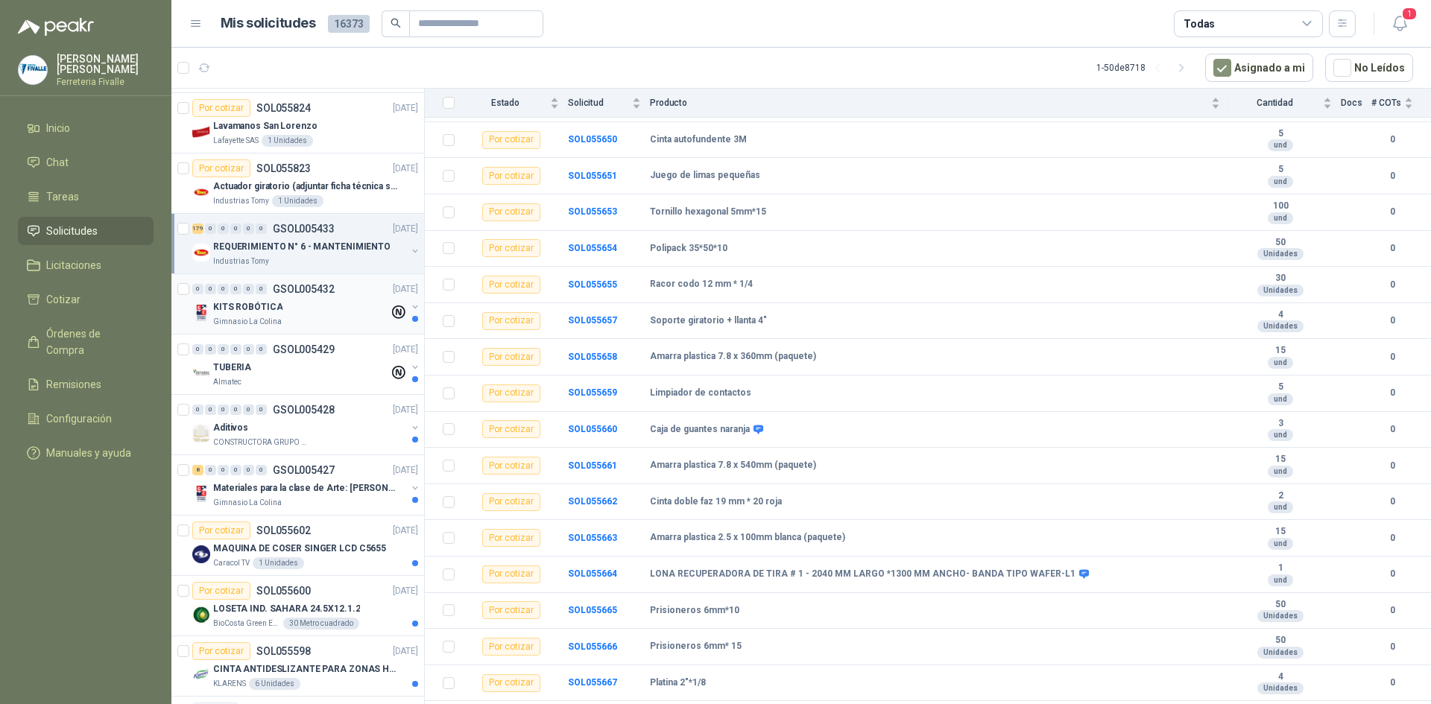
click at [359, 314] on div "KITS ROBÓTICA" at bounding box center [301, 307] width 176 height 18
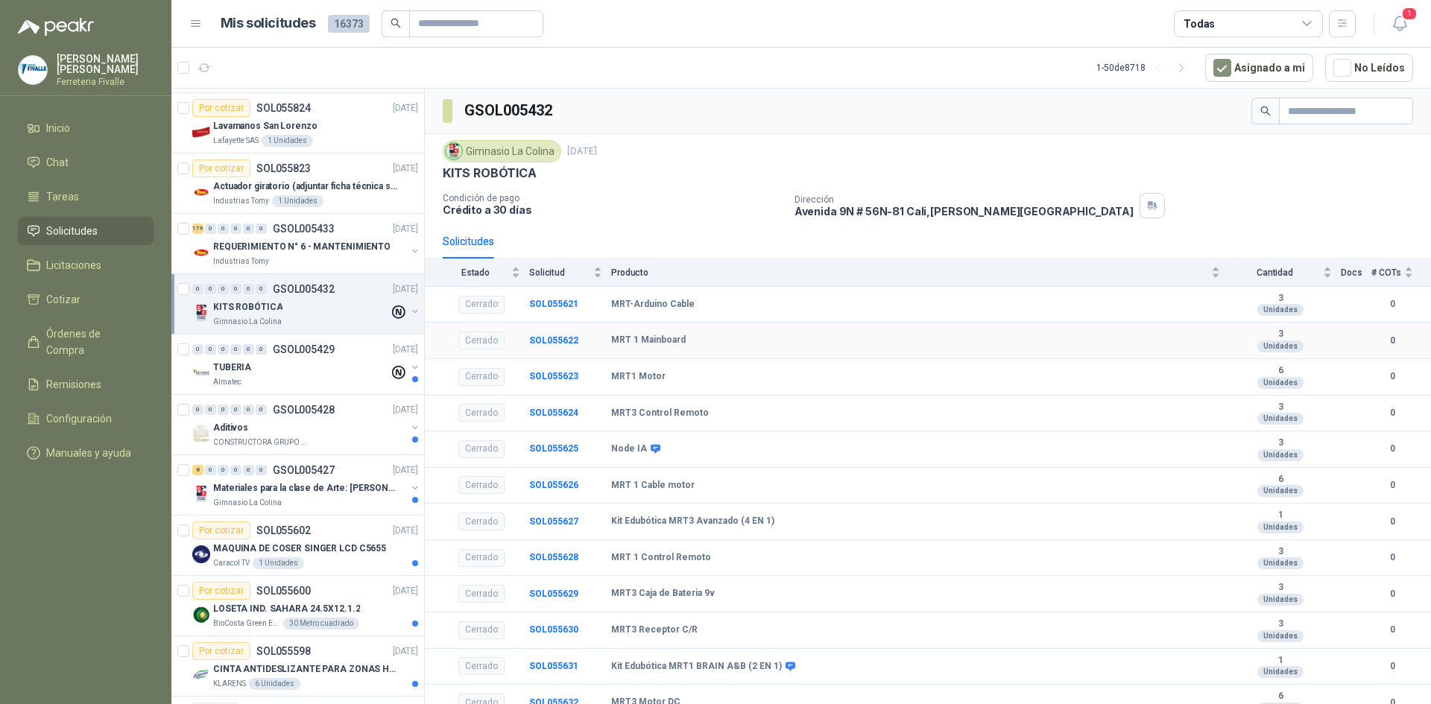
scroll to position [48, 0]
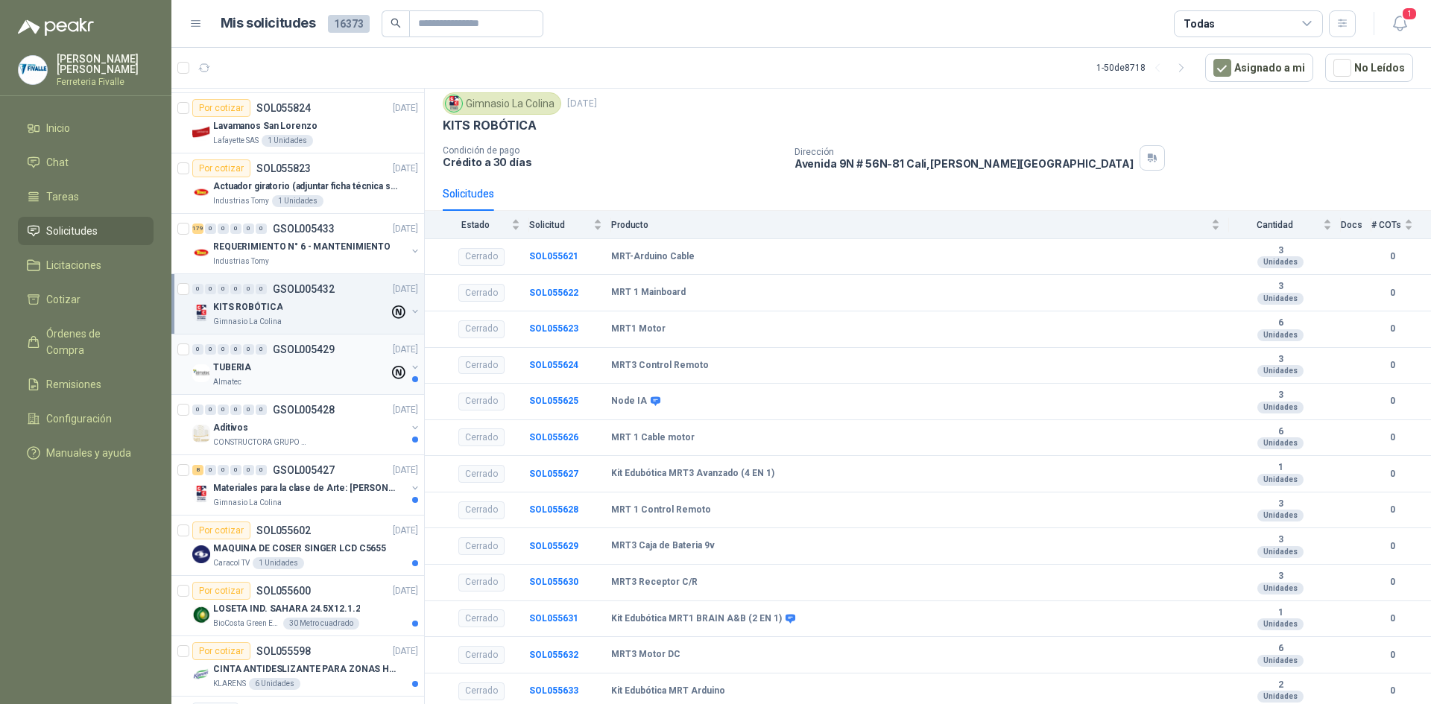
click at [304, 359] on div "TUBERIA" at bounding box center [301, 368] width 176 height 18
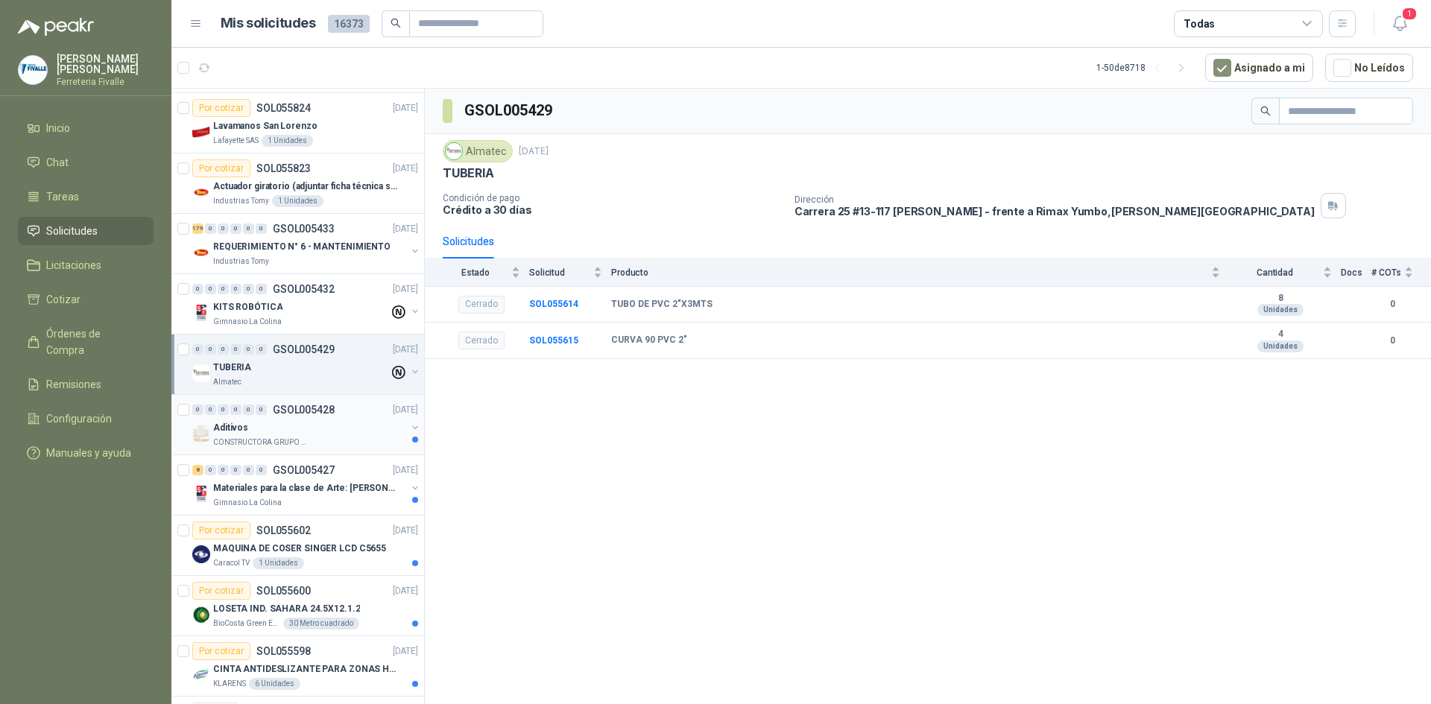
click at [333, 434] on div "Aditivos" at bounding box center [309, 428] width 193 height 18
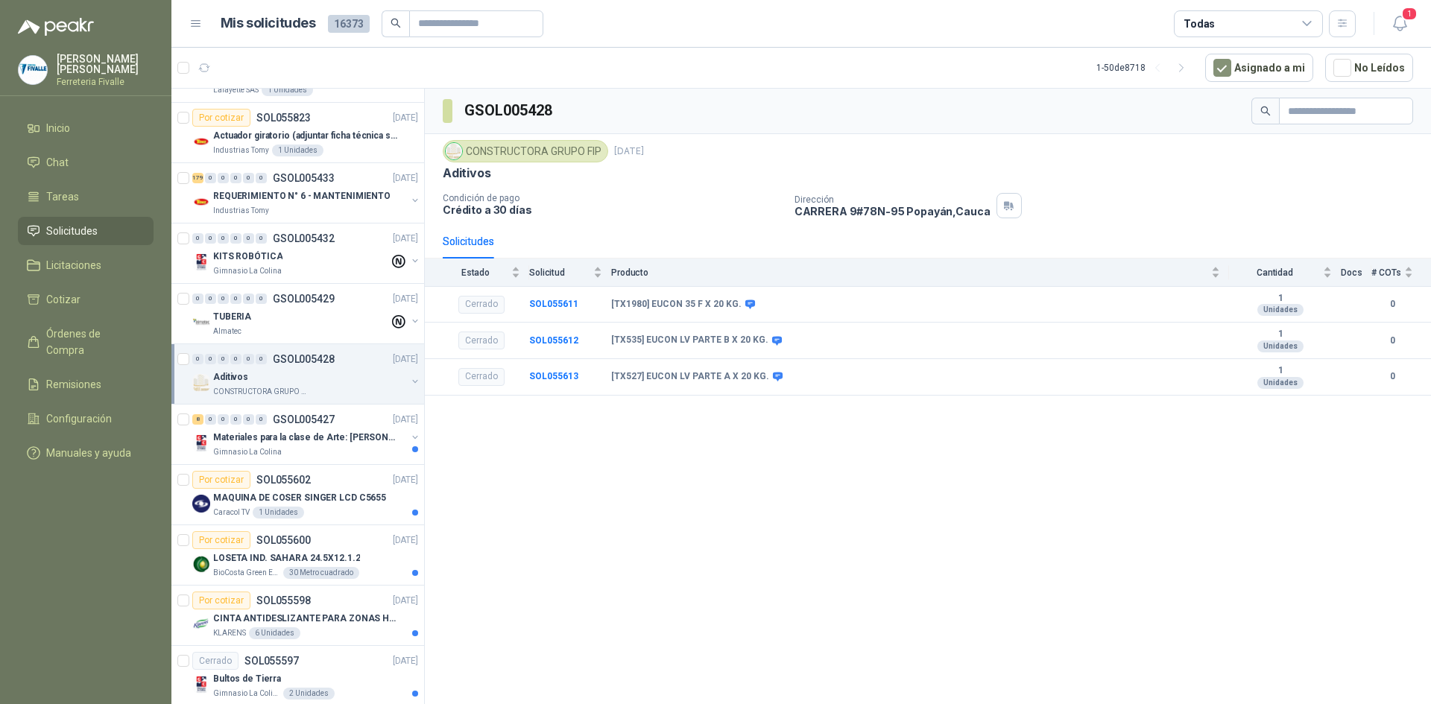
scroll to position [1640, 0]
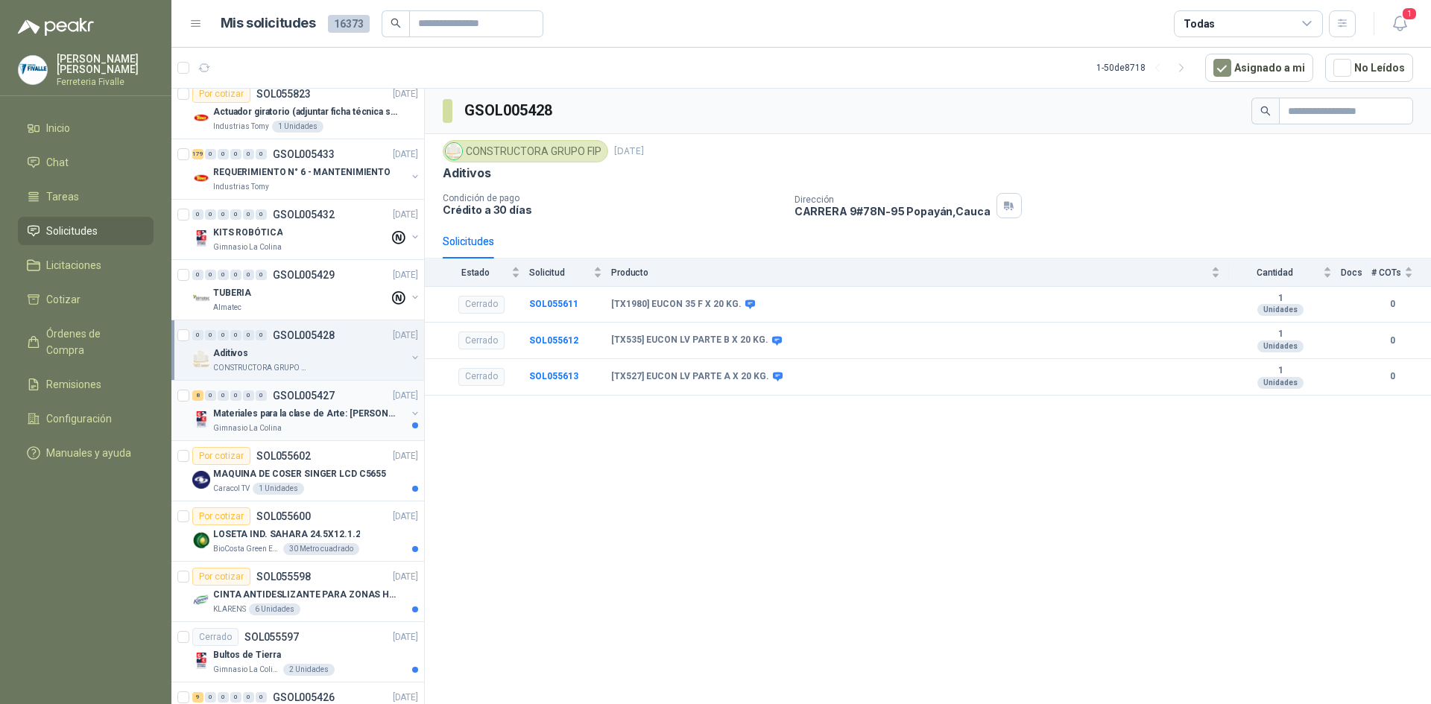
click at [319, 422] on div "Materiales para la clase de Arte: [PERSON_NAME]" at bounding box center [309, 414] width 193 height 18
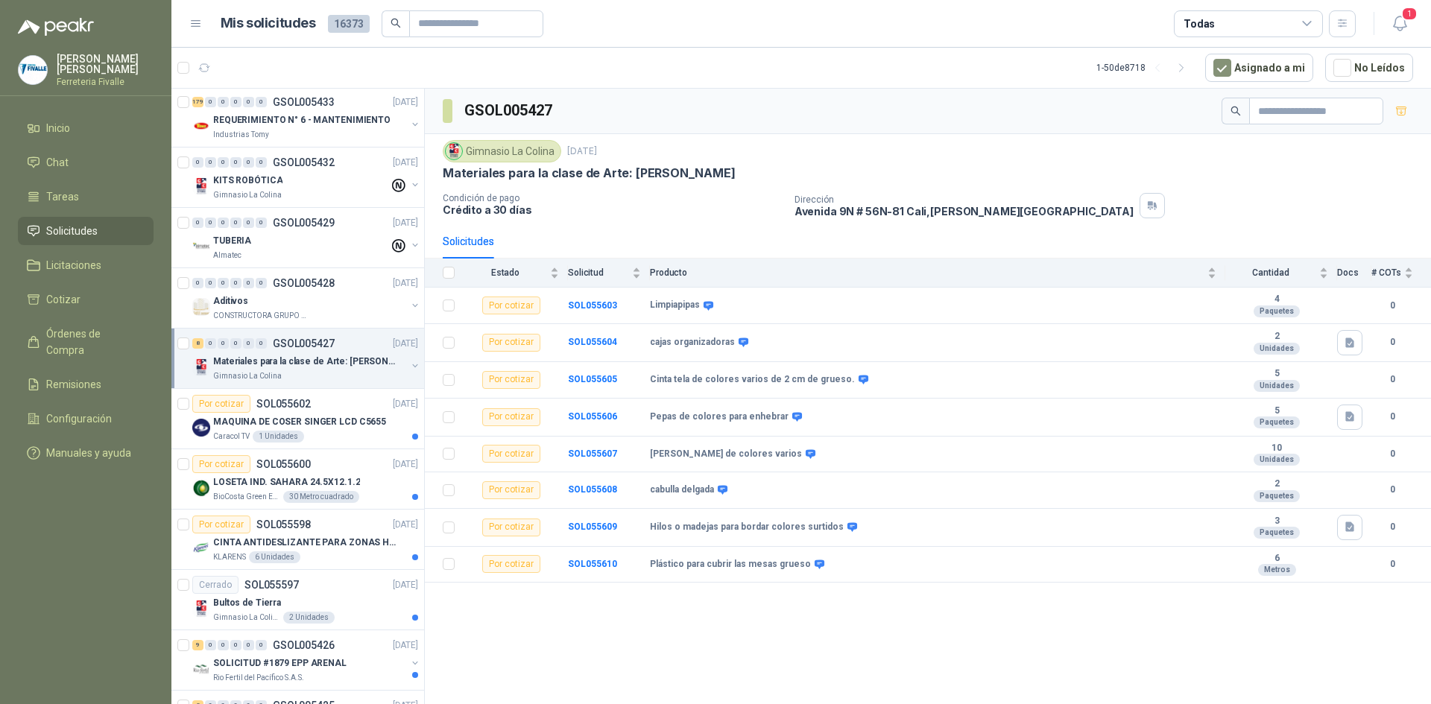
scroll to position [1789, 0]
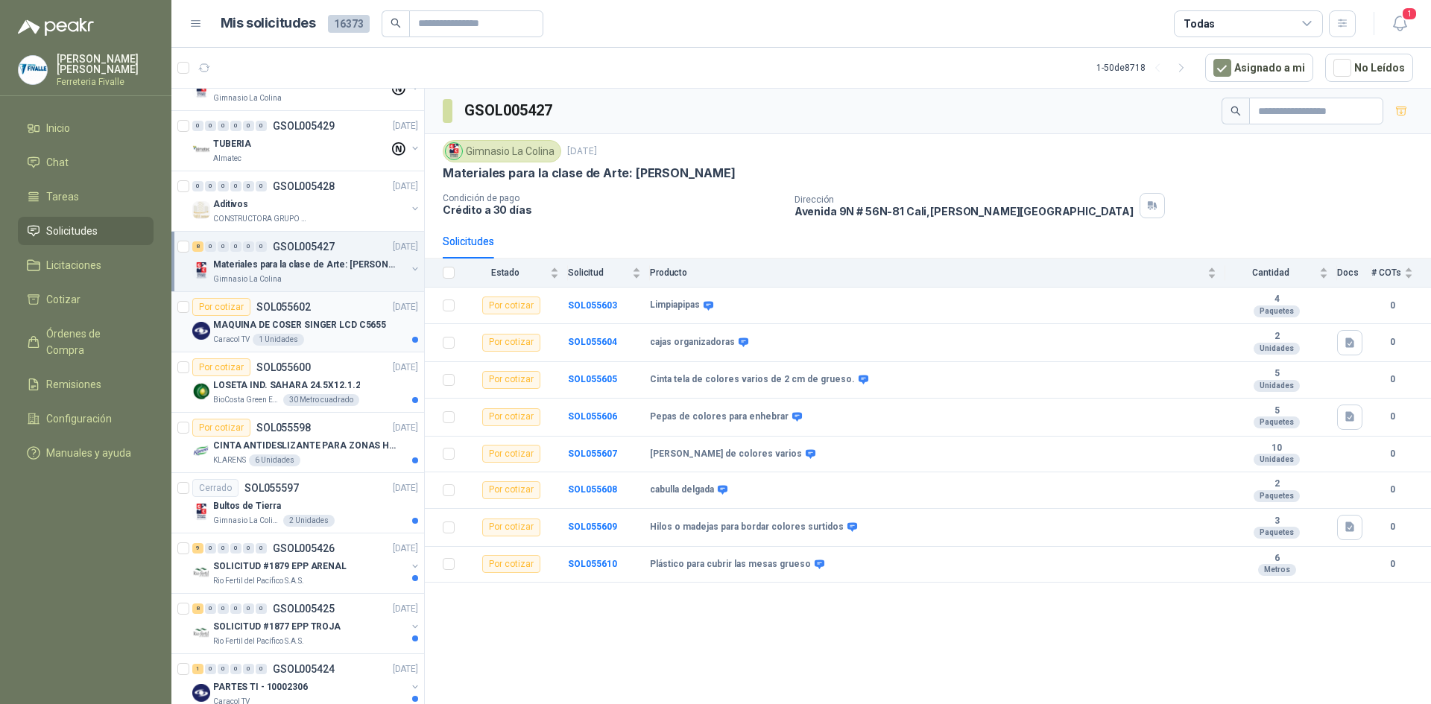
click at [359, 324] on p "MAQUINA DE COSER SINGER LCD C5655" at bounding box center [299, 325] width 173 height 14
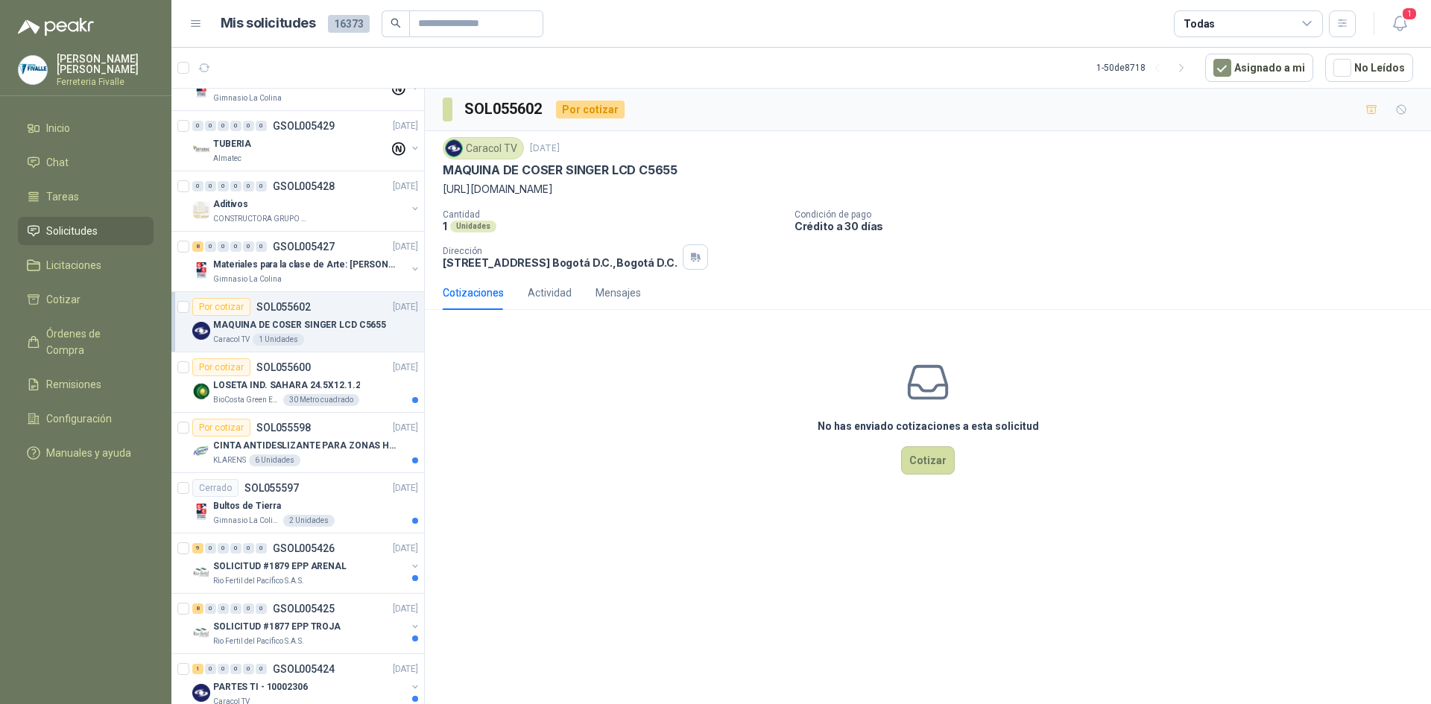
scroll to position [1864, 0]
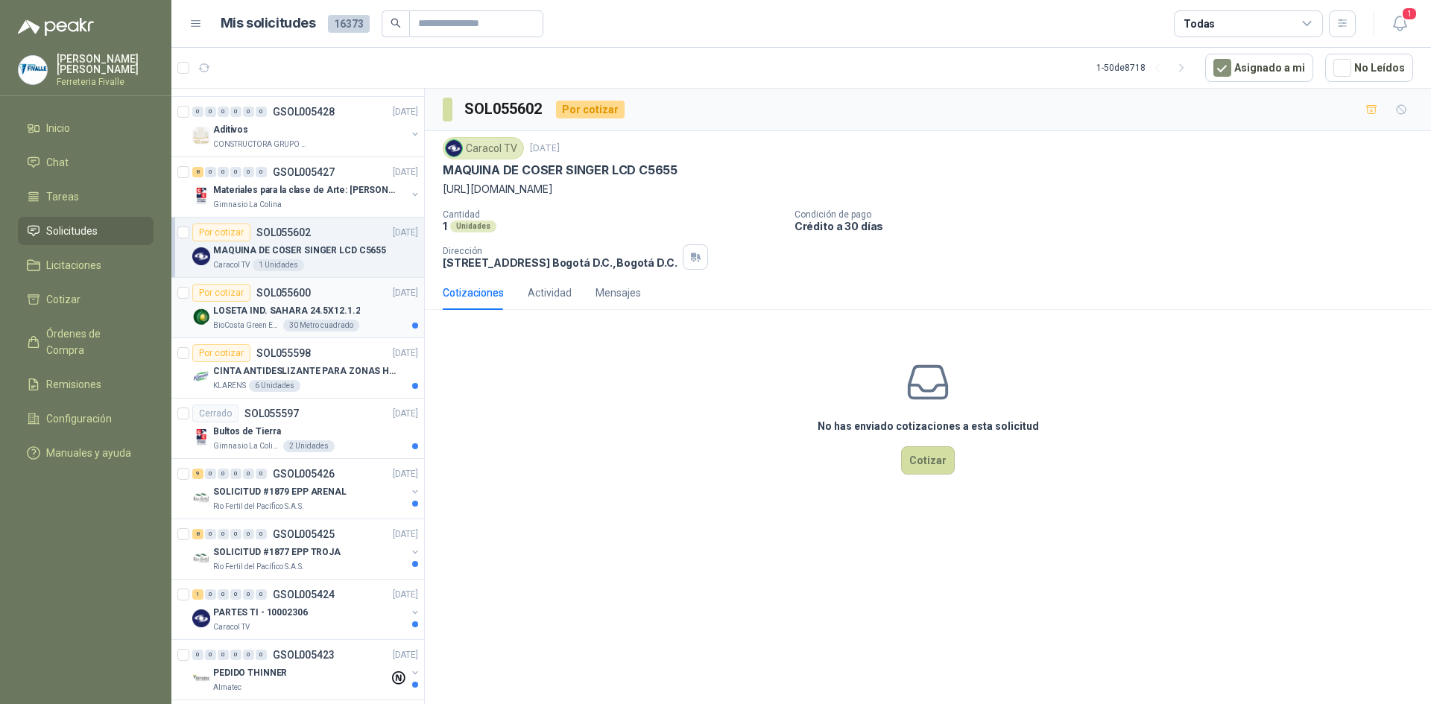
click at [359, 321] on div "BioCosta [PERSON_NAME] Energy S.A.S 30 Metro cuadrado" at bounding box center [315, 326] width 205 height 12
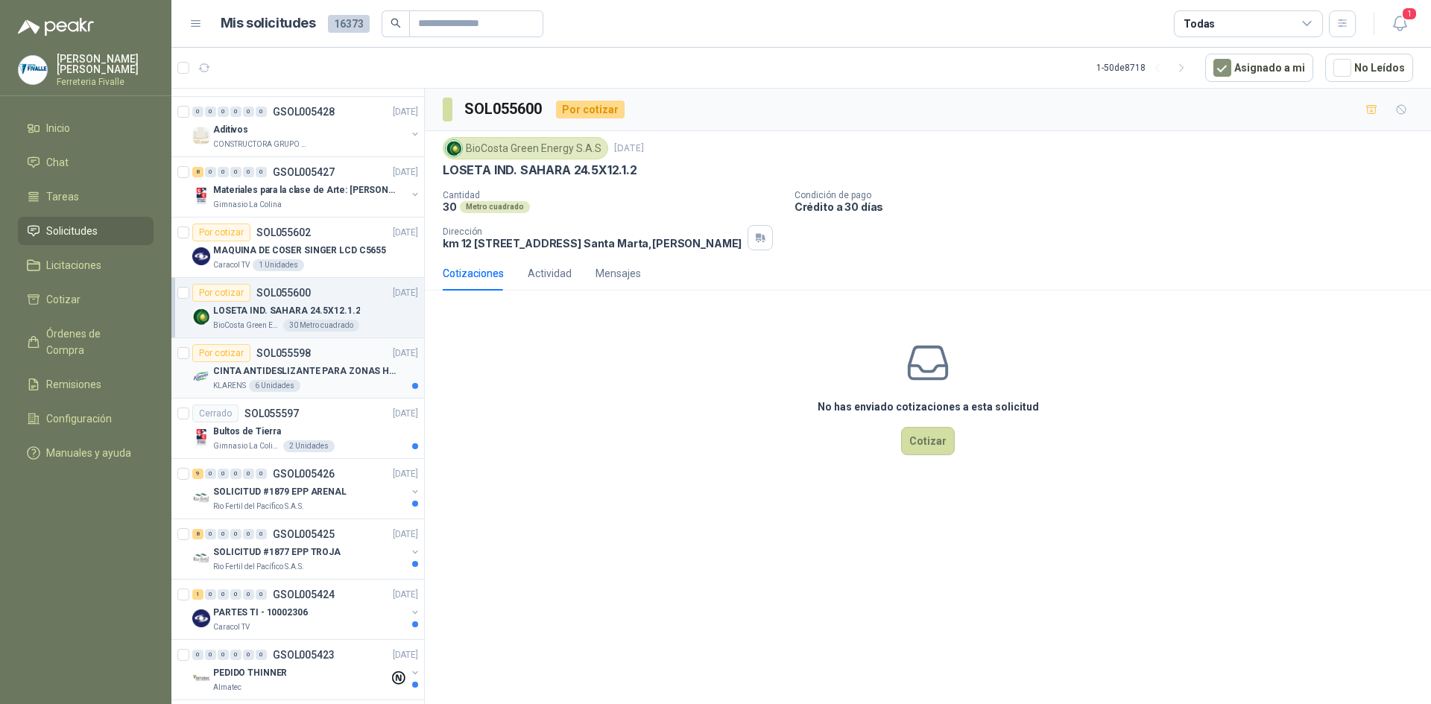
click at [294, 374] on p "CINTA ANTIDESLIZANTE PARA ZONAS HUMEDAS" at bounding box center [306, 372] width 186 height 14
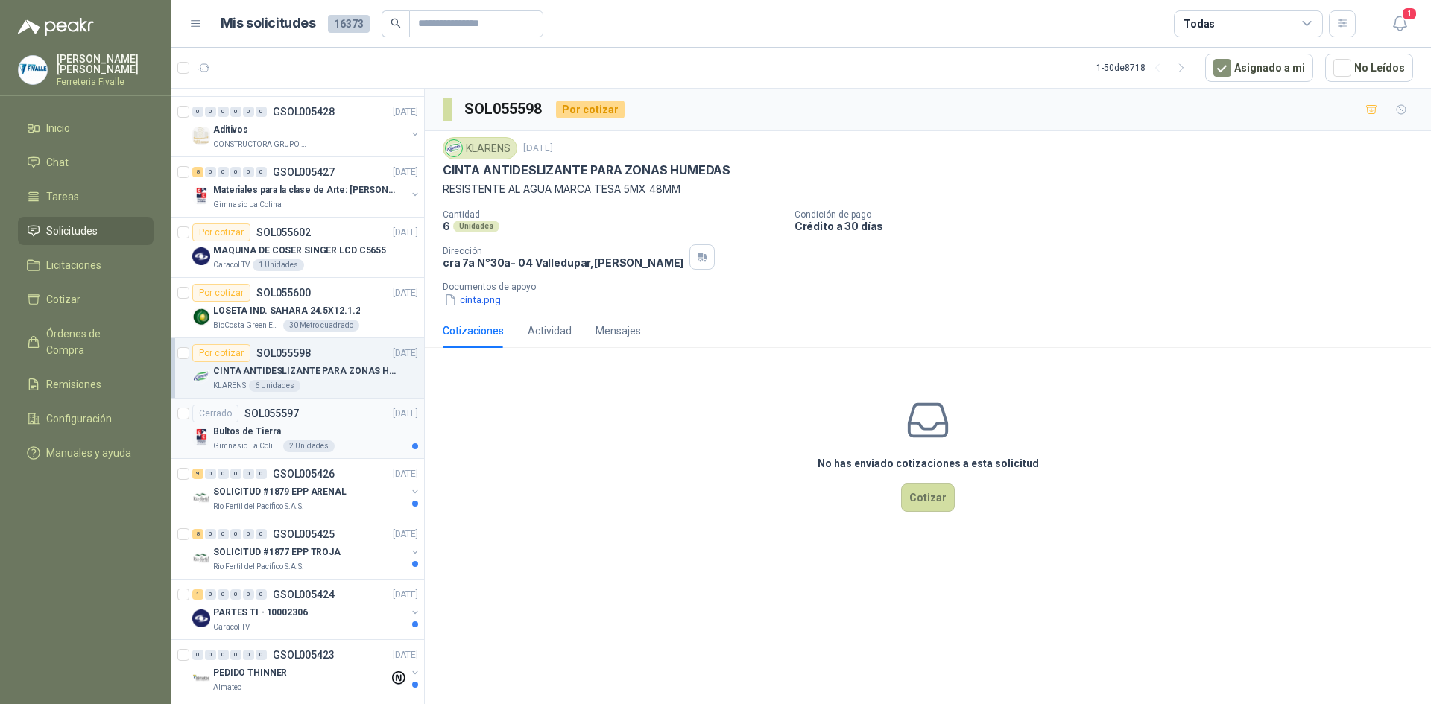
click at [314, 436] on div "Bultos de Tierra" at bounding box center [315, 432] width 205 height 18
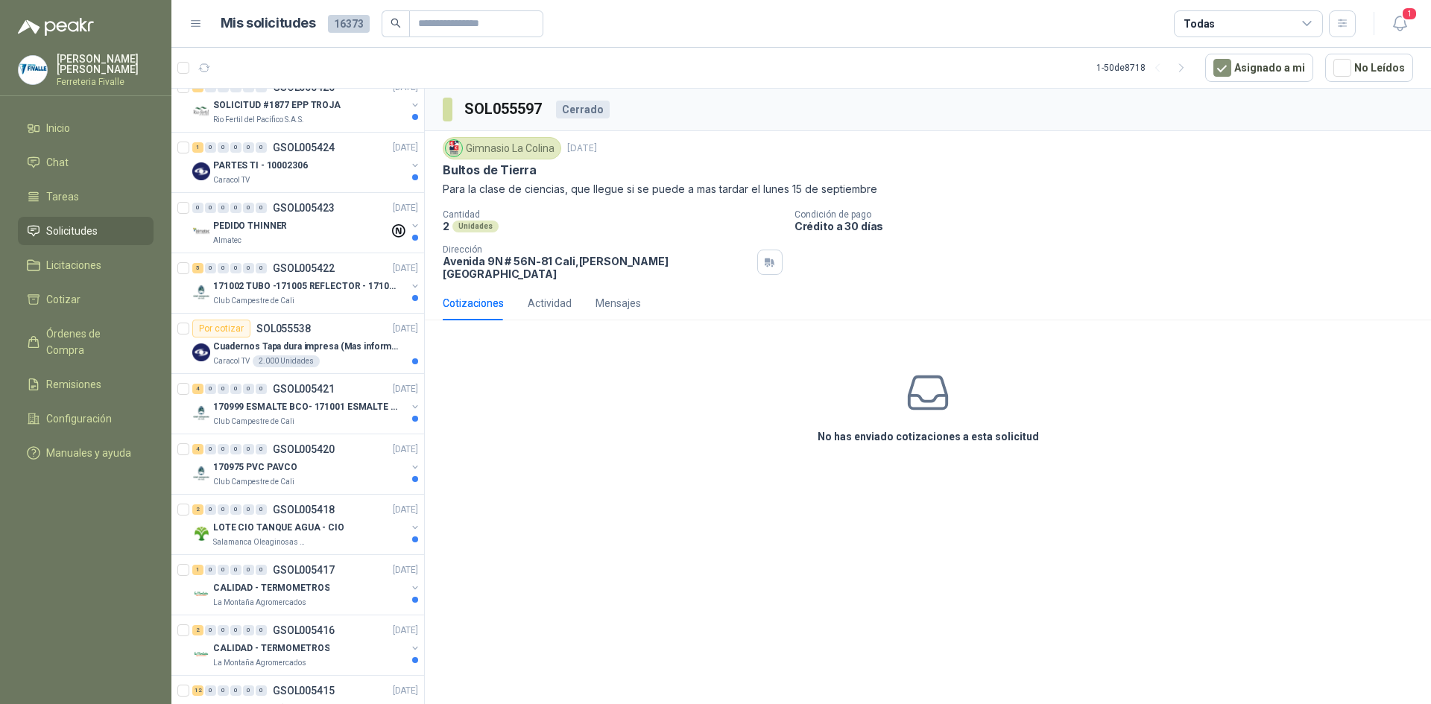
scroll to position [2431, 0]
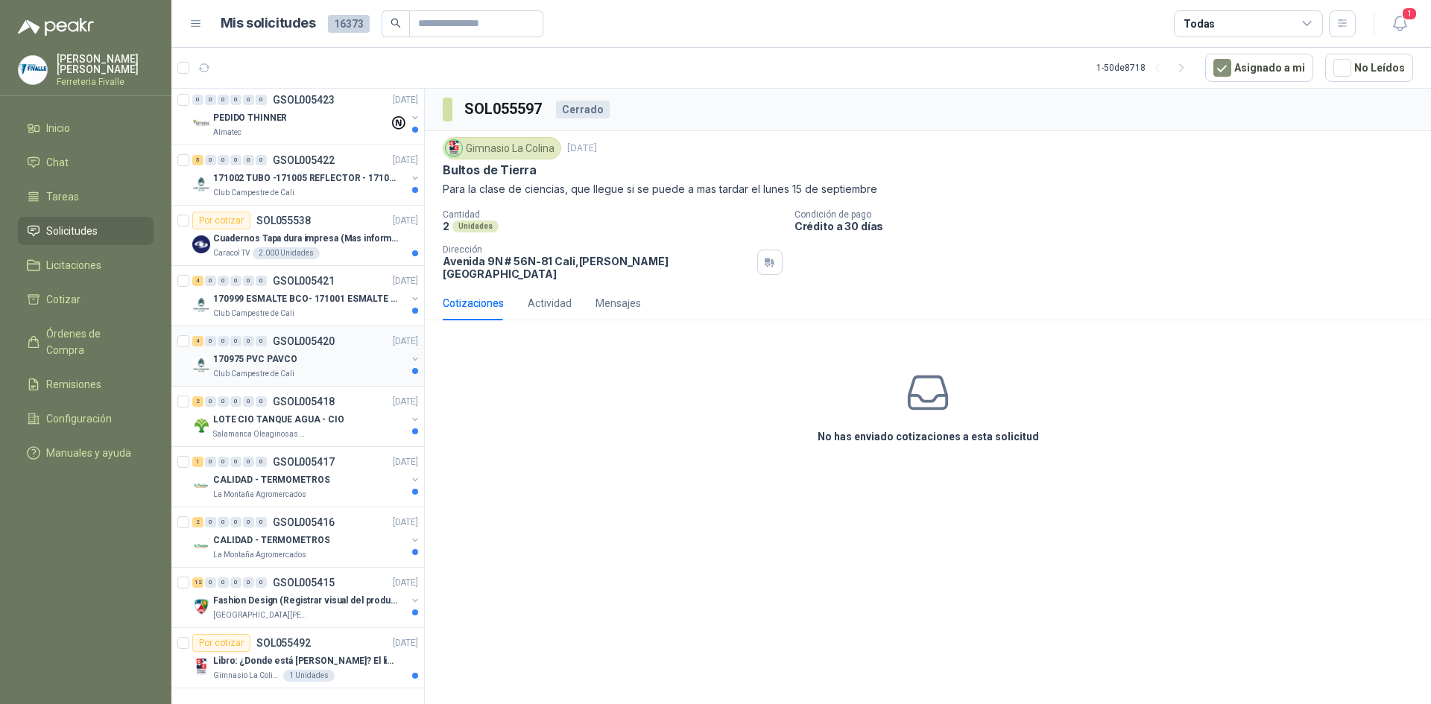
click at [330, 336] on p "GSOL005420" at bounding box center [304, 341] width 62 height 10
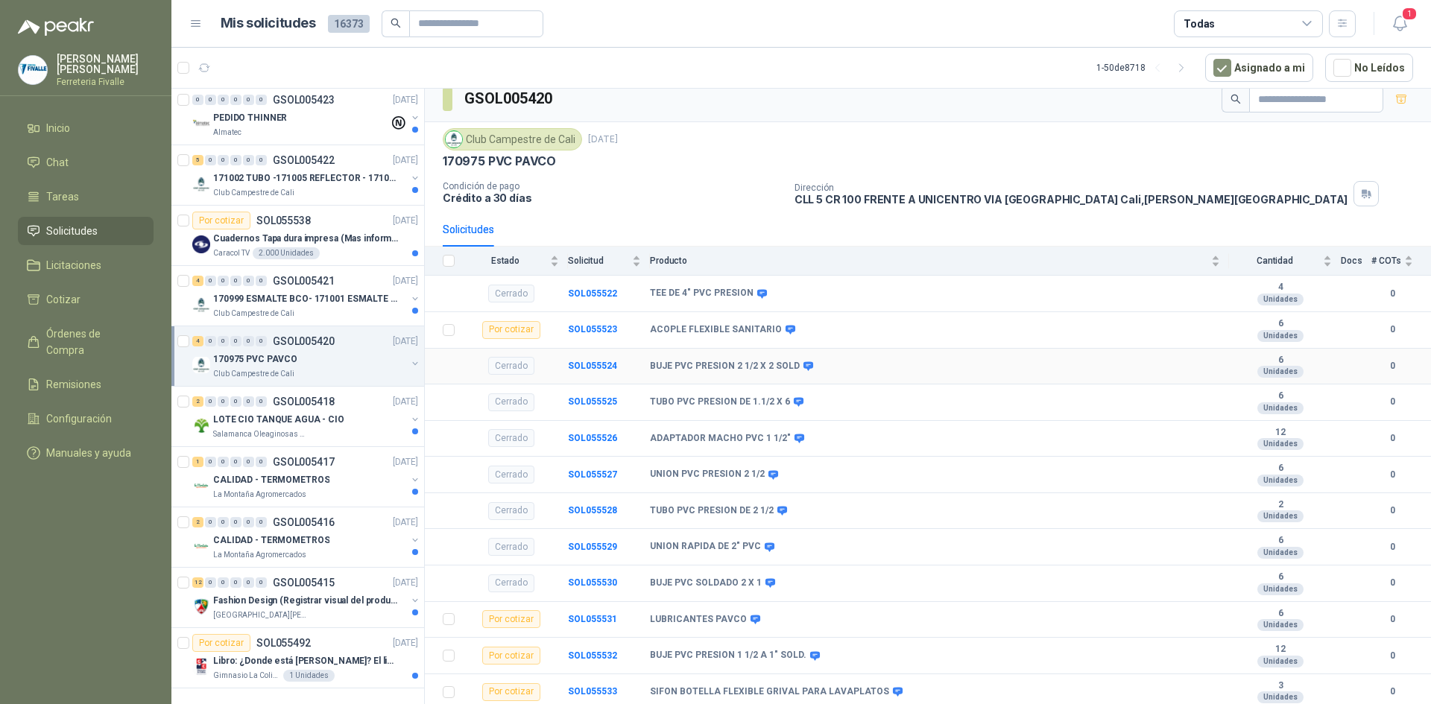
scroll to position [13, 0]
click at [1026, 175] on div "Club Campestre de Cali [DATE] 170975 PVC PAVCO Condición de pago Crédito a 30 d…" at bounding box center [928, 166] width 971 height 78
click at [276, 413] on p "LOTE CIO TANQUE AGUA - CIO" at bounding box center [278, 420] width 131 height 14
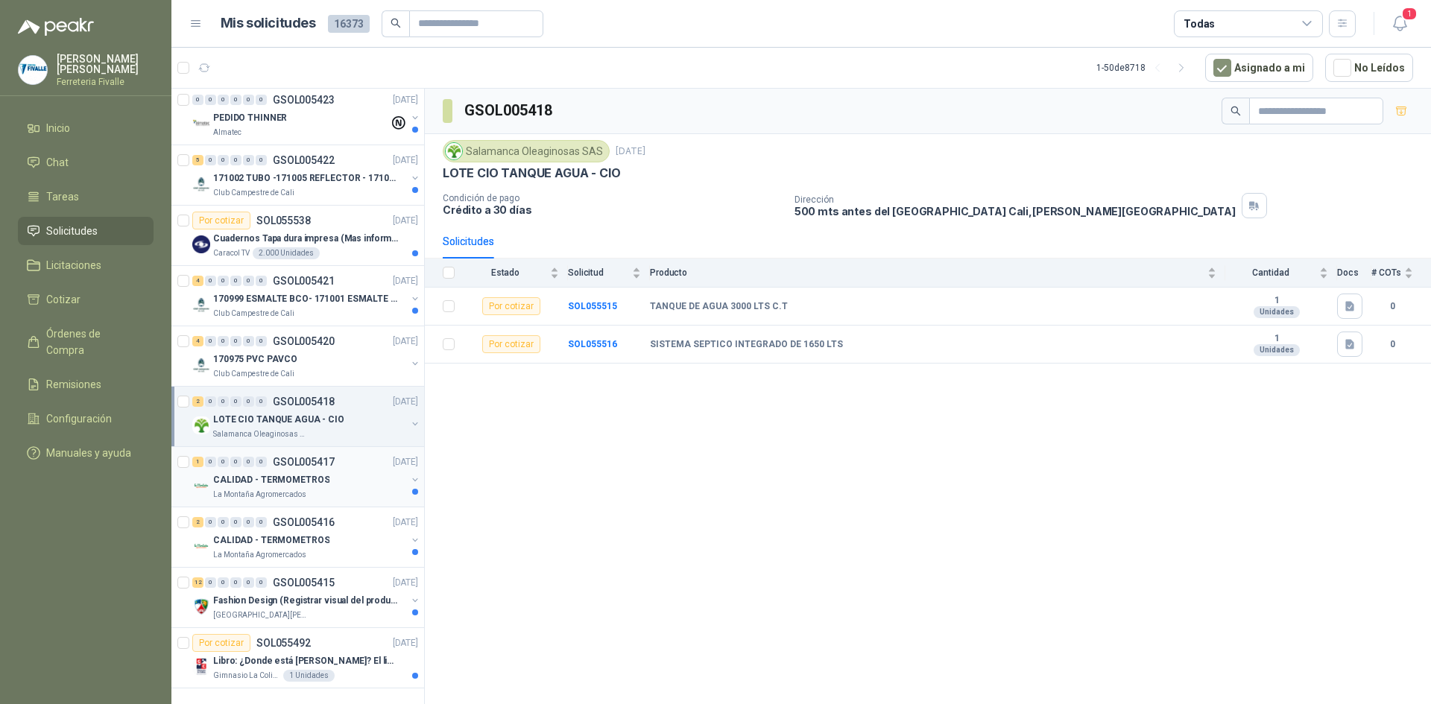
click at [324, 471] on div "CALIDAD - TERMOMETROS" at bounding box center [309, 480] width 193 height 18
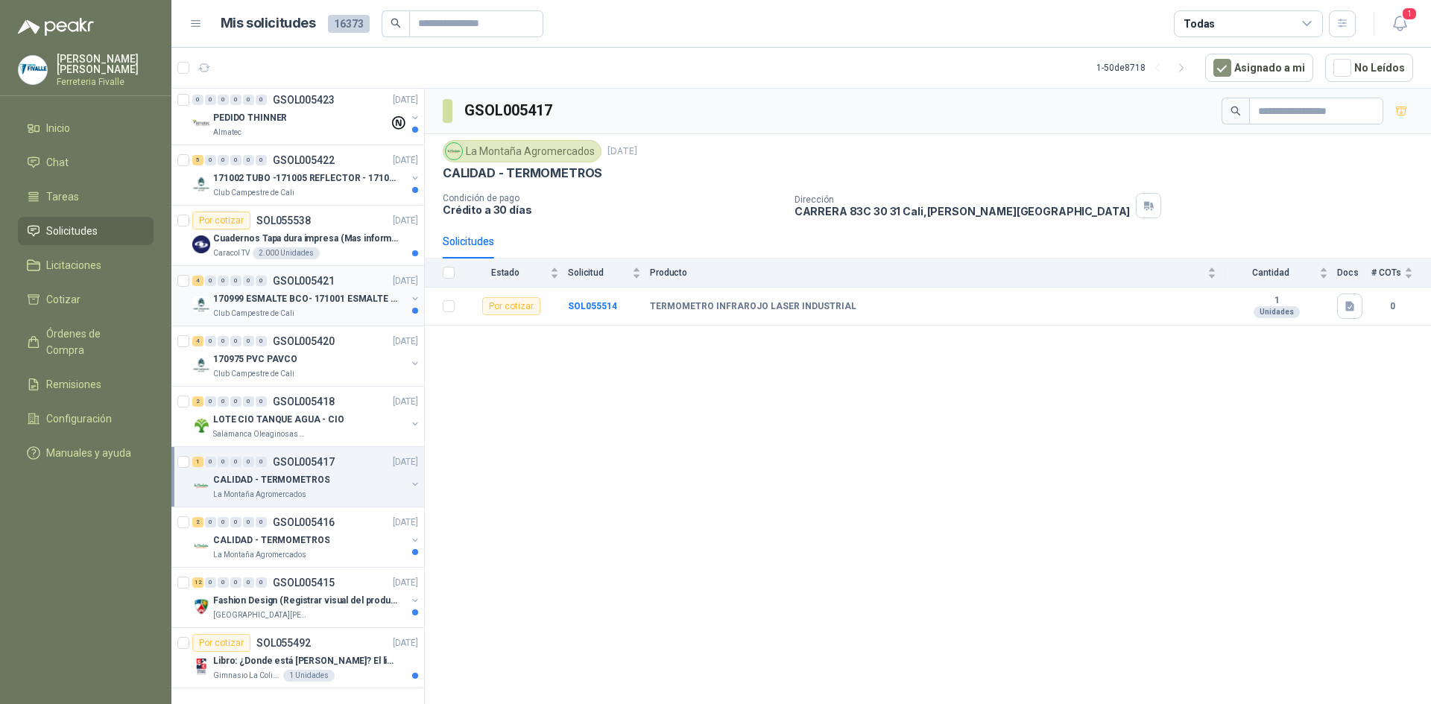
click at [350, 292] on p "170999 ESMALTE BCO- 171001 ESMALTE GRIS" at bounding box center [306, 299] width 186 height 14
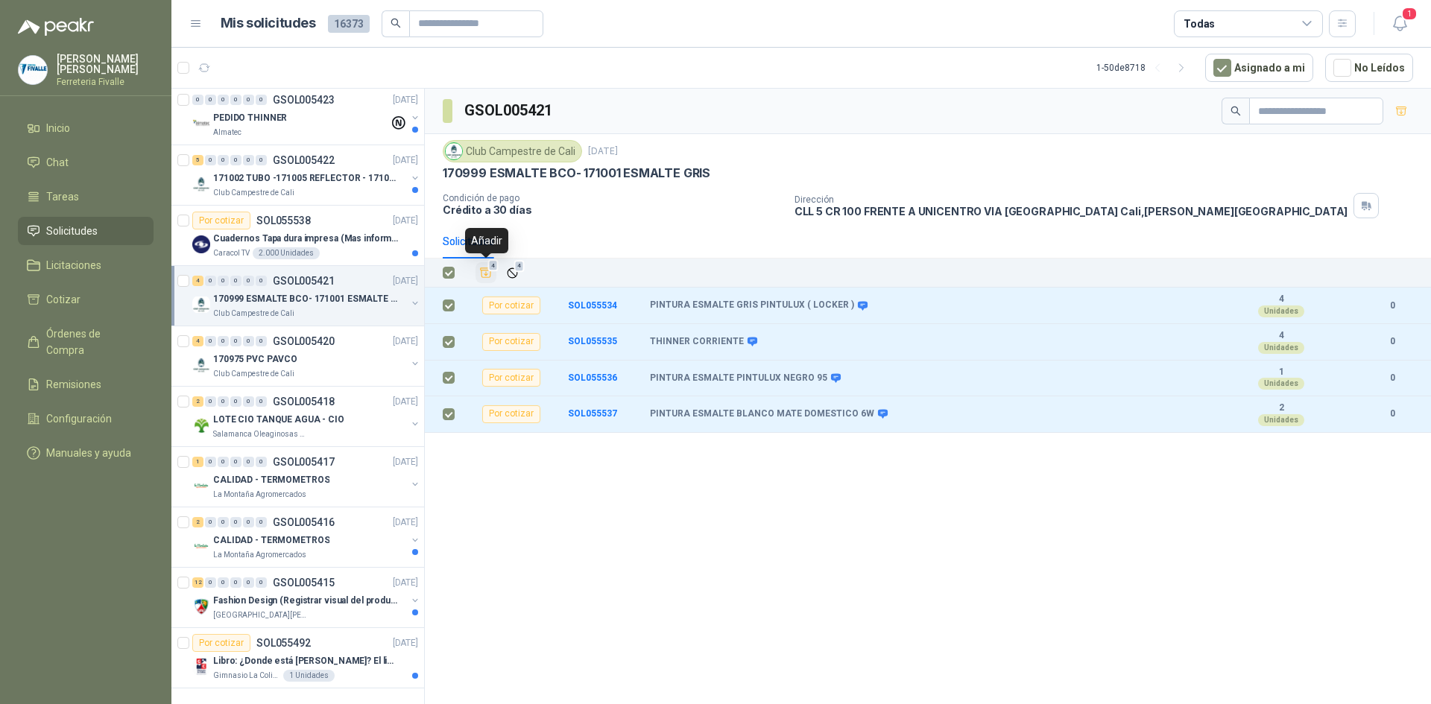
click at [485, 268] on icon "Añadir" at bounding box center [486, 273] width 11 height 10
click at [72, 297] on link "Cotizar 4" at bounding box center [86, 299] width 136 height 28
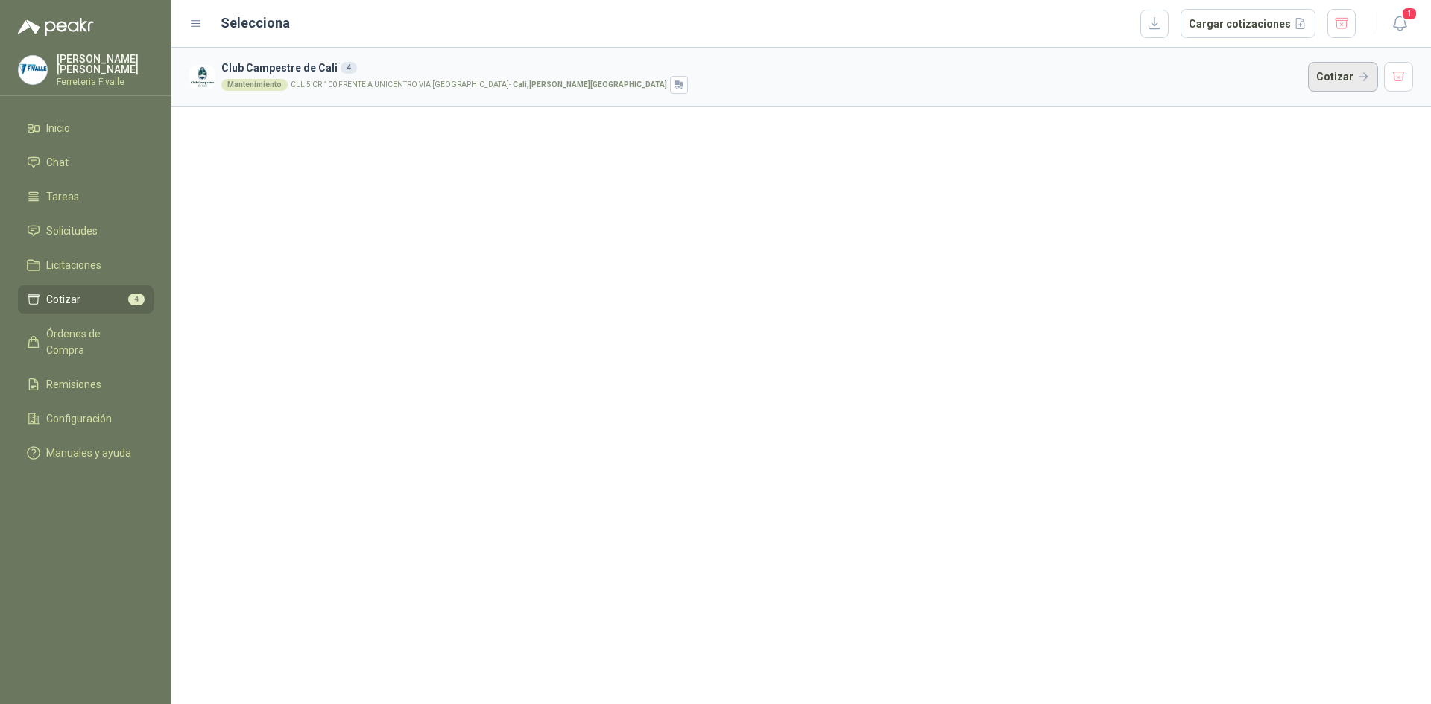
drag, startPoint x: 1325, startPoint y: 74, endPoint x: 1322, endPoint y: 81, distance: 7.8
click at [1325, 75] on button "Cotizar" at bounding box center [1343, 77] width 70 height 30
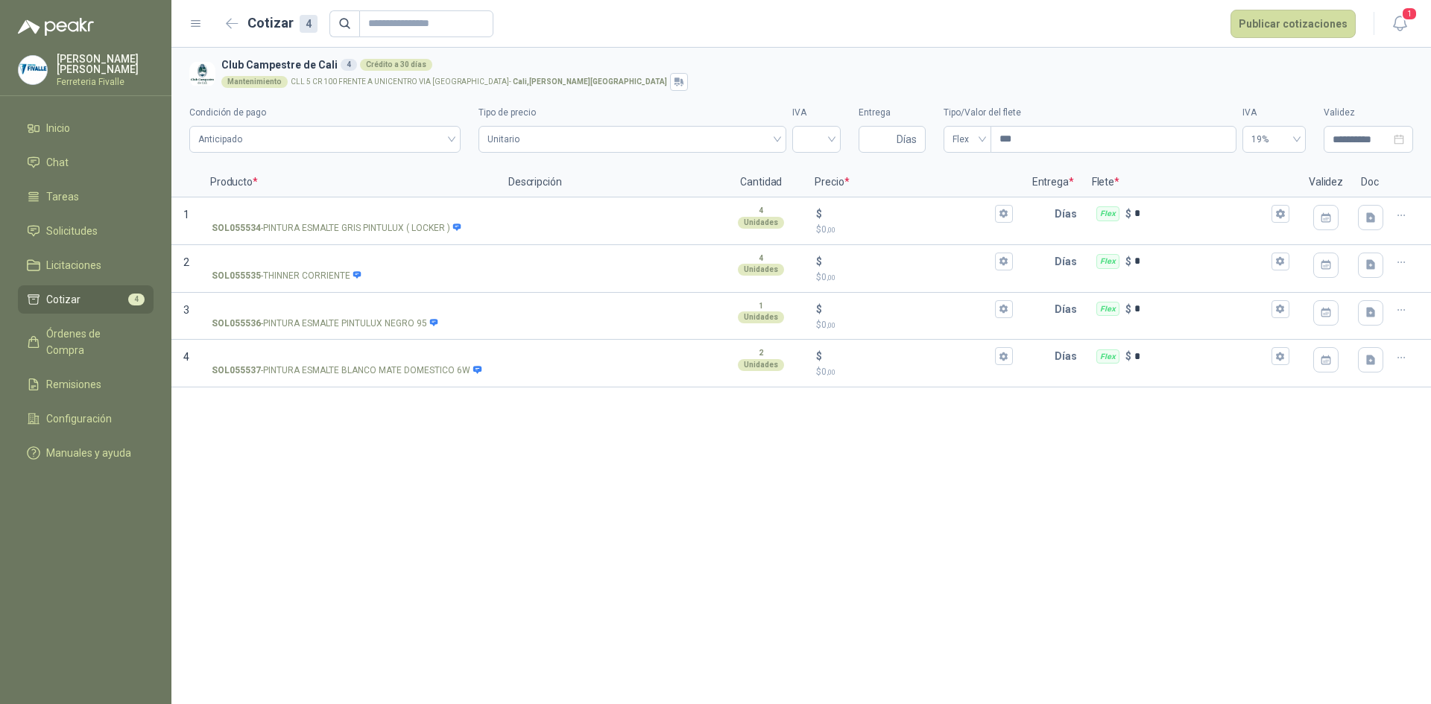
click at [1029, 513] on div "**********" at bounding box center [801, 376] width 1260 height 657
click at [224, 23] on button "button" at bounding box center [233, 24] width 24 height 24
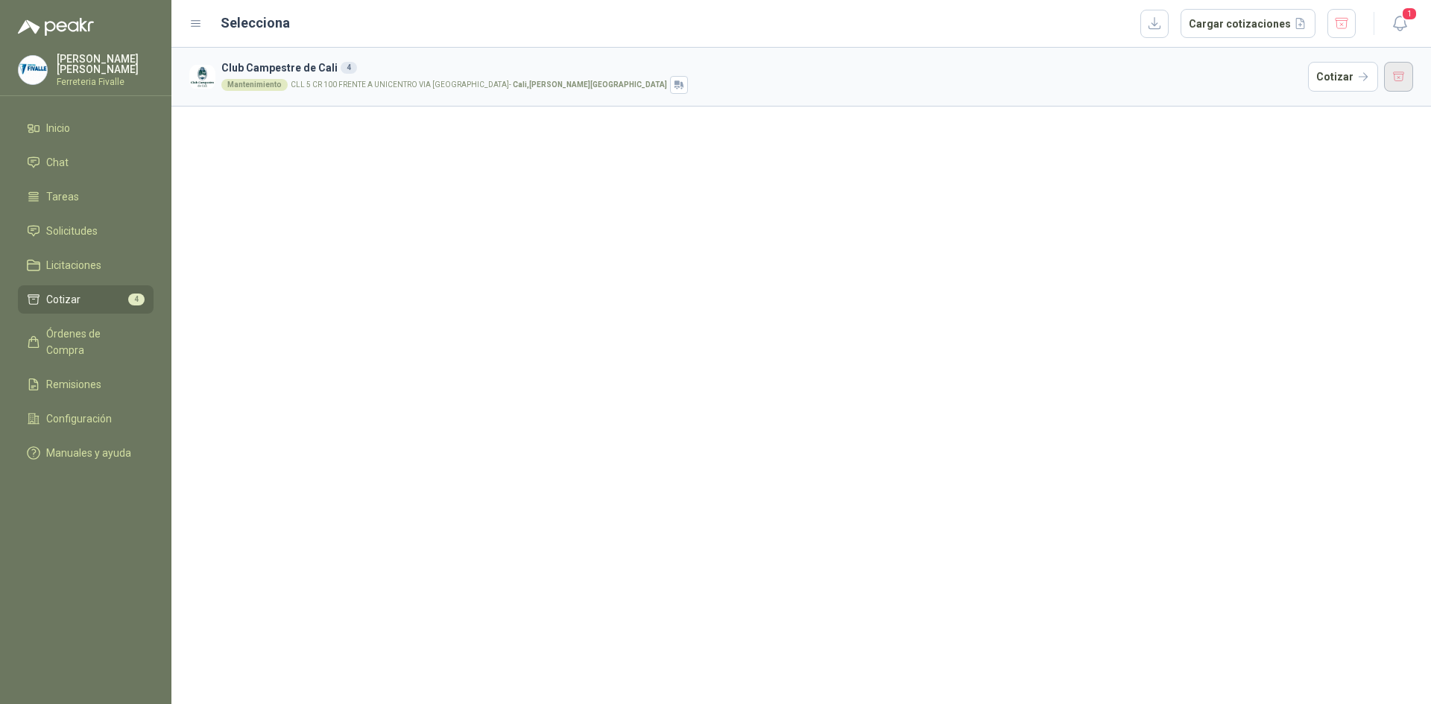
click at [1410, 75] on button "button" at bounding box center [1399, 77] width 30 height 30
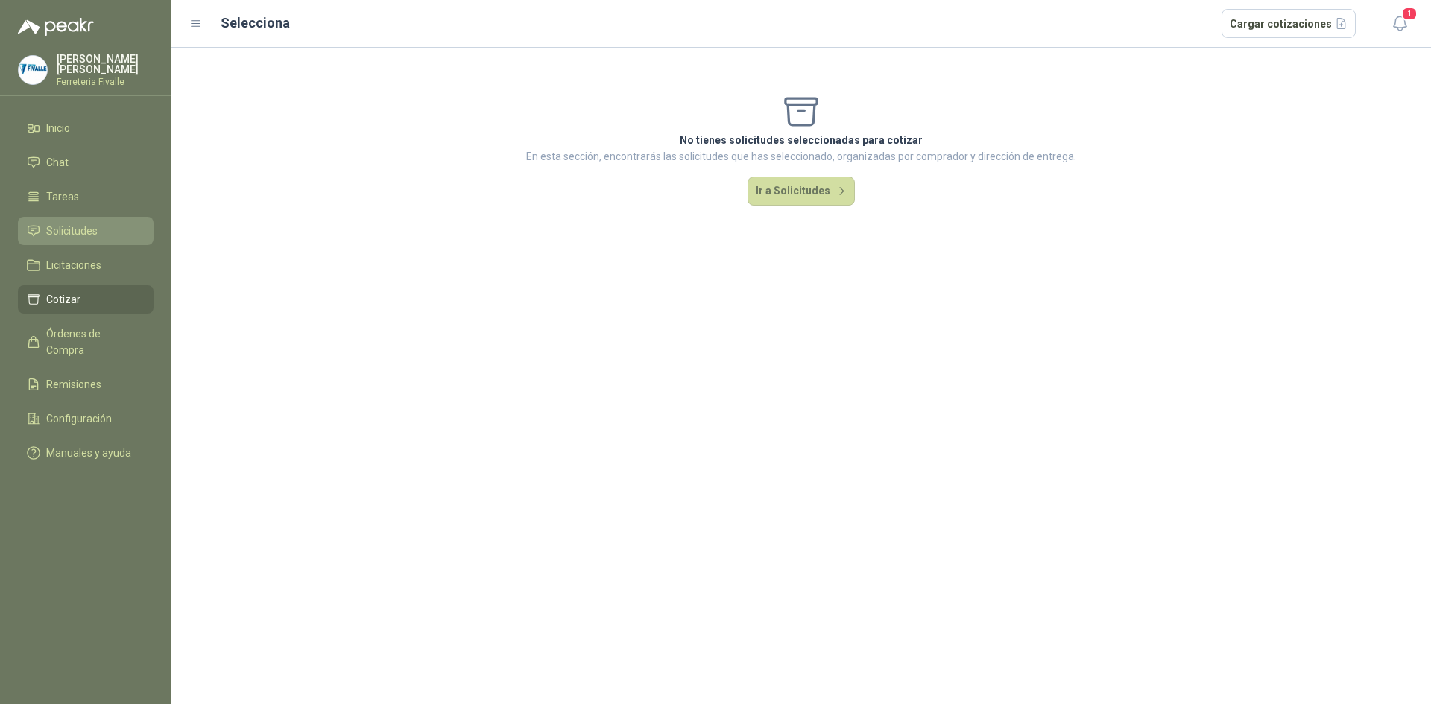
click at [62, 239] on span "Solicitudes" at bounding box center [71, 231] width 51 height 16
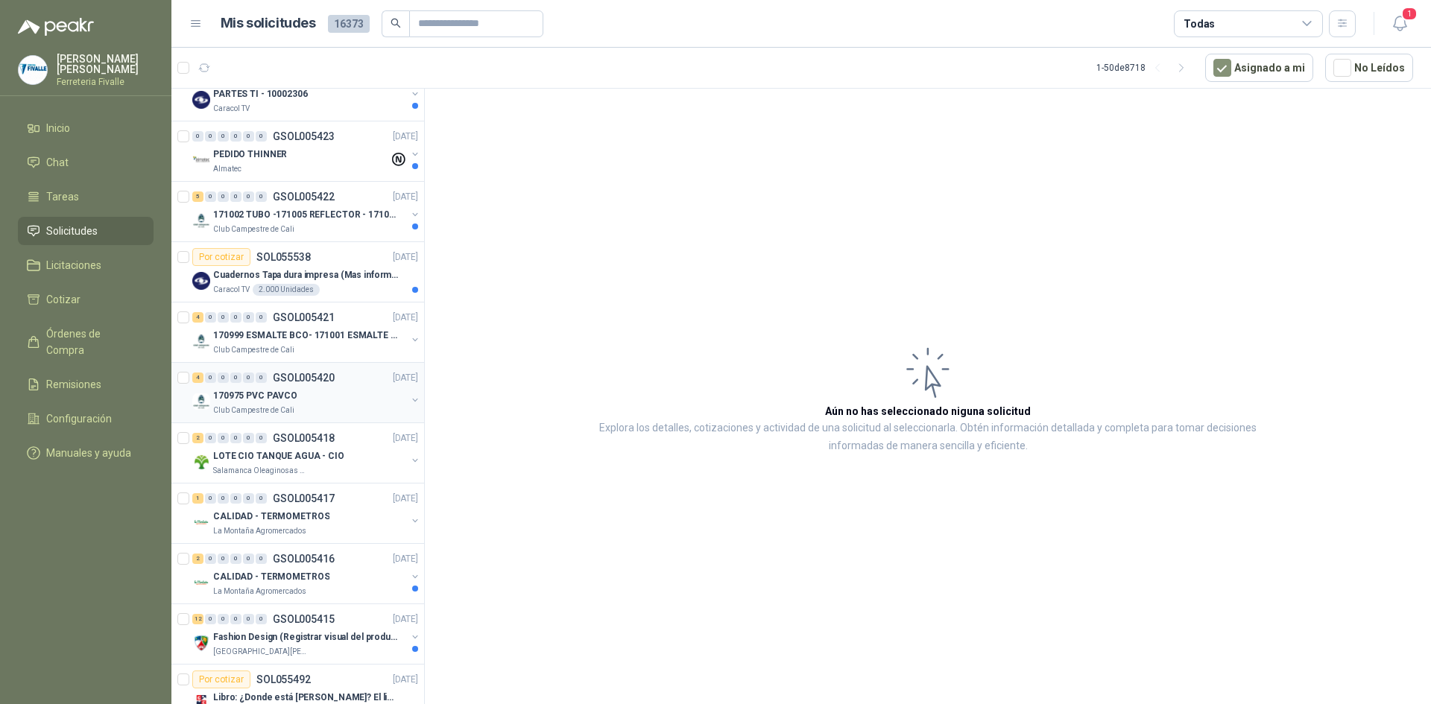
scroll to position [2431, 0]
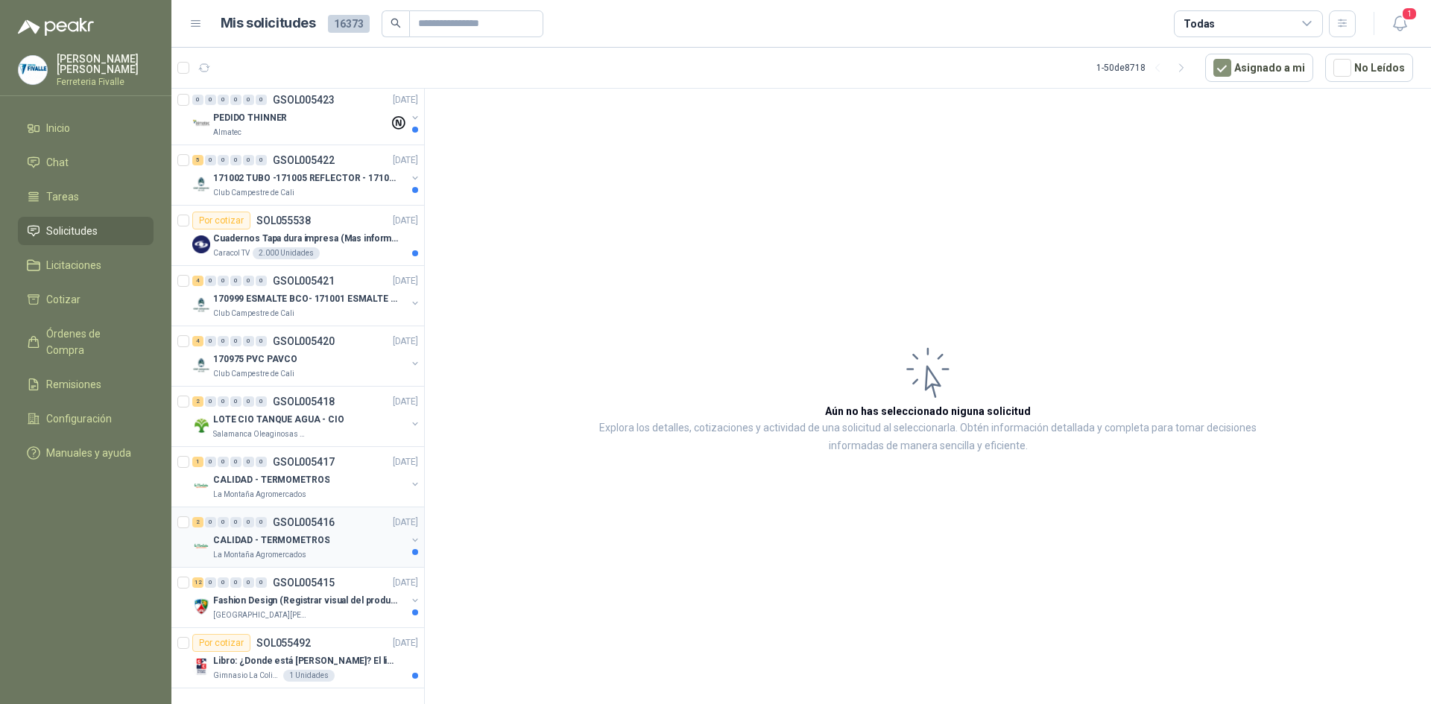
click at [330, 531] on div "CALIDAD - TERMOMETROS" at bounding box center [309, 540] width 193 height 18
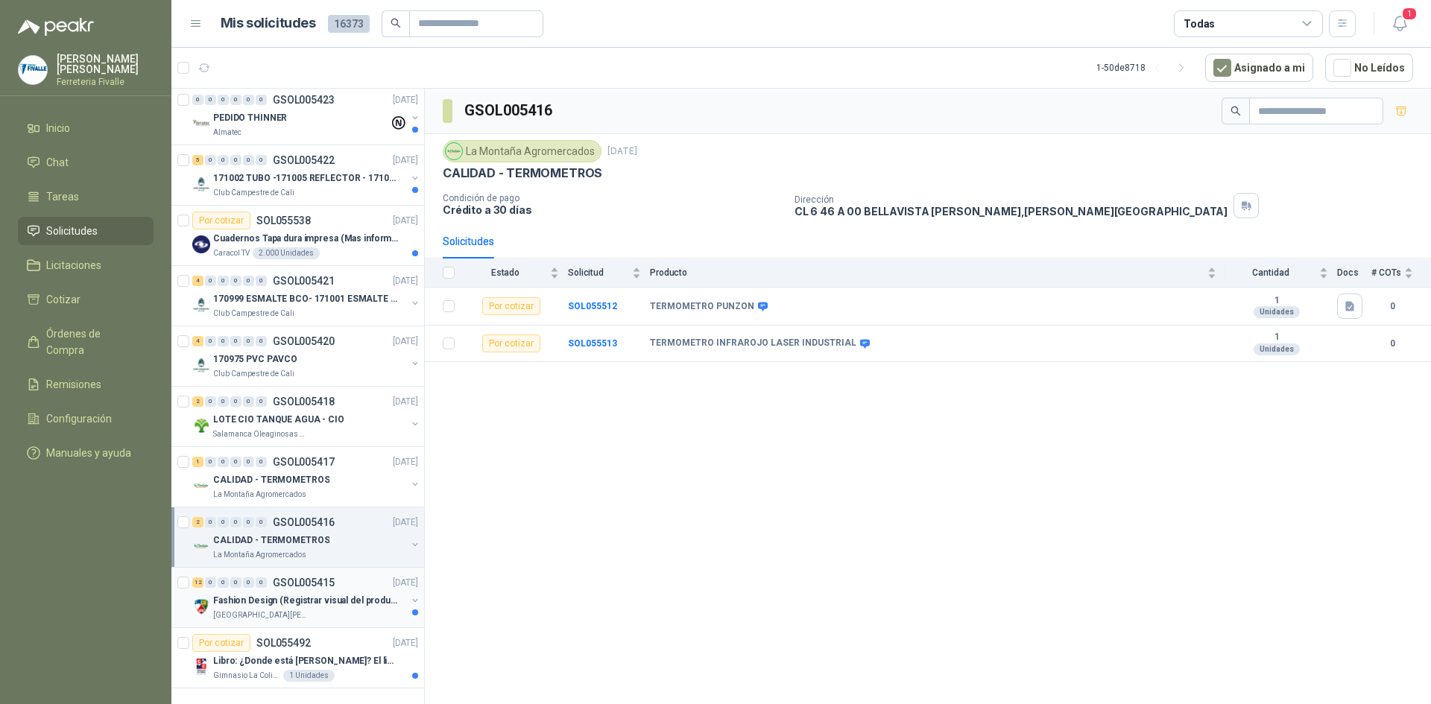
click at [360, 611] on div "12 0 0 0 0 0 GSOL005415 [DATE] Fashion Design (Registrar visual del producto) […" at bounding box center [297, 598] width 253 height 60
click at [359, 594] on p "Fashion Design (Registrar visual del producto)" at bounding box center [306, 601] width 186 height 14
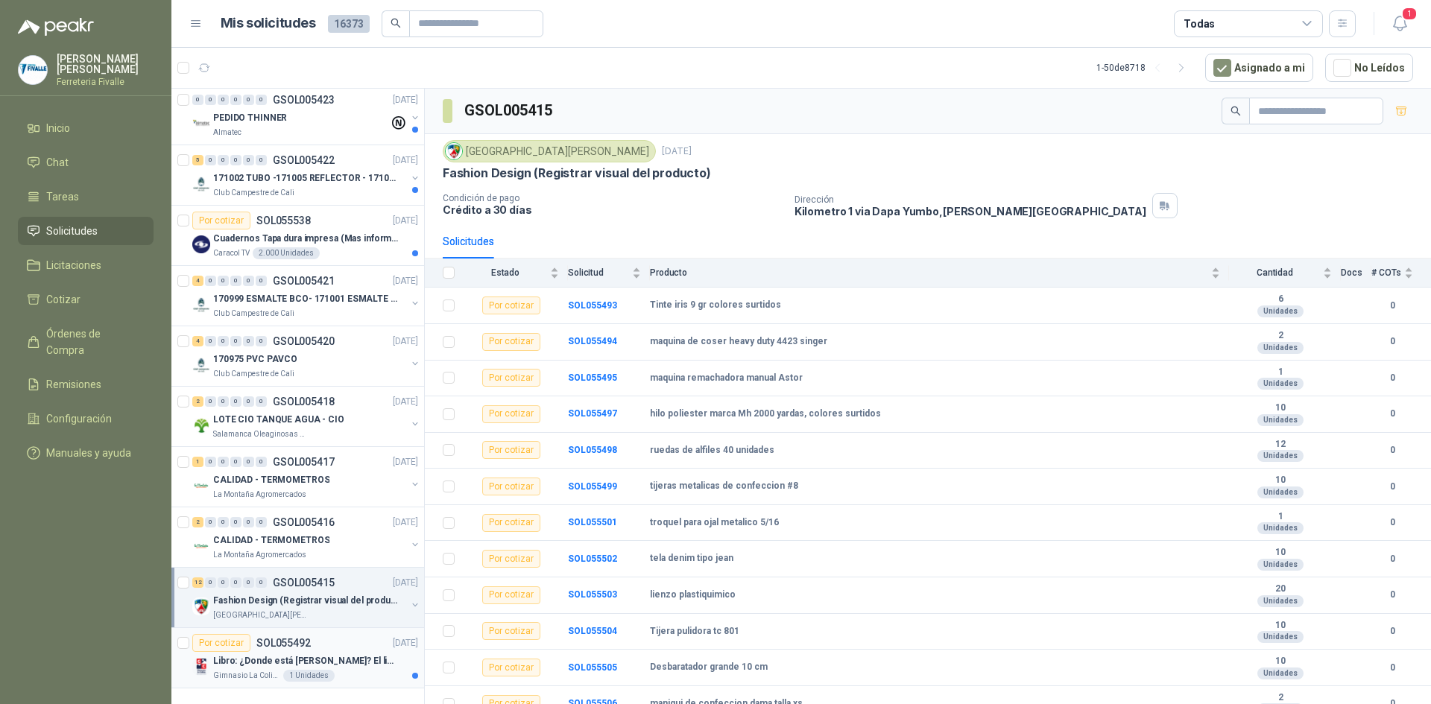
click at [349, 654] on p "Libro: ¿Donde está [PERSON_NAME]? El libro mágico. Autor: [PERSON_NAME]" at bounding box center [306, 661] width 186 height 14
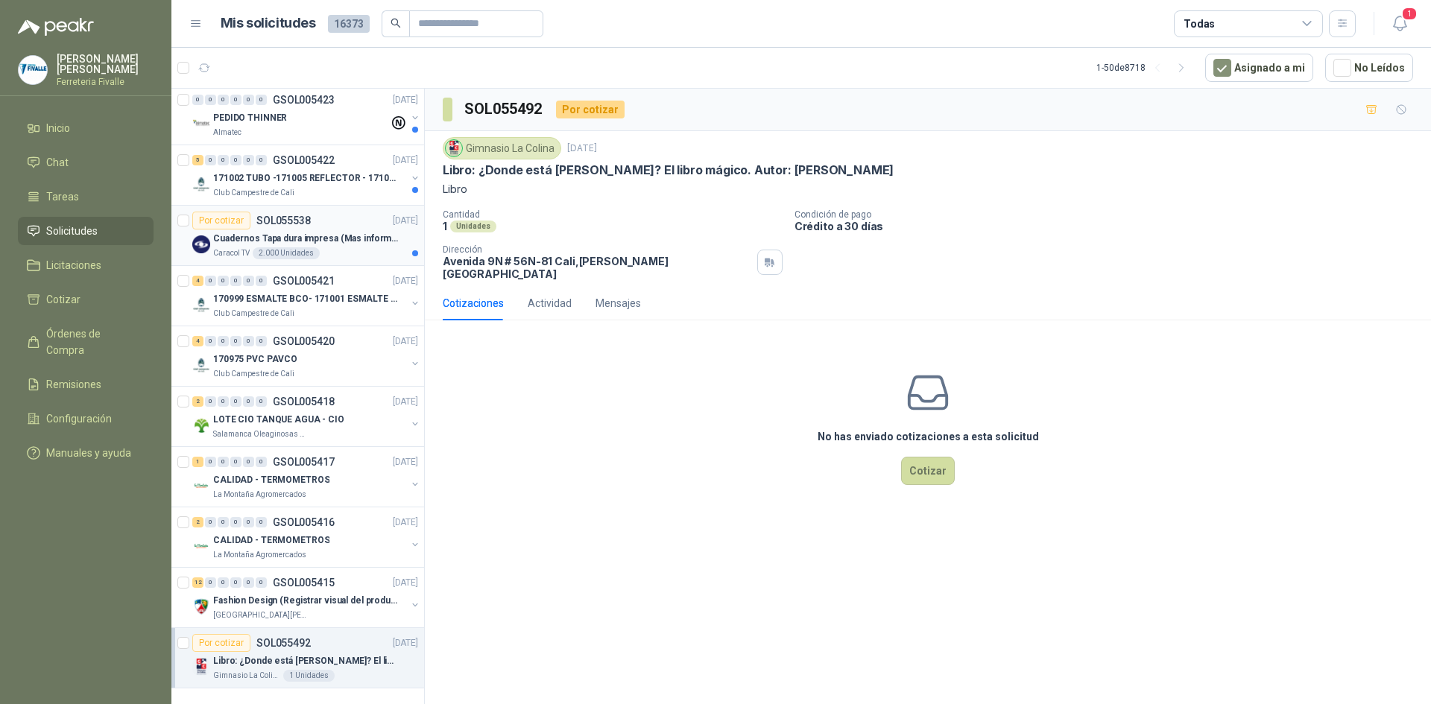
click at [349, 232] on p "Cuadernos Tapa dura impresa (Mas informacion en el adjunto)" at bounding box center [306, 239] width 186 height 14
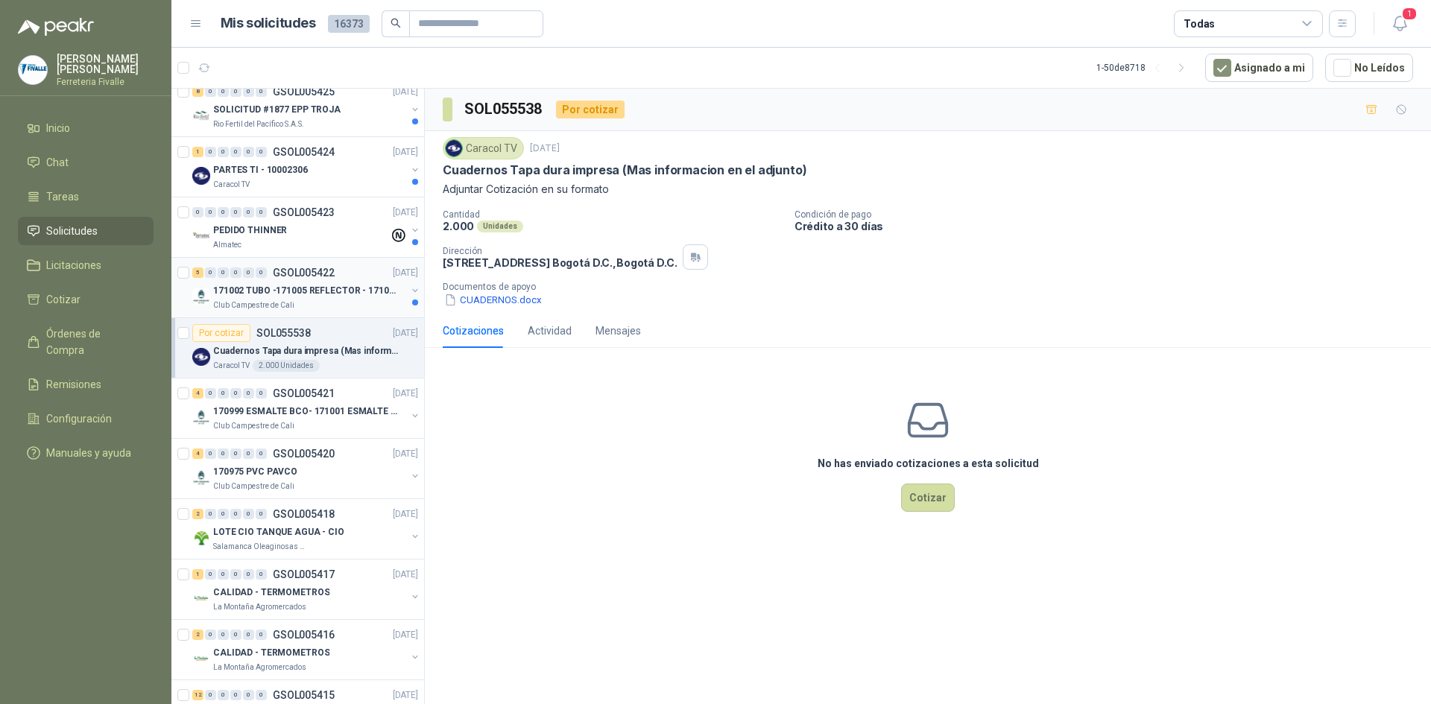
scroll to position [2282, 0]
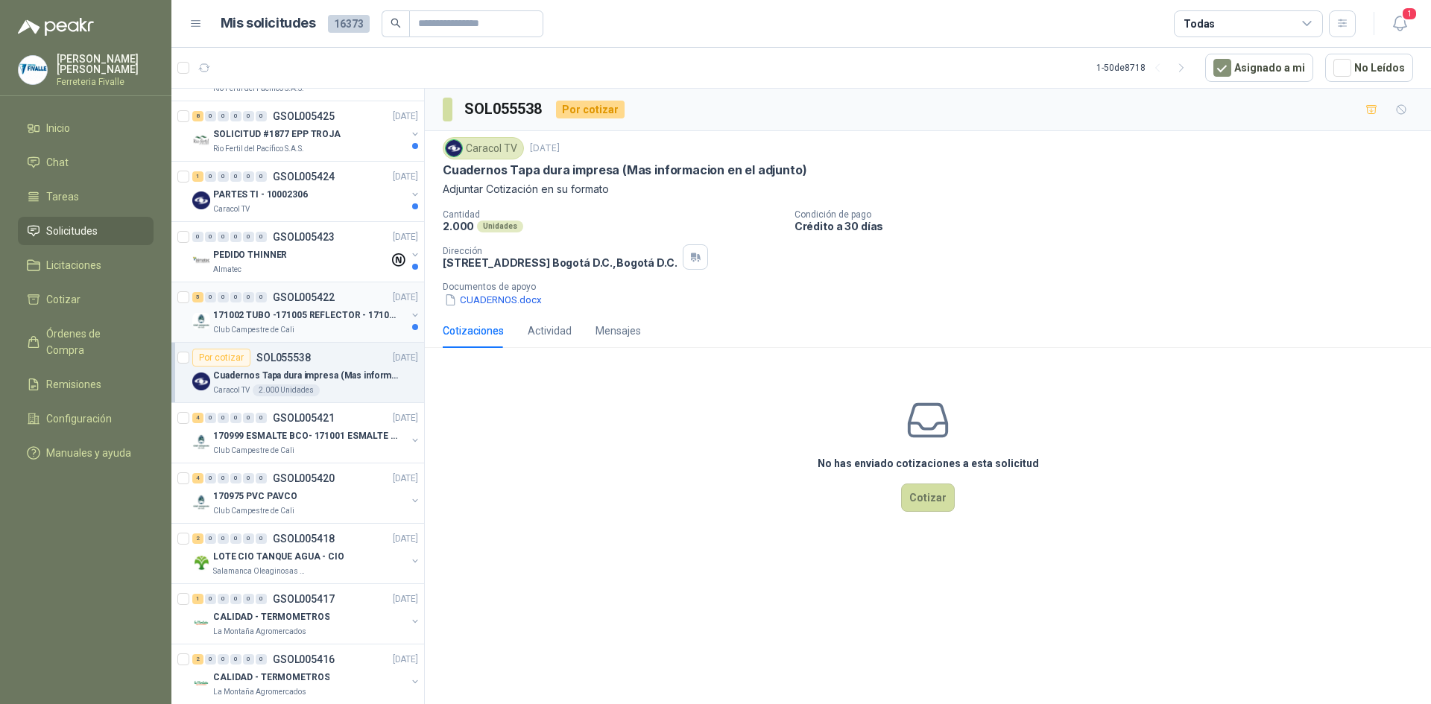
click at [347, 320] on p "171002 TUBO -171005 REFLECTOR - 171007 PANEL" at bounding box center [306, 316] width 186 height 14
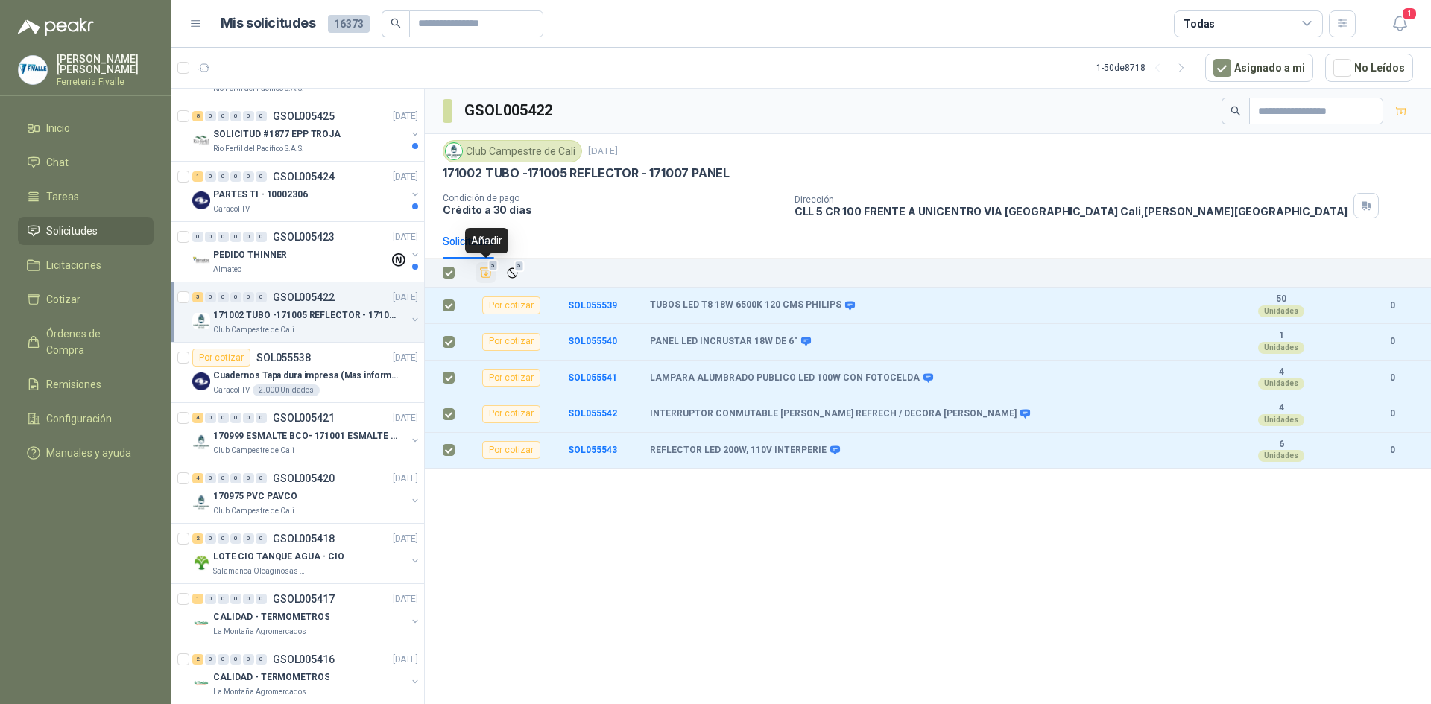
click at [484, 269] on icon "Añadir" at bounding box center [485, 272] width 13 height 13
click at [107, 305] on li "Cotizar 5" at bounding box center [86, 299] width 118 height 16
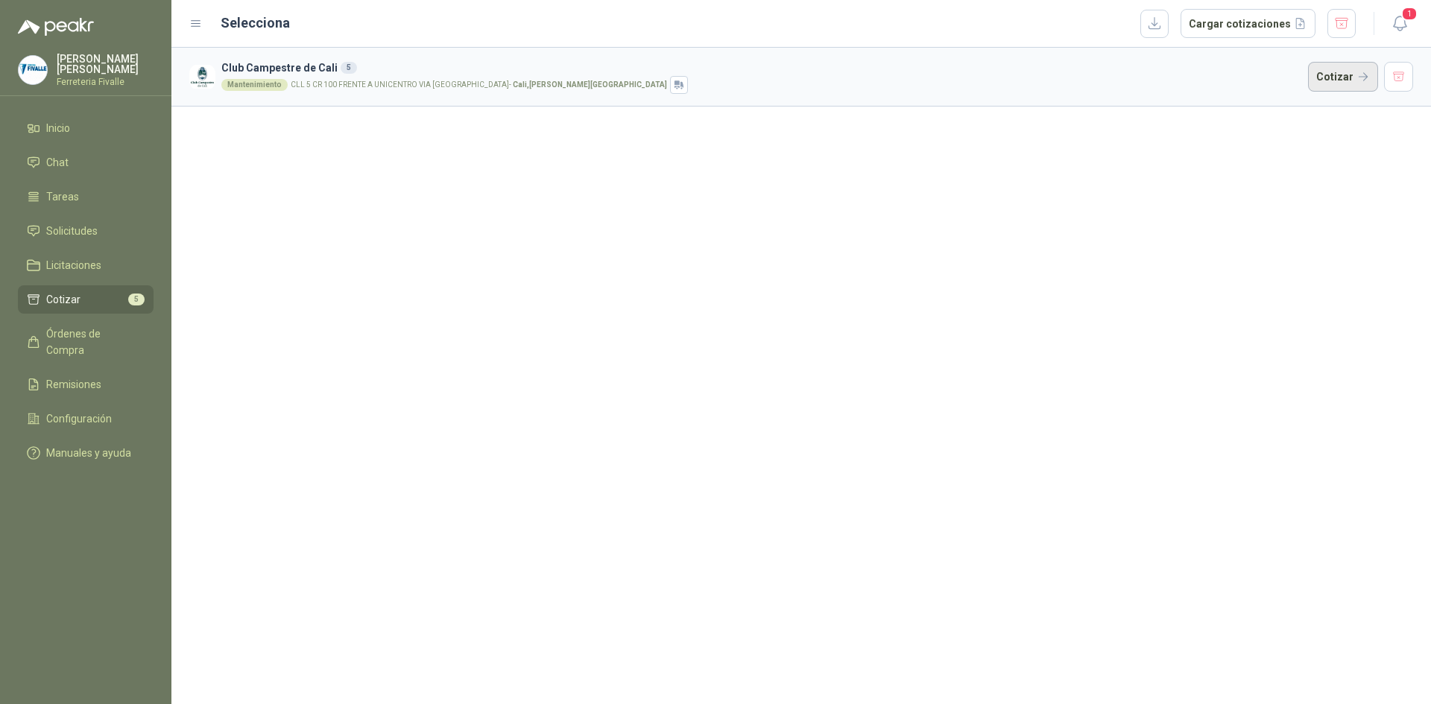
click at [1331, 74] on button "Cotizar" at bounding box center [1343, 77] width 70 height 30
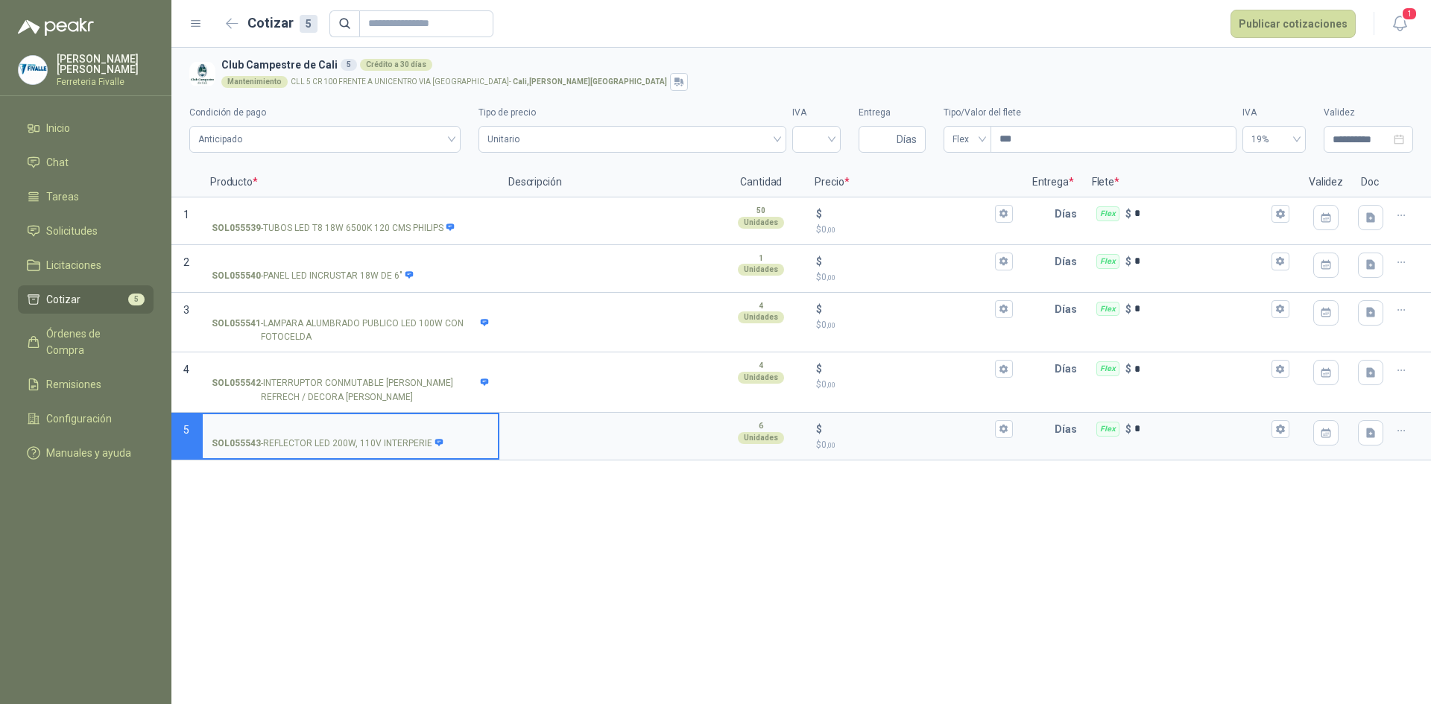
click at [1192, 107] on label "Tipo/Valor del flete" at bounding box center [1090, 113] width 293 height 14
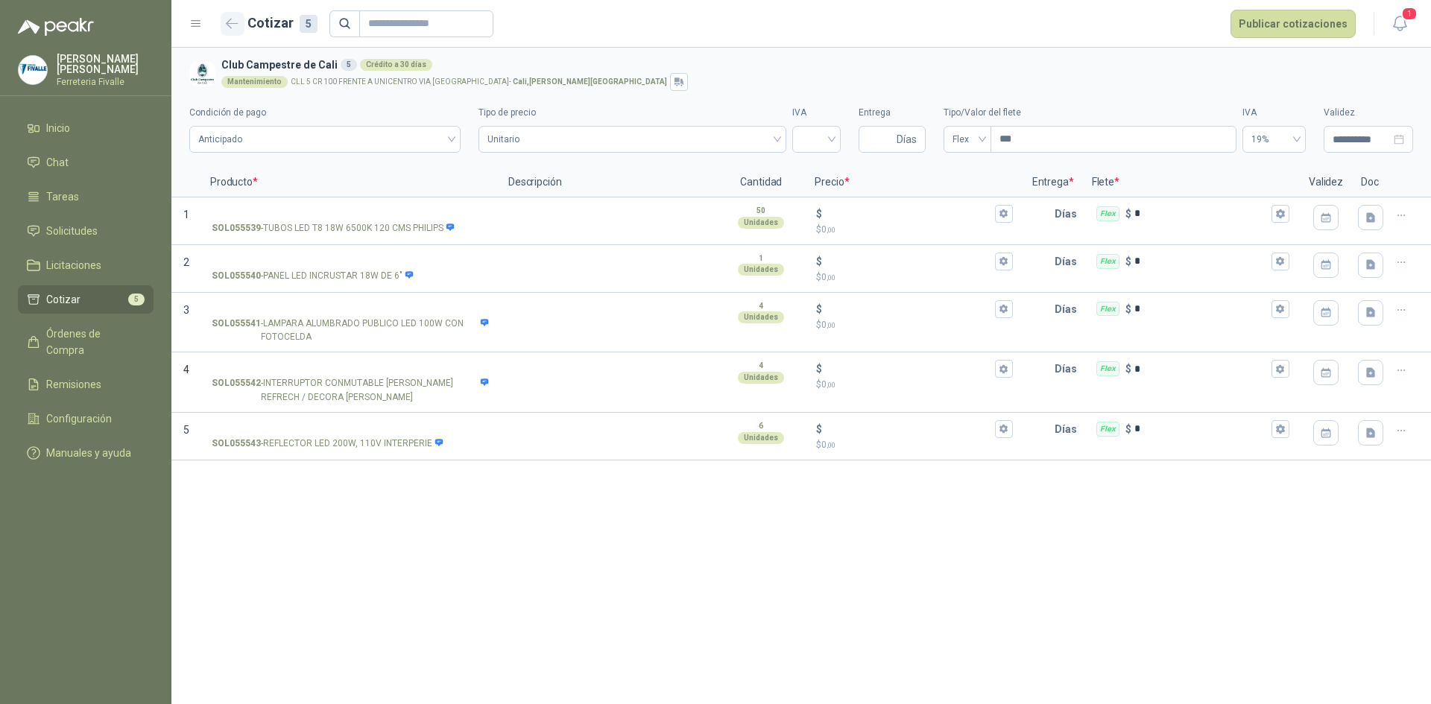
click at [232, 17] on button "button" at bounding box center [233, 24] width 24 height 24
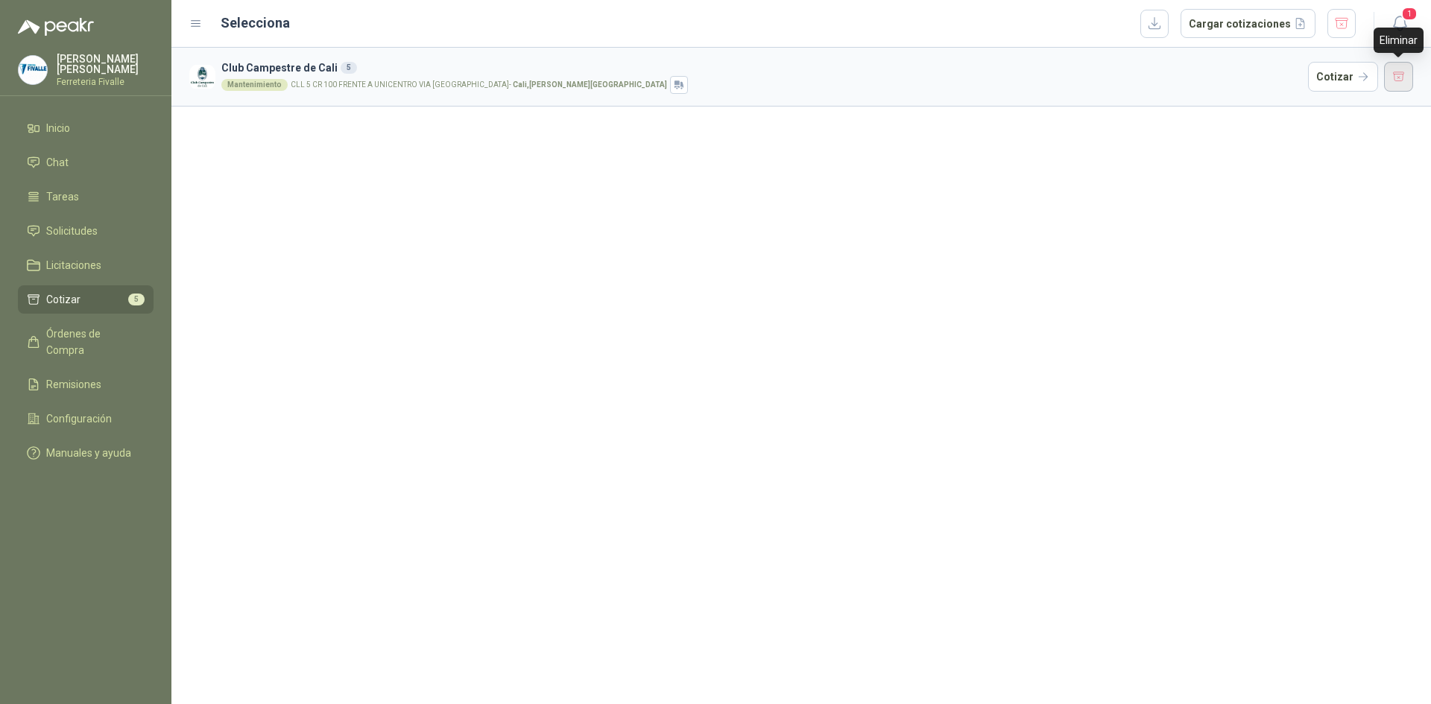
click at [1404, 78] on button "button" at bounding box center [1399, 77] width 30 height 30
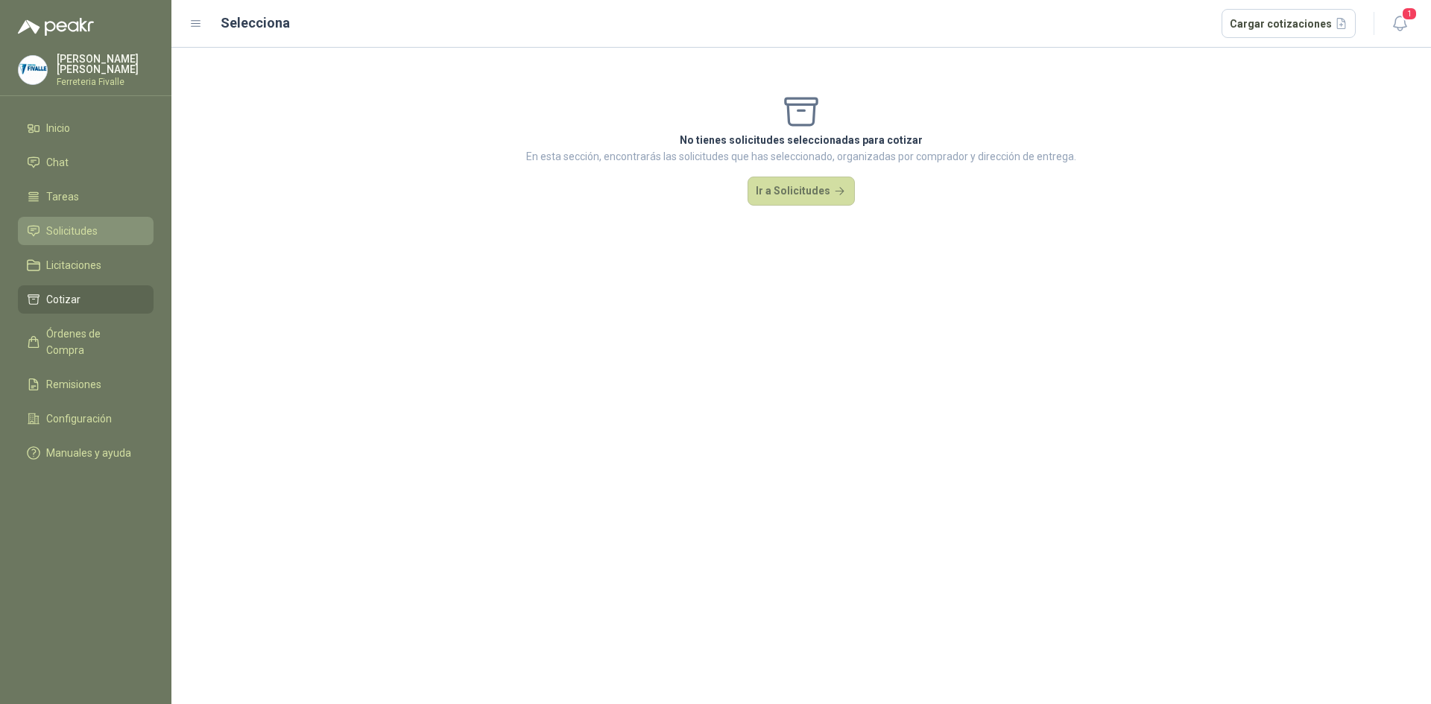
click at [85, 239] on span "Solicitudes" at bounding box center [71, 231] width 51 height 16
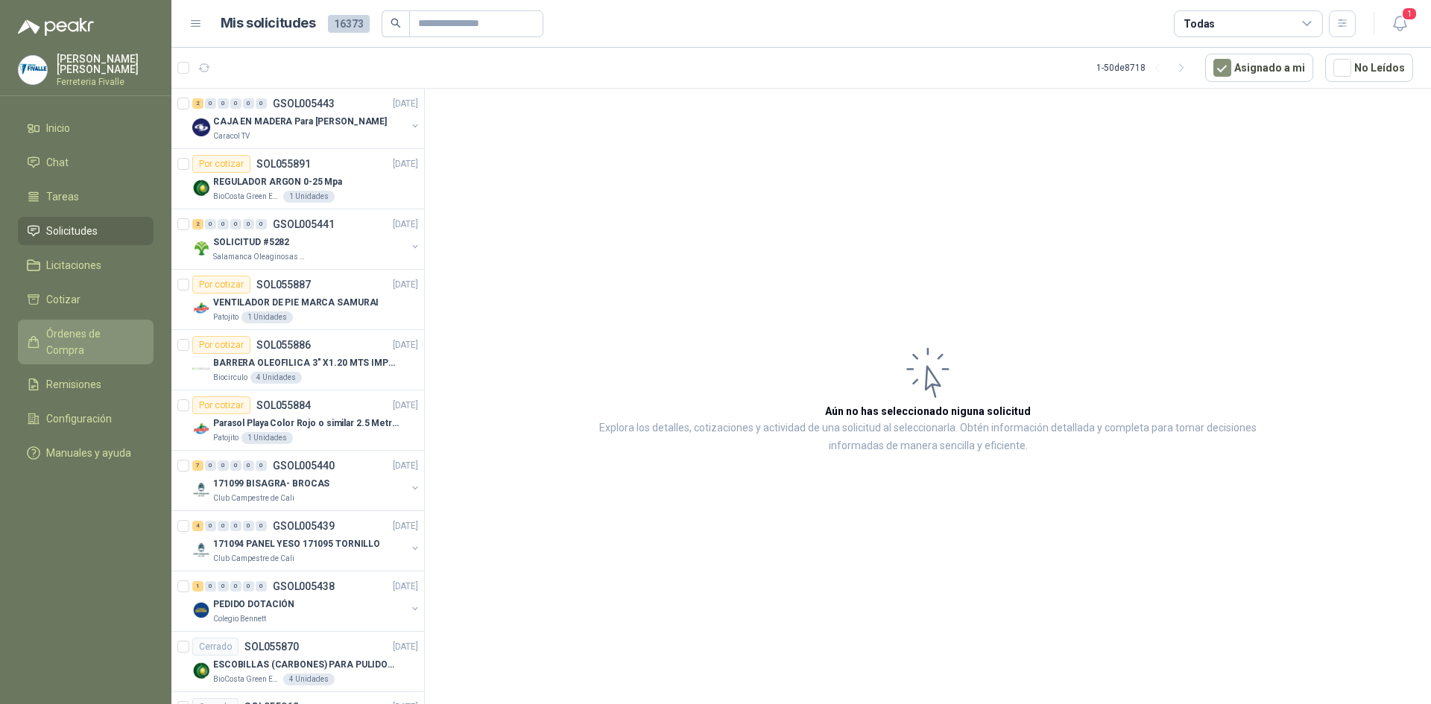
click at [78, 344] on span "Órdenes de Compra" at bounding box center [92, 342] width 93 height 33
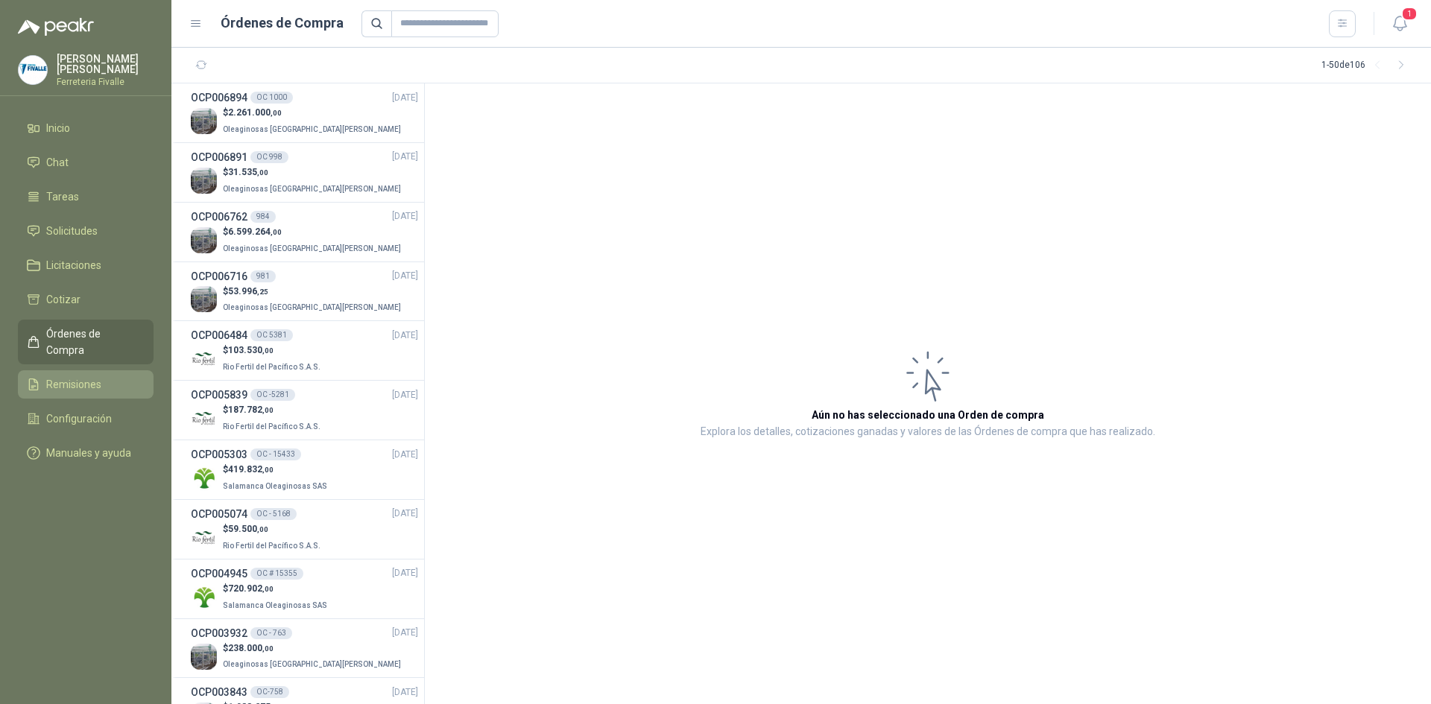
click at [81, 380] on span "Remisiones" at bounding box center [73, 384] width 55 height 16
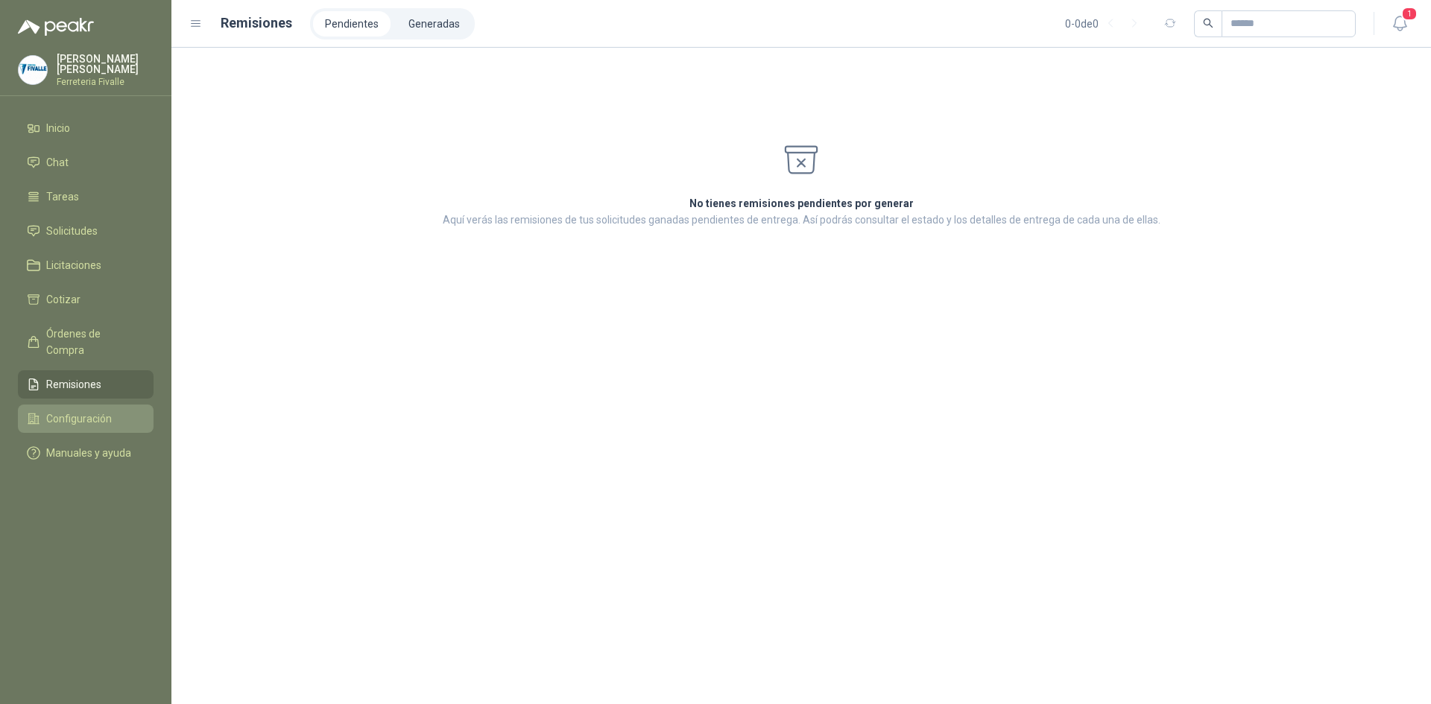
click at [72, 413] on span "Configuración" at bounding box center [79, 419] width 66 height 16
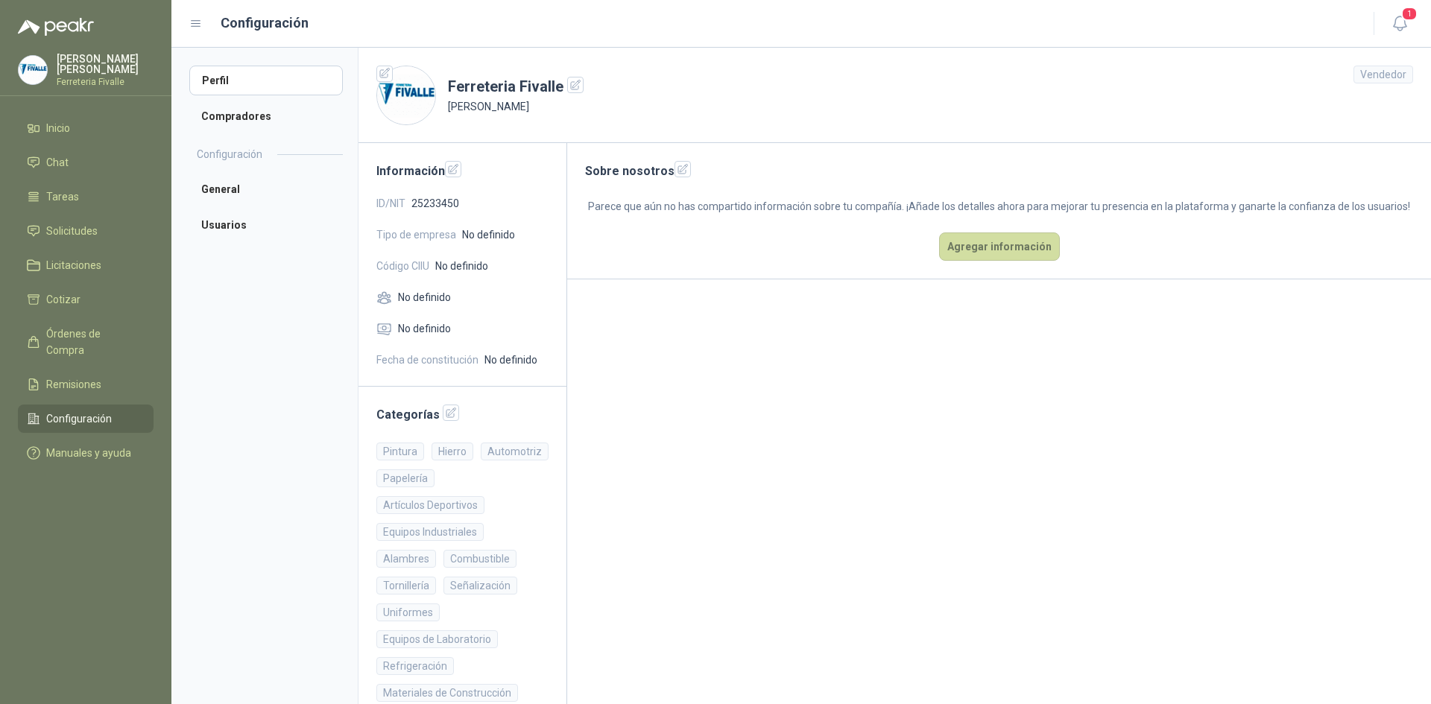
click at [921, 414] on main "Sobre nosotros Parece que aún no has compartido información sobre tu compañía. …" at bounding box center [999, 556] width 864 height 827
